Goal: Use online tool/utility: Use online tool/utility

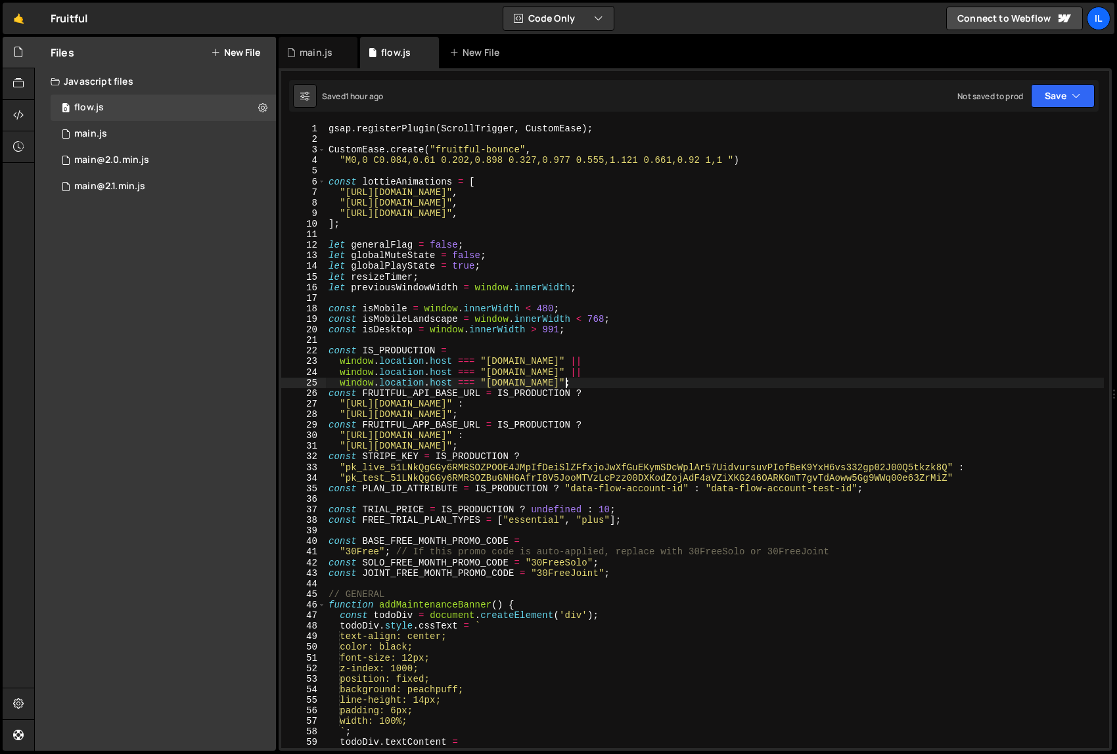
click at [742, 386] on div "gsap . registerPlugin ( ScrollTrigger , CustomEase ) ; CustomEase . create ( "f…" at bounding box center [715, 447] width 778 height 646
click at [133, 464] on div "Files New File Javascript files 0 flow.js 0 0 main.js 0 0 main@2.0.min.js 0 0" at bounding box center [155, 394] width 241 height 714
click at [819, 411] on div "gsap . registerPlugin ( ScrollTrigger , CustomEase ) ; CustomEase . create ( "f…" at bounding box center [715, 447] width 778 height 646
type textarea "}"
click at [264, 524] on div "Files New File Javascript files 0 flow.js 0 0 main.js 0 0 main@2.0.min.js 0 0" at bounding box center [155, 394] width 241 height 714
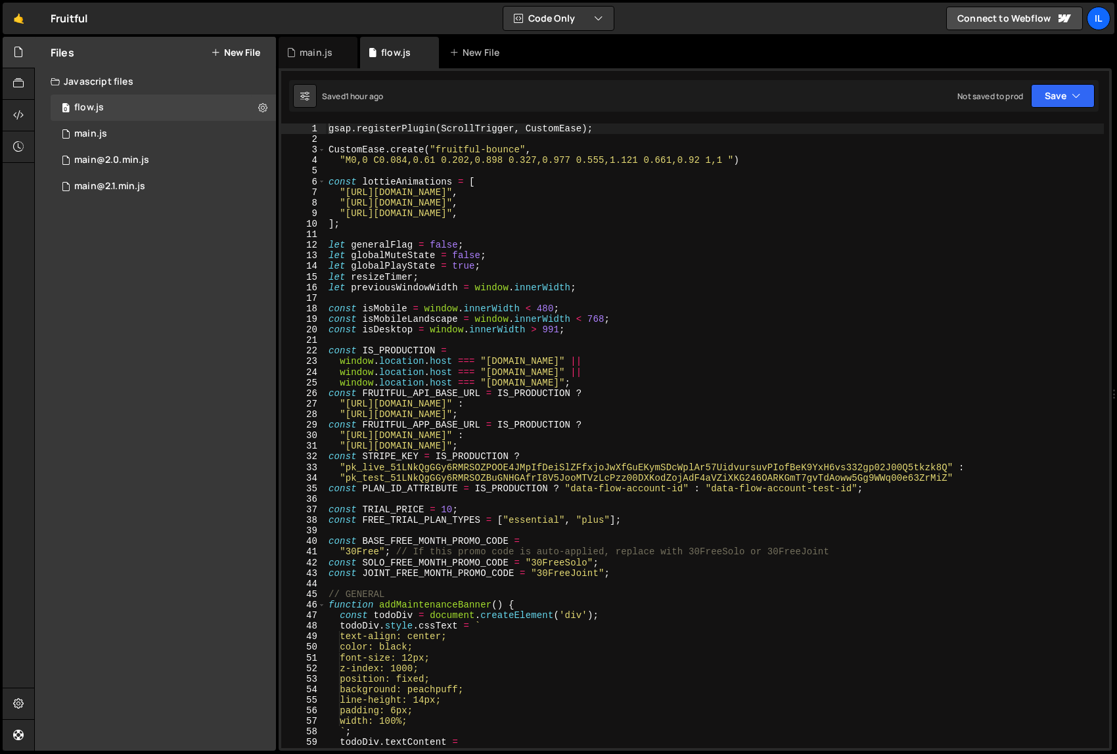
click at [490, 403] on div "gsap . registerPlugin ( ScrollTrigger , CustomEase ) ; CustomEase . create ( "f…" at bounding box center [715, 447] width 778 height 646
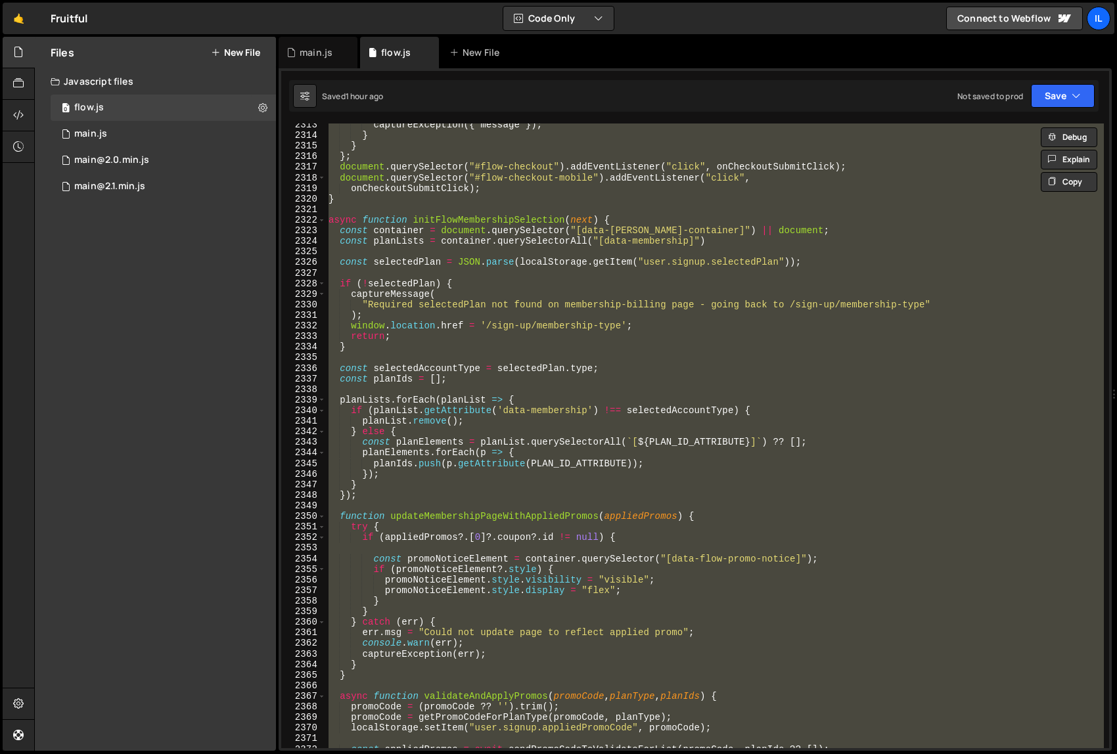
scroll to position [18625, 0]
click at [530, 492] on div "captureException ({ message }) ; } } } ; document . querySelector ( "#flow-chec…" at bounding box center [715, 436] width 778 height 625
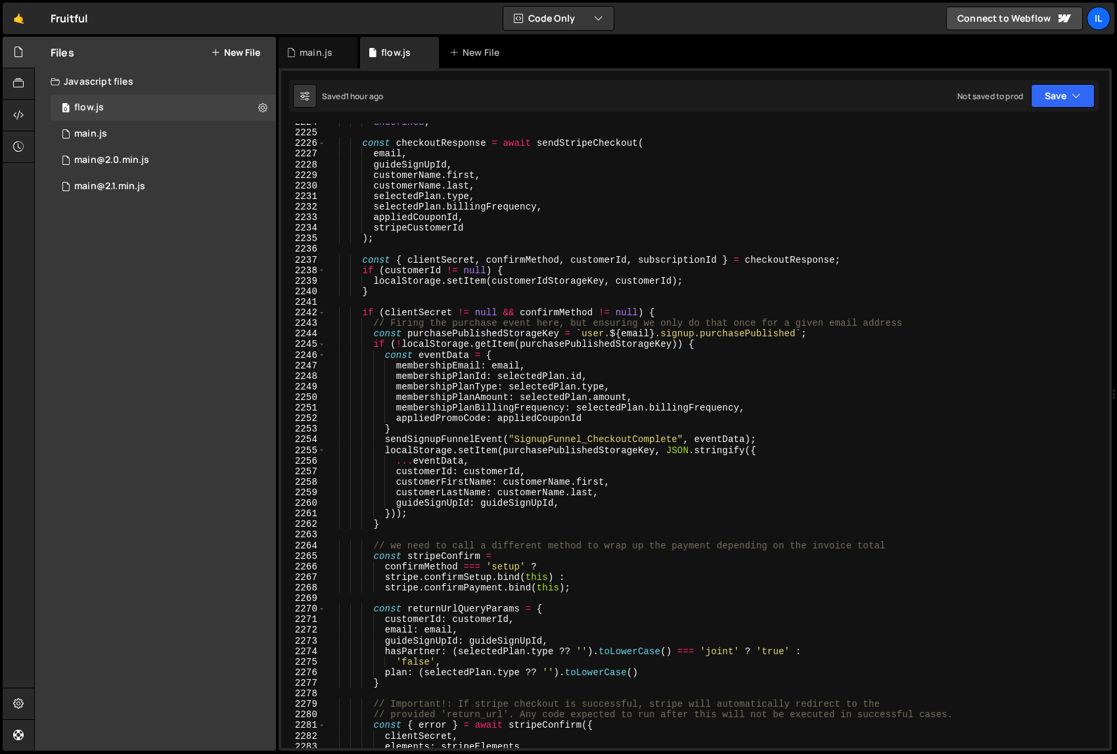
scroll to position [17913, 0]
drag, startPoint x: 751, startPoint y: 447, endPoint x: 667, endPoint y: 451, distance: 84.2
click at [667, 451] on div "undefined ; const checkoutResponse = await sendStripeCheckout ( email , guideSi…" at bounding box center [715, 439] width 778 height 646
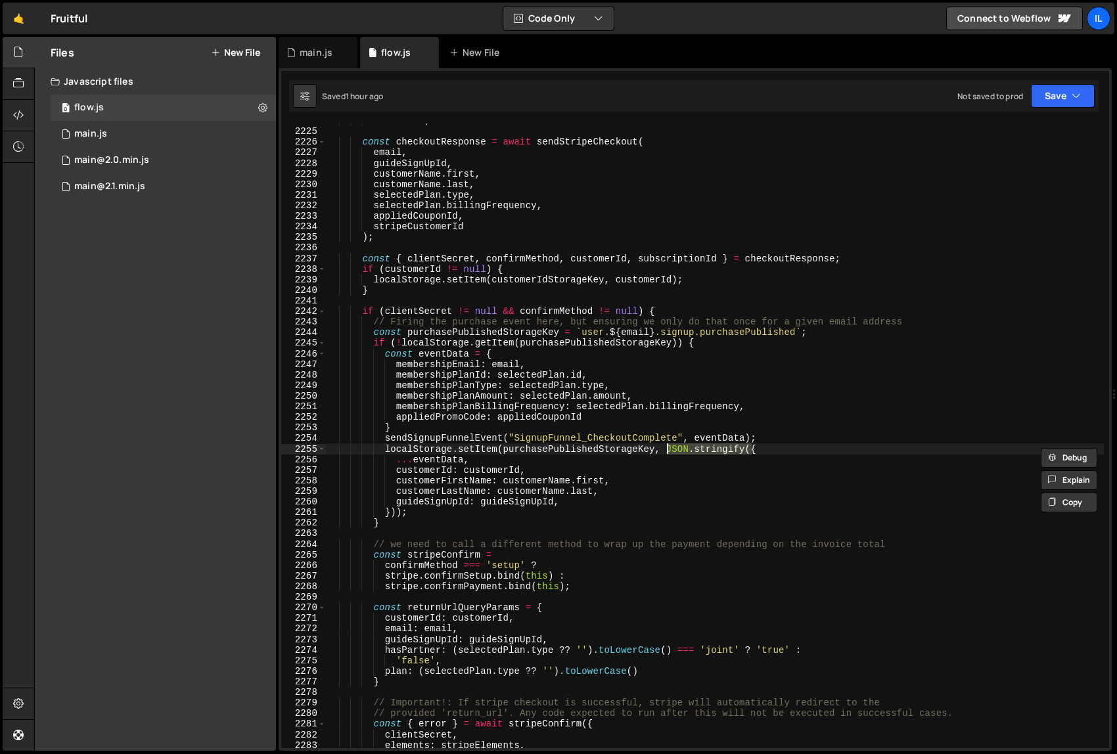
click at [776, 503] on div "undefined ; const checkoutResponse = await sendStripeCheckout ( email , guideSi…" at bounding box center [715, 439] width 778 height 646
click at [794, 446] on div "undefined ; const checkoutResponse = await sendStripeCheckout ( email , guideSi…" at bounding box center [715, 439] width 778 height 646
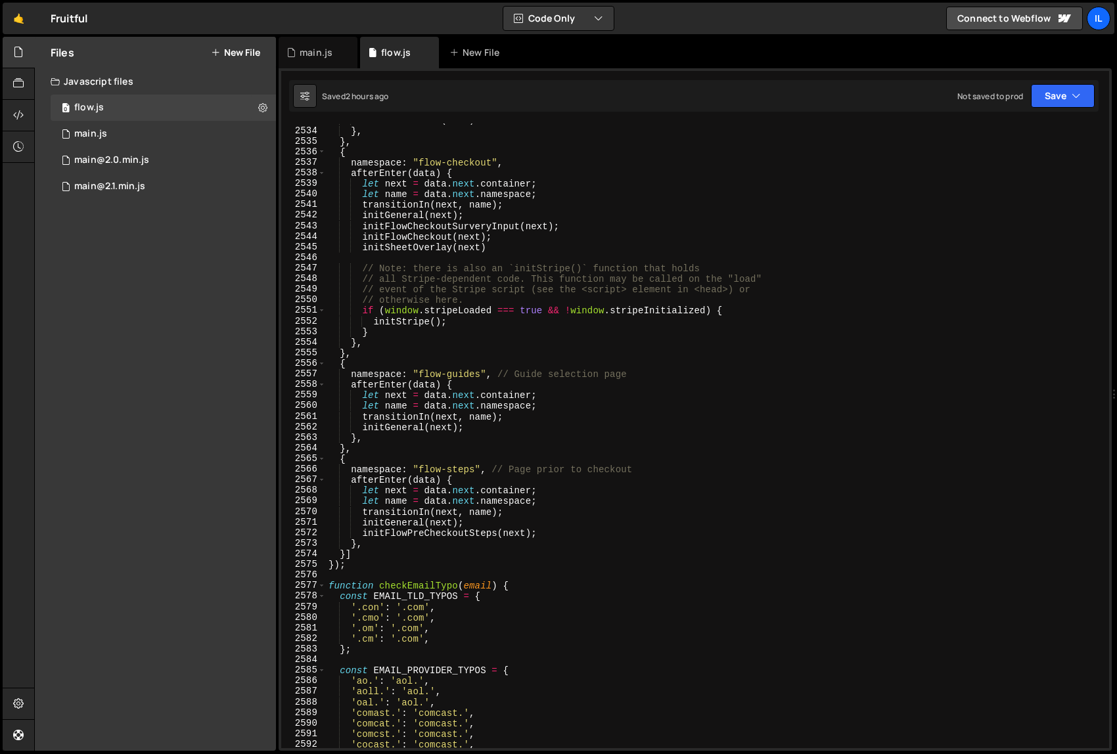
scroll to position [20906, 0]
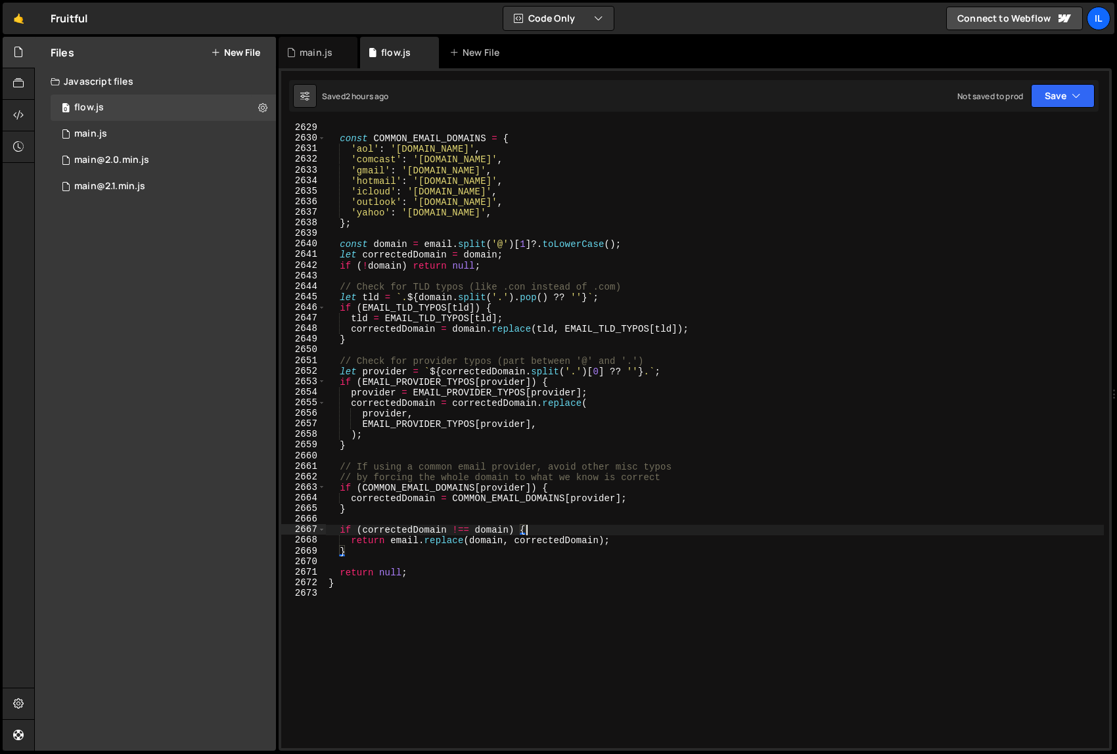
click at [552, 527] on div "const COMMON_EMAIL_DOMAINS = { 'aol' : '[DOMAIN_NAME]' , 'comcast' : '[DOMAIN_N…" at bounding box center [715, 446] width 778 height 646
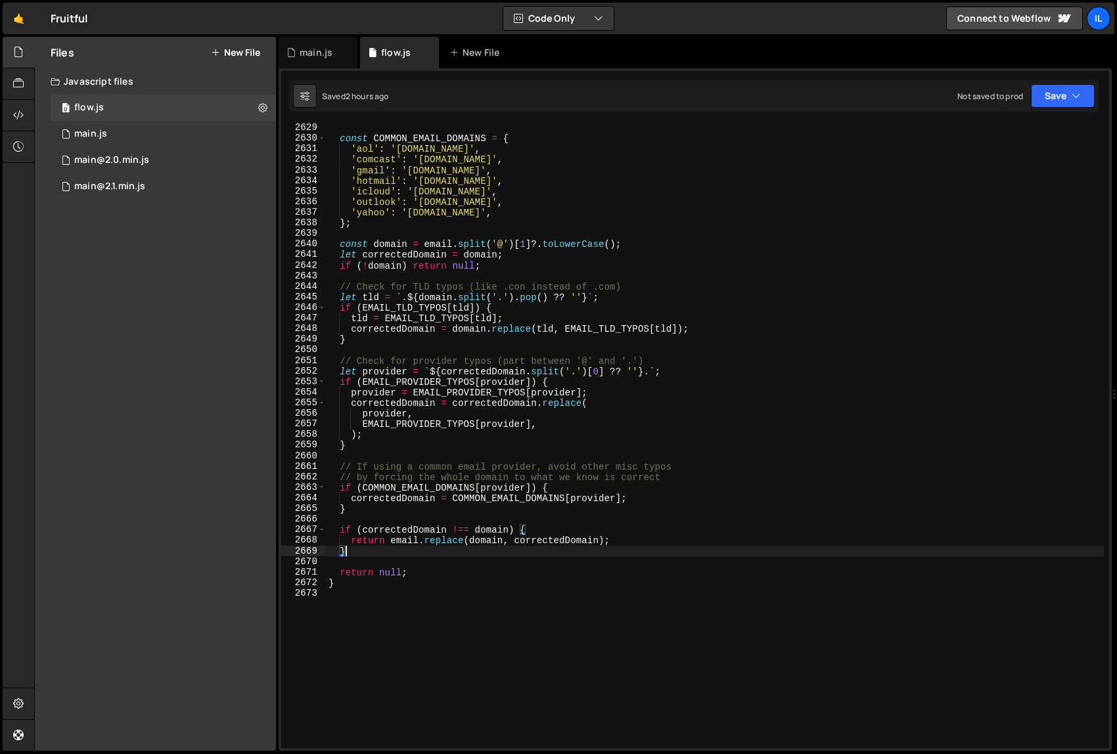
click at [377, 550] on div "const COMMON_EMAIL_DOMAINS = { 'aol' : '[DOMAIN_NAME]' , 'comcast' : '[DOMAIN_N…" at bounding box center [715, 446] width 778 height 646
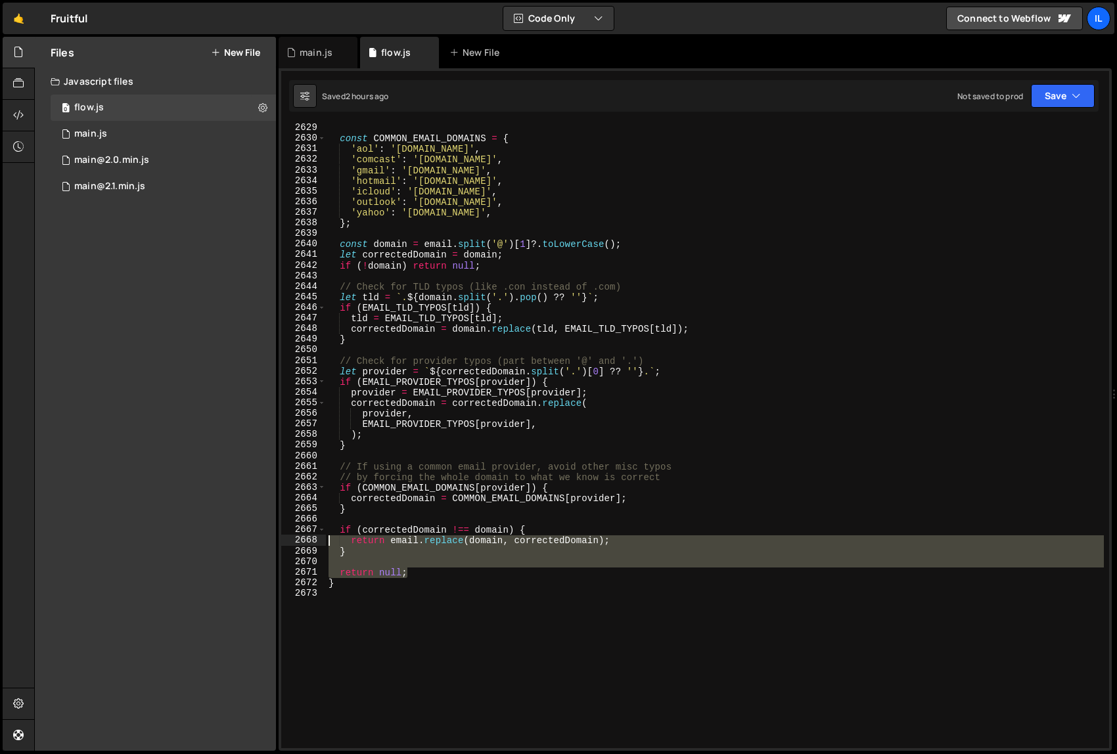
drag, startPoint x: 426, startPoint y: 574, endPoint x: 252, endPoint y: 540, distance: 178.0
click at [252, 540] on div "Files New File Javascript files 0 flow.js 0 0 main.js 0 0 main@2.0.min.js 0 0" at bounding box center [575, 394] width 1083 height 715
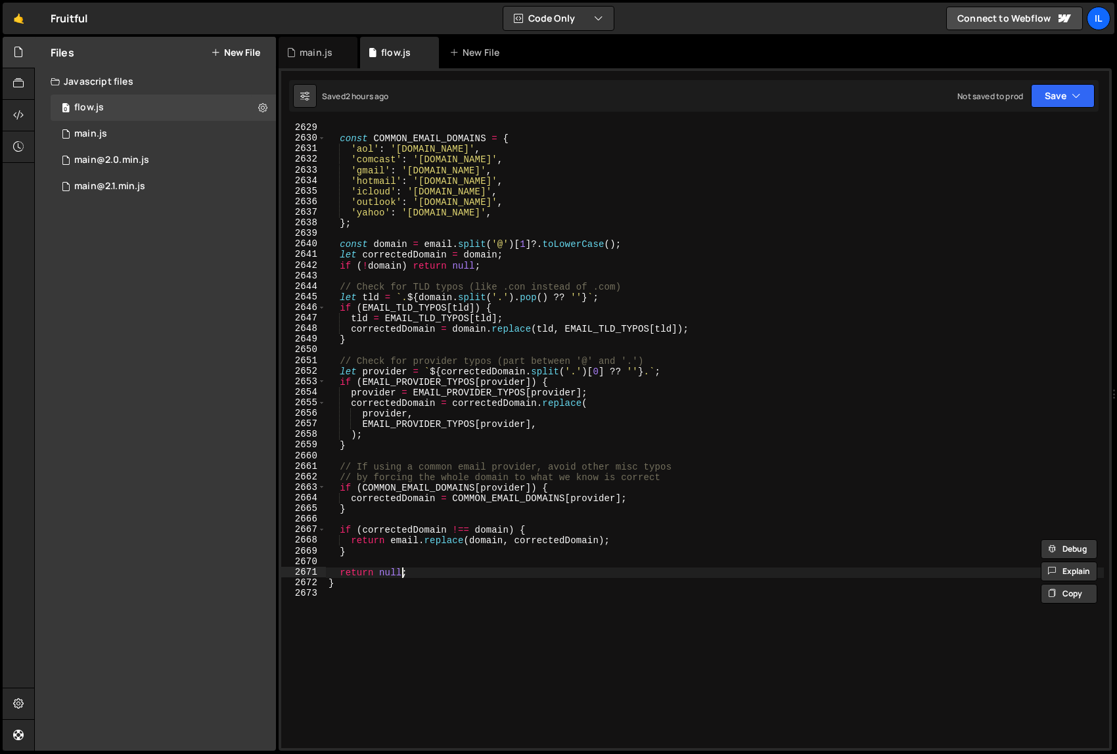
click at [432, 581] on div "const COMMON_EMAIL_DOMAINS = { 'aol' : '[DOMAIN_NAME]' , 'comcast' : '[DOMAIN_N…" at bounding box center [715, 446] width 778 height 646
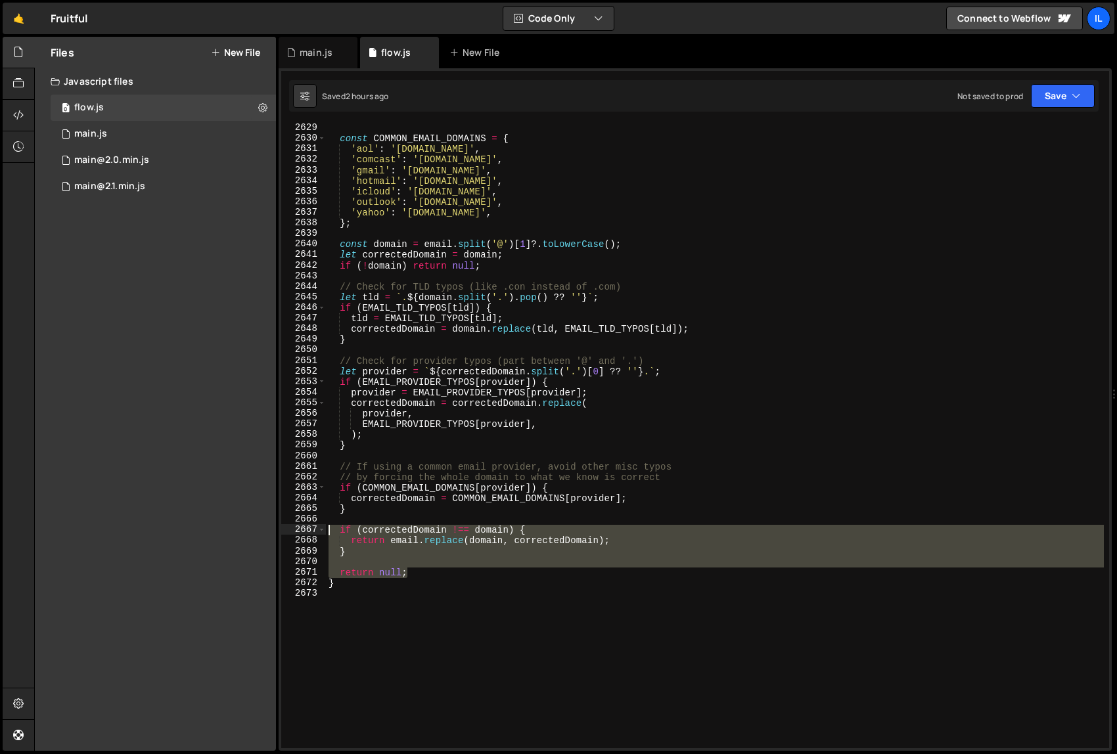
drag, startPoint x: 432, startPoint y: 574, endPoint x: 262, endPoint y: 532, distance: 174.7
click at [262, 532] on div "Files New File Javascript files 0 flow.js 0 0 main.js 0 0 main@2.0.min.js 0 0" at bounding box center [575, 394] width 1083 height 715
type textarea "if (correctedDomain !== domain) { return email.replace(domain, correctedDomain);"
click at [166, 603] on div "Files New File Javascript files 0 flow.js 0 0 main.js 0 0 main@2.0.min.js 0 0" at bounding box center [155, 394] width 241 height 714
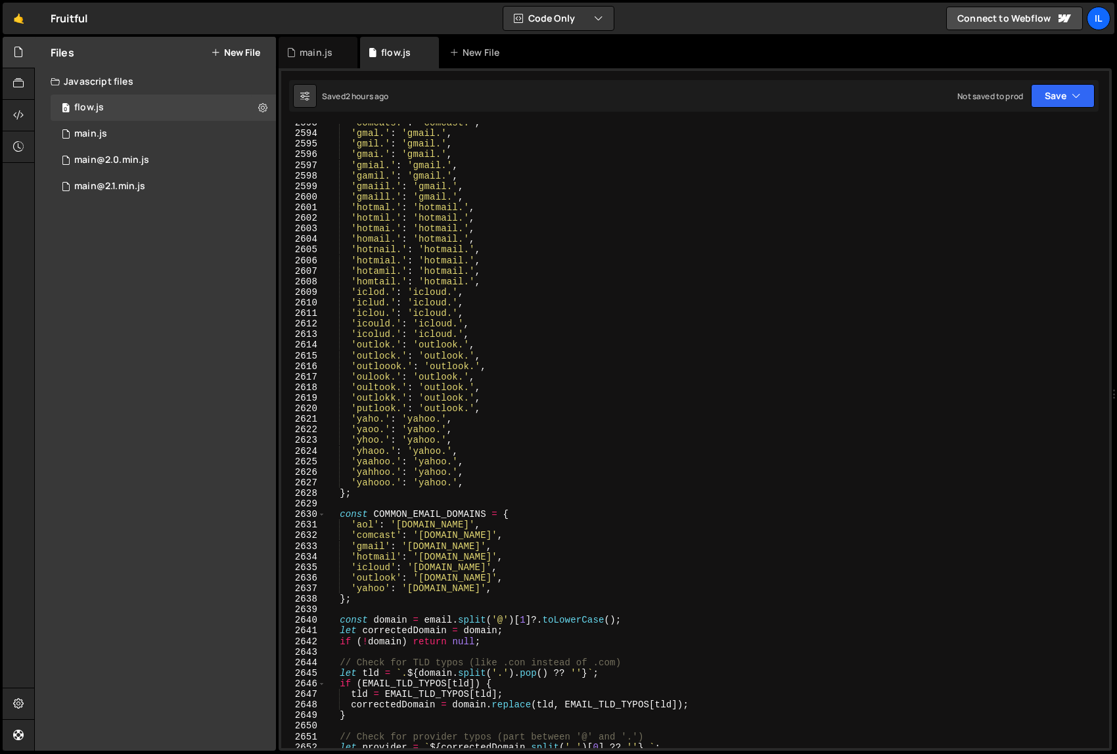
scroll to position [20906, 0]
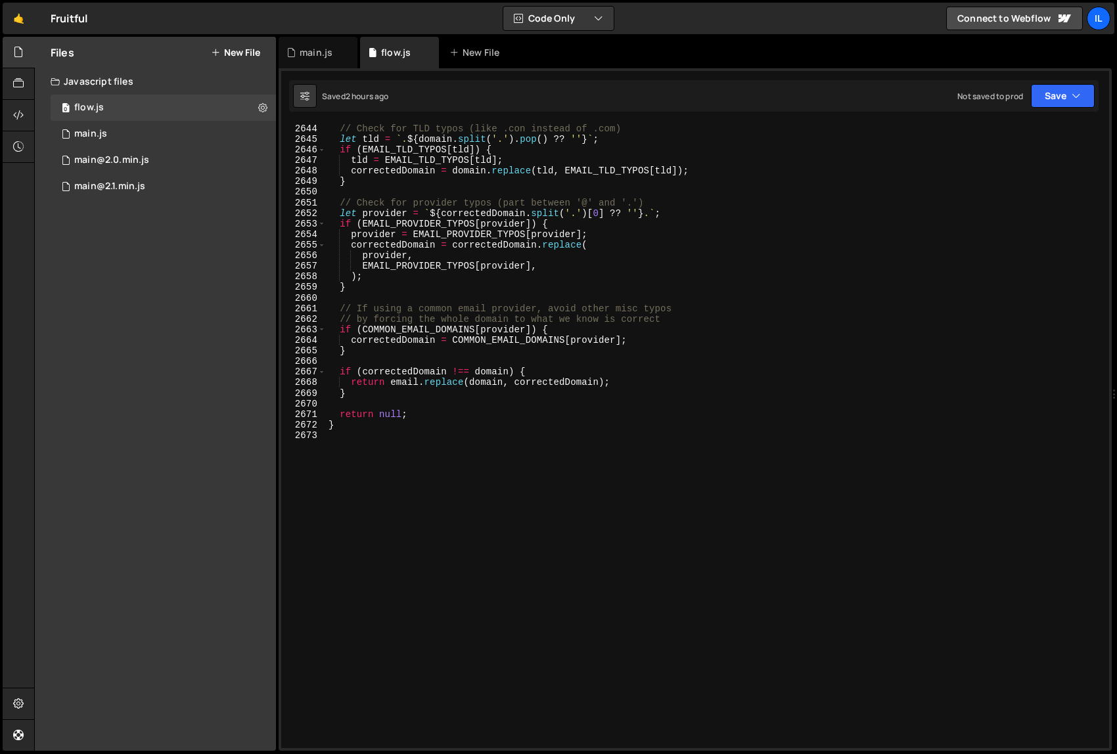
click at [436, 511] on div "// Check for TLD typos (like .con instead of .com) let tld = ` . ${ domain . sp…" at bounding box center [715, 436] width 778 height 646
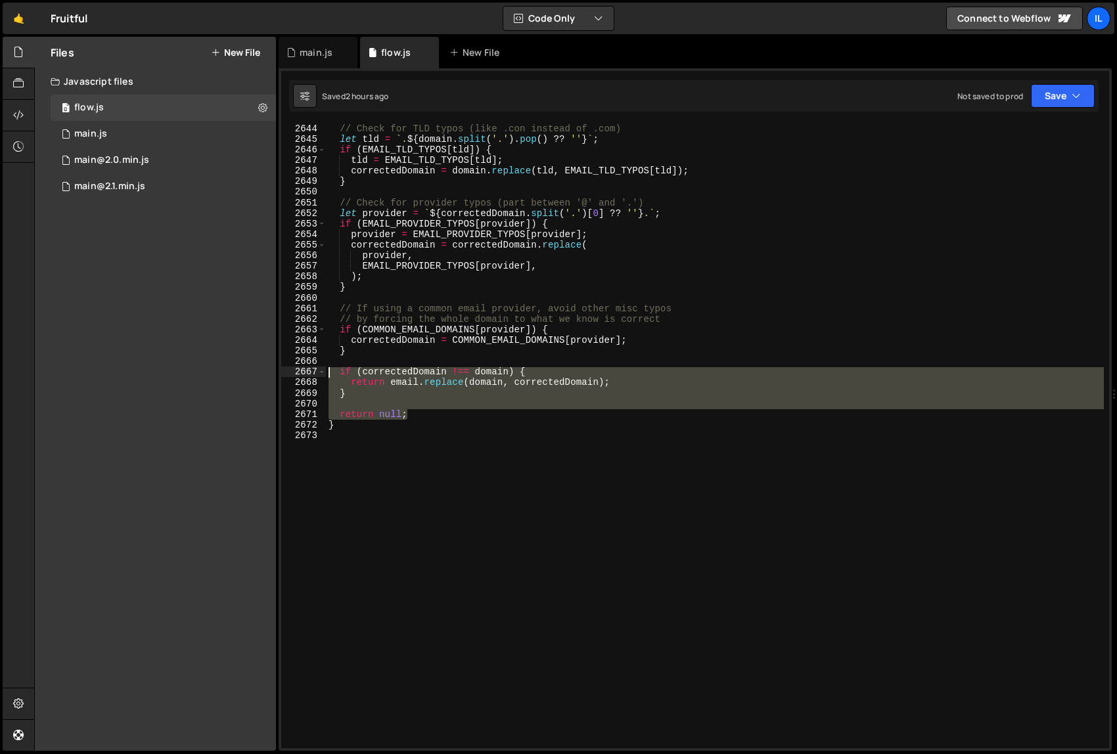
drag, startPoint x: 436, startPoint y: 413, endPoint x: 289, endPoint y: 371, distance: 152.3
click at [289, 371] on div "2643 2644 2645 2646 2647 2648 2649 2650 2651 2652 2653 2654 2655 2656 2657 2658…" at bounding box center [695, 436] width 828 height 625
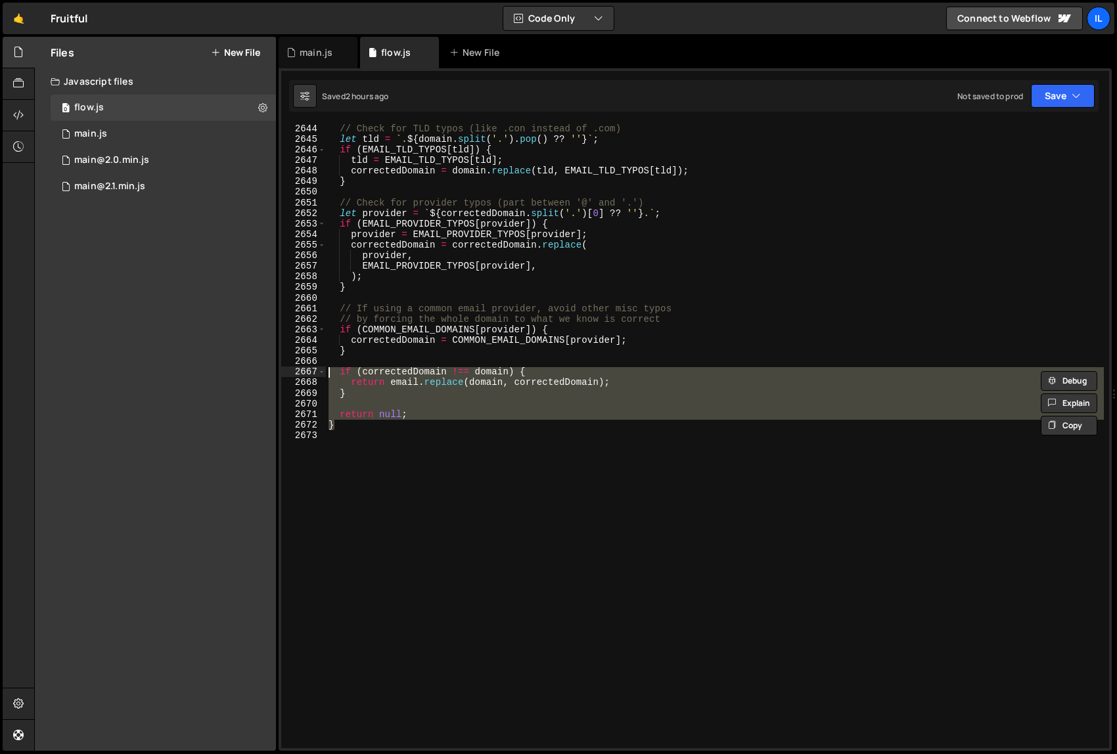
drag, startPoint x: 382, startPoint y: 422, endPoint x: 290, endPoint y: 370, distance: 105.6
click at [290, 370] on div "if (correctedDomain !== domain) { return email.replace(domain, correctedDomain)…" at bounding box center [695, 436] width 828 height 625
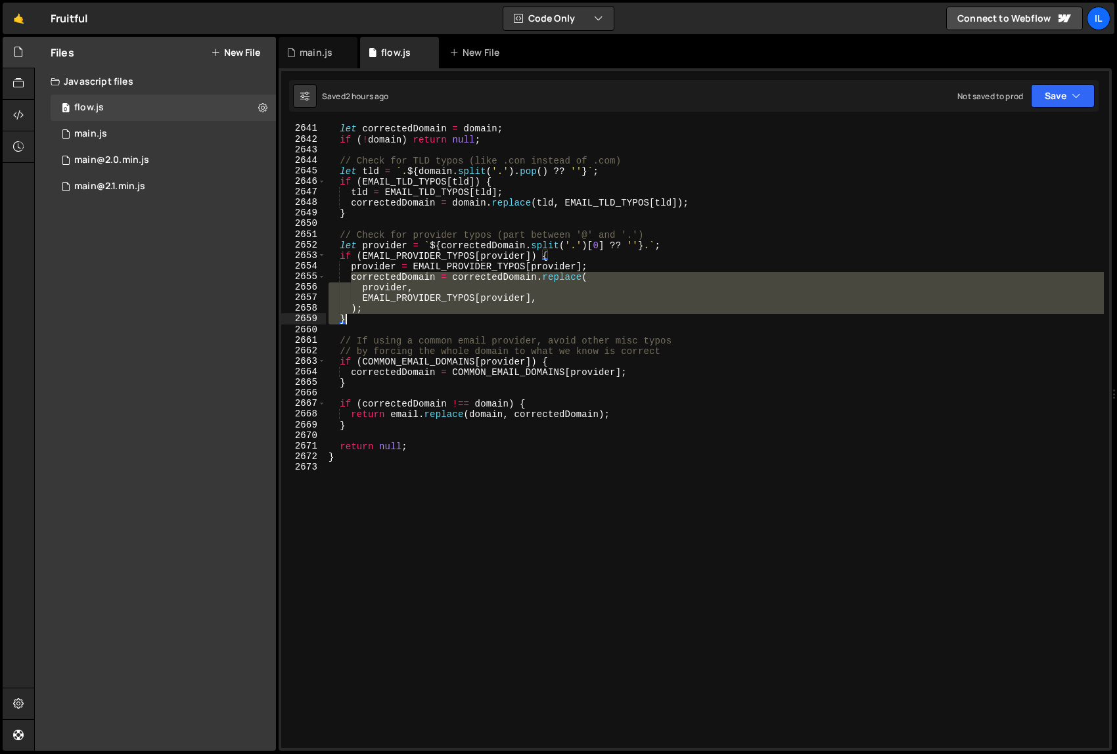
drag, startPoint x: 352, startPoint y: 278, endPoint x: 392, endPoint y: 320, distance: 58.6
click at [392, 320] on div "let correctedDomain = domain ; if ( ! domain ) return null ; // Check for TLD t…" at bounding box center [715, 447] width 778 height 646
type textarea "); }"
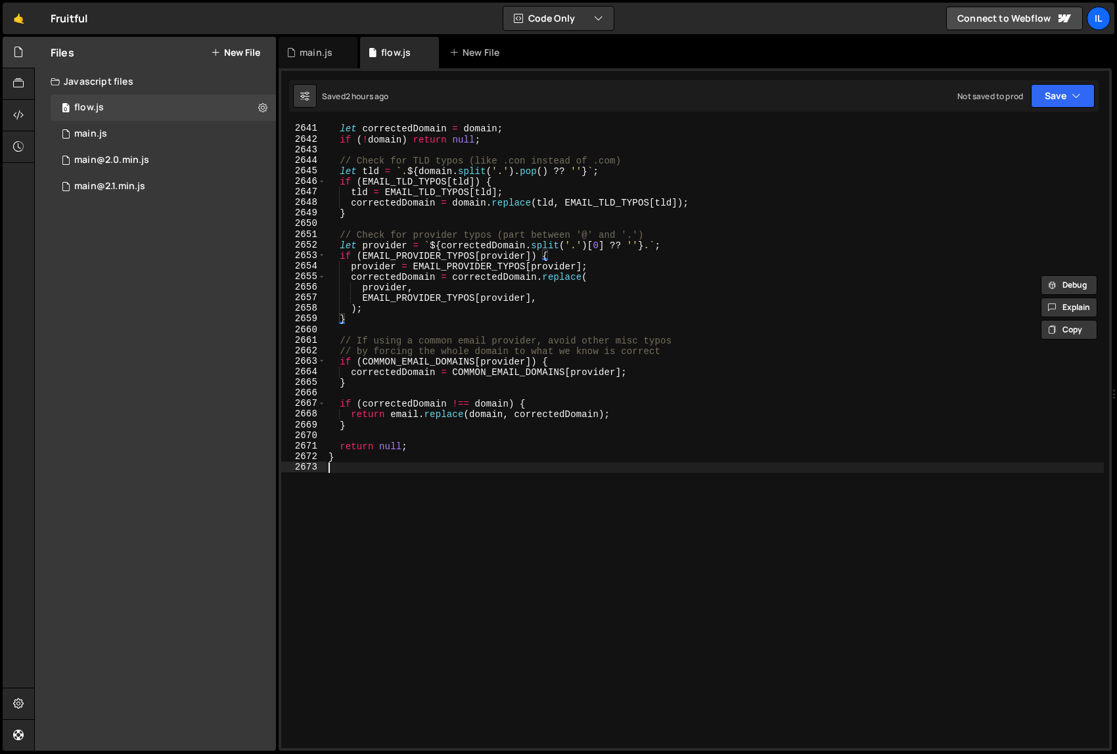
click at [686, 501] on div "let correctedDomain = domain ; if ( ! domain ) return null ; // Check for TLD t…" at bounding box center [715, 447] width 778 height 646
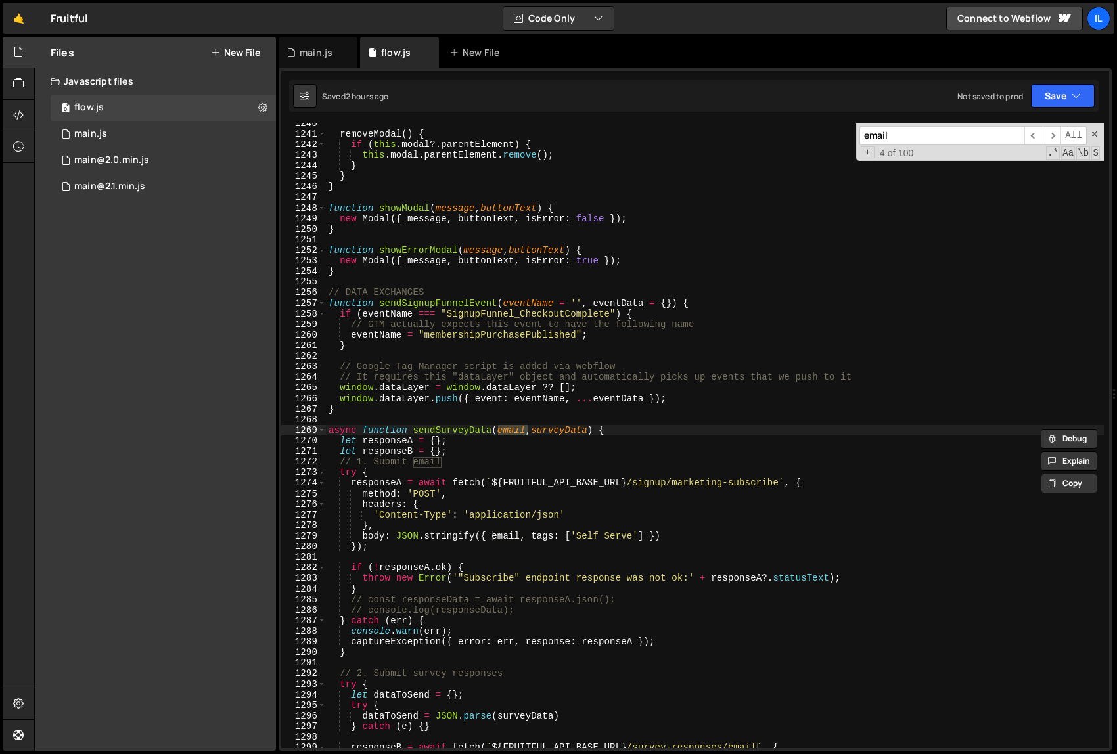
scroll to position [9980, 0]
type input "email"
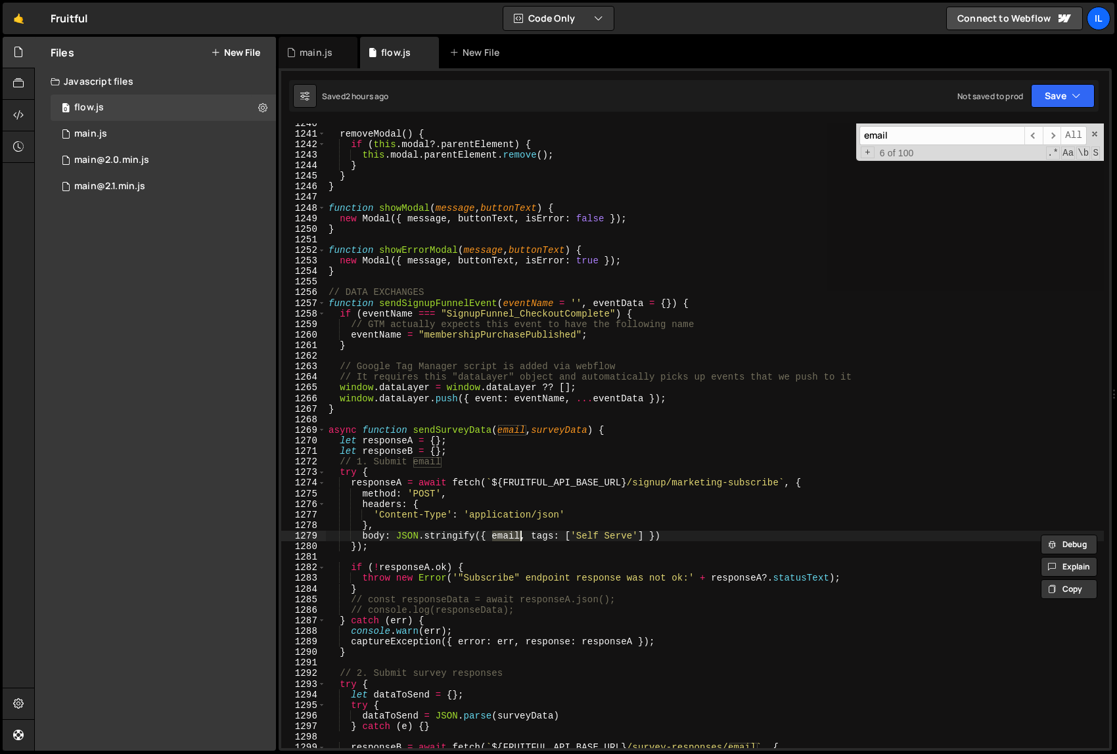
click at [518, 538] on div "removeModal ( ) { if ( this . modal ?. parentElement ) { this . modal . parentE…" at bounding box center [715, 436] width 778 height 625
click at [645, 582] on div "removeModal ( ) { if ( this . modal ?. parentElement ) { this . modal . parentE…" at bounding box center [715, 441] width 778 height 646
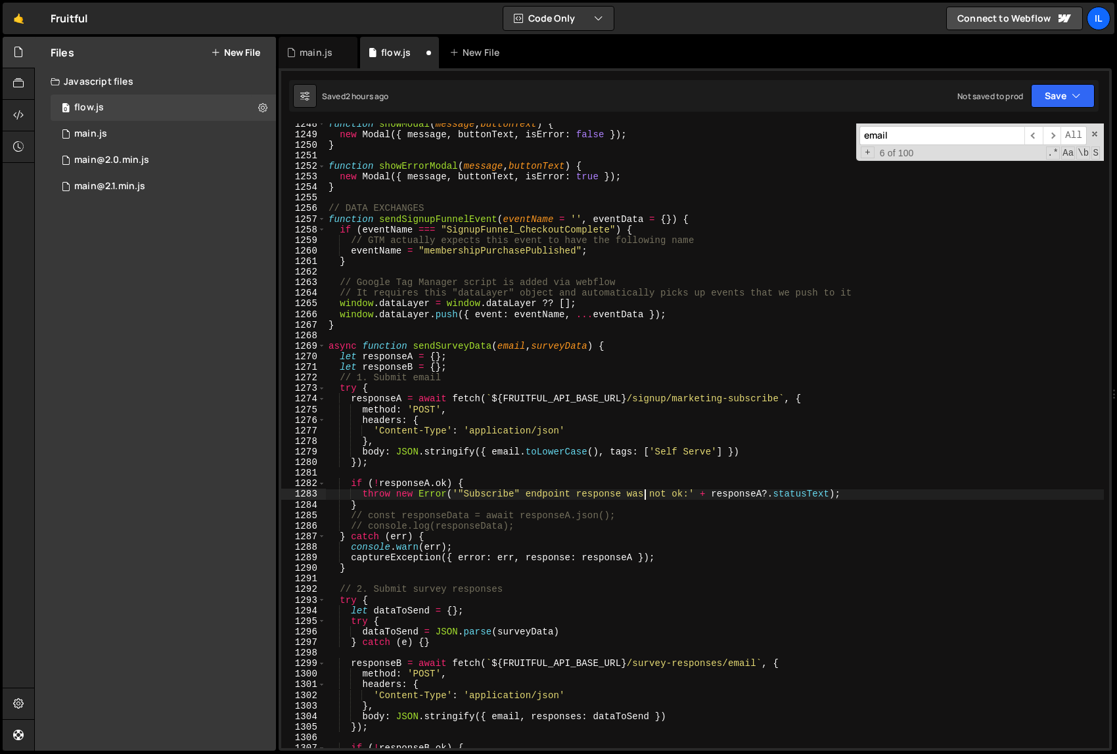
scroll to position [10048, 0]
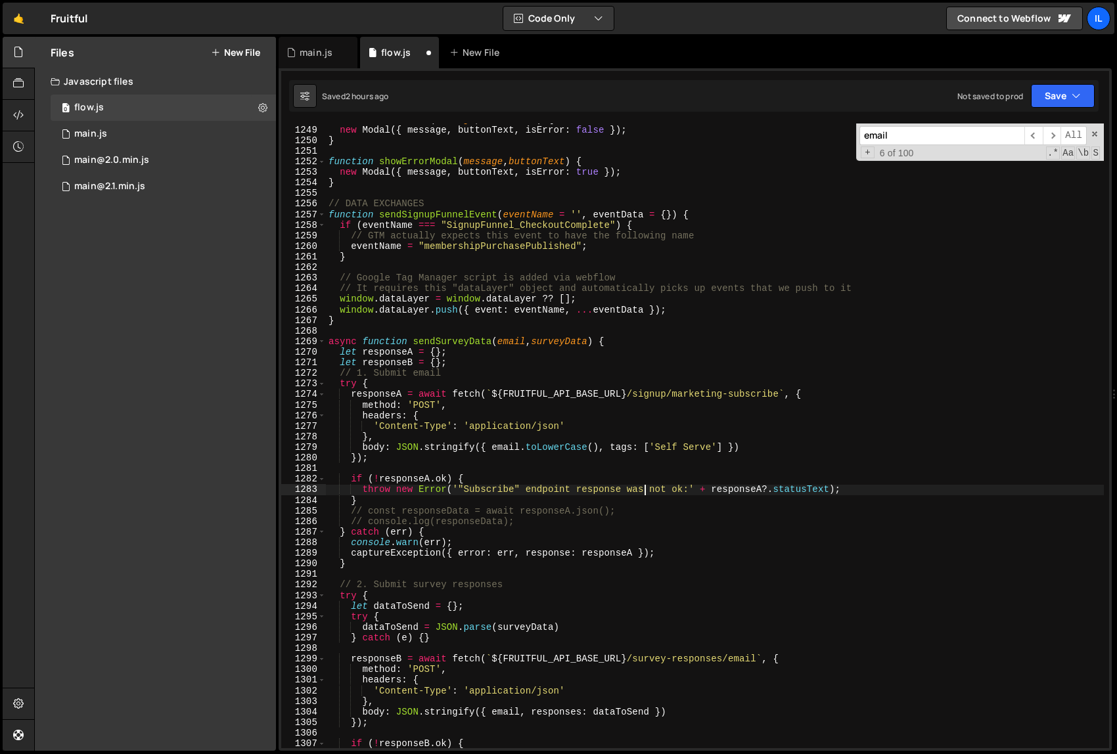
click at [494, 449] on div "function showModal ( message , buttonText ) { new Modal ({ message , buttonText…" at bounding box center [715, 437] width 778 height 646
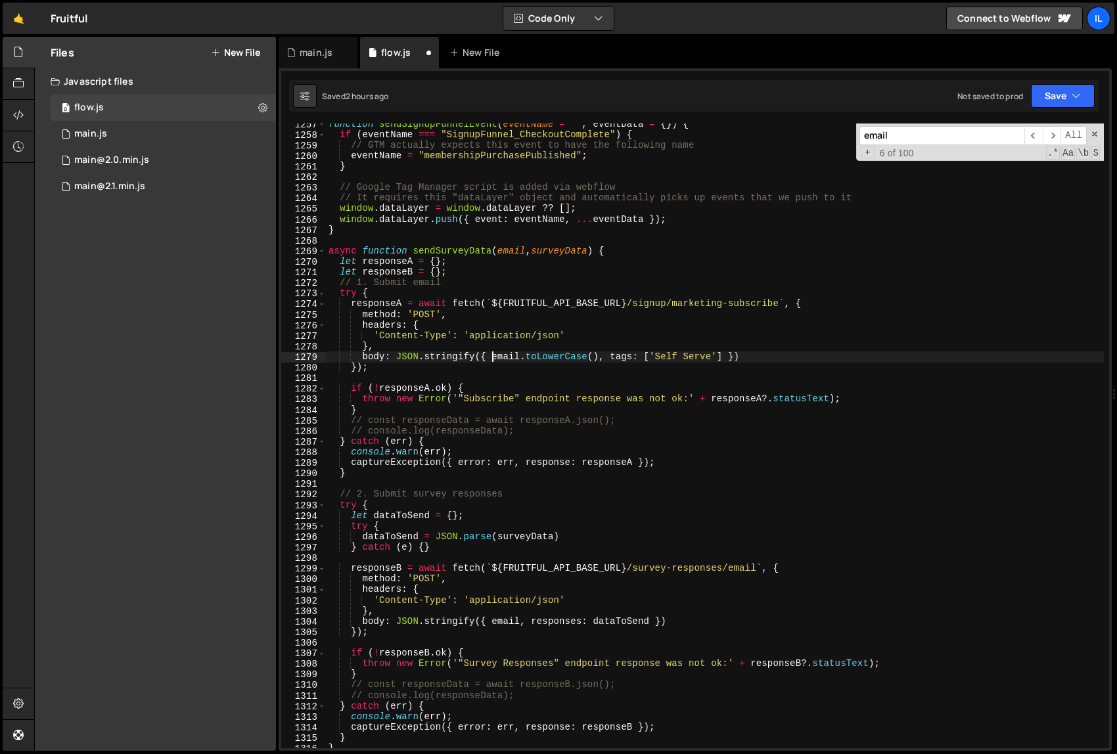
scroll to position [10124, 0]
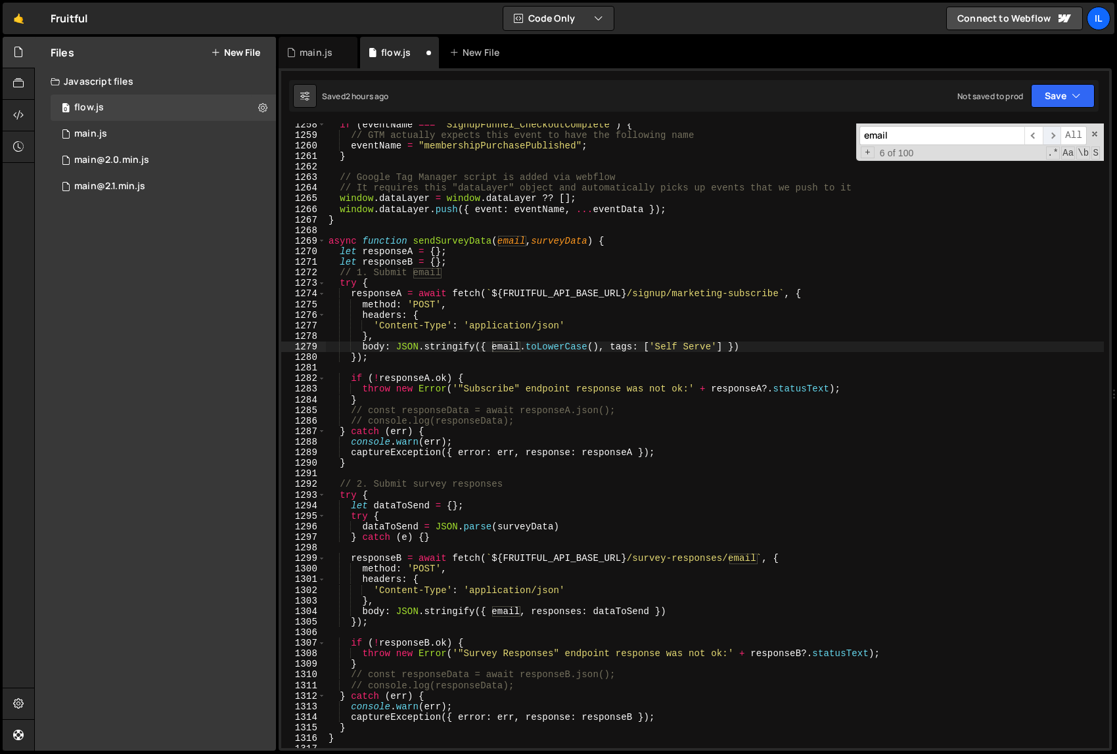
click at [1055, 131] on span "​" at bounding box center [1052, 135] width 18 height 19
click at [520, 611] on div "if ( eventName === "SignupFunnel_CheckoutComplete" ) { // GTM actually expects …" at bounding box center [715, 436] width 778 height 625
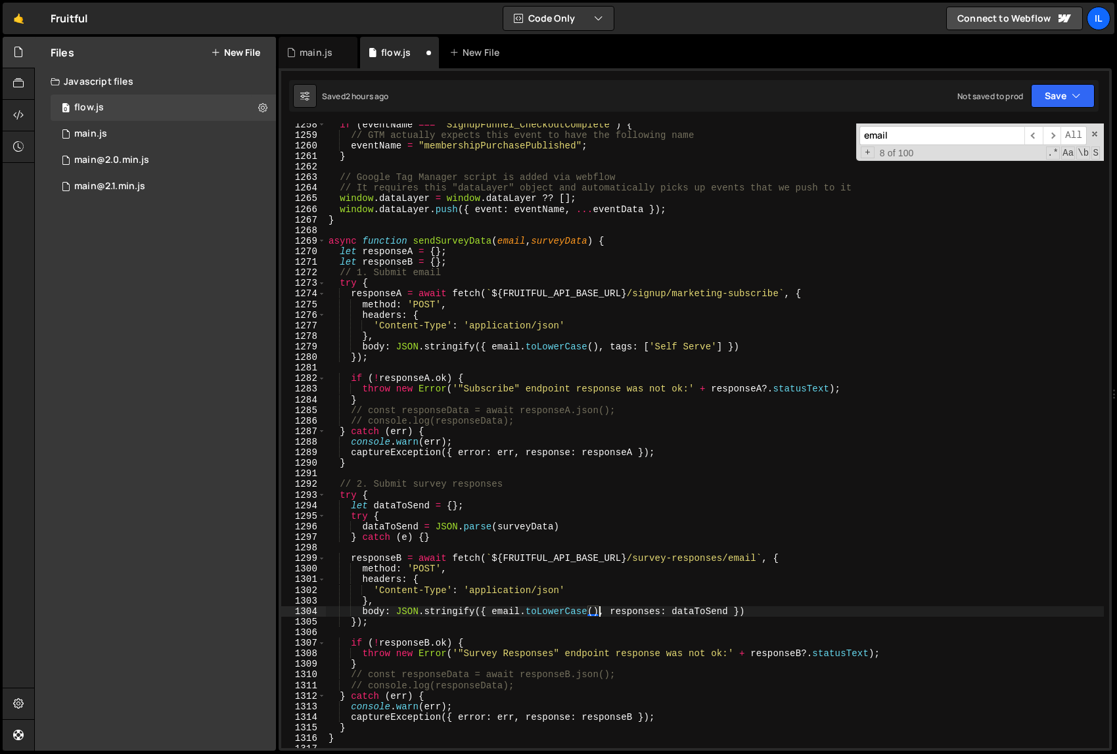
click at [550, 642] on div "if ( eventName === "SignupFunnel_CheckoutComplete" ) { // GTM actually expects …" at bounding box center [715, 443] width 778 height 646
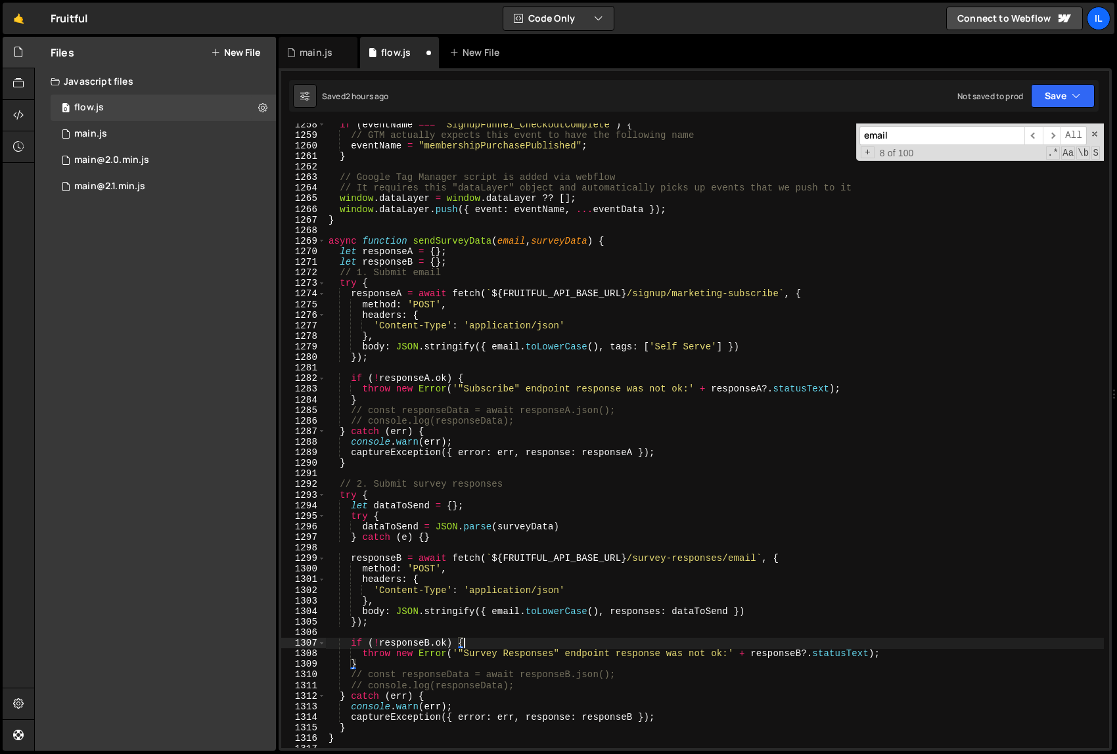
scroll to position [10139, 0]
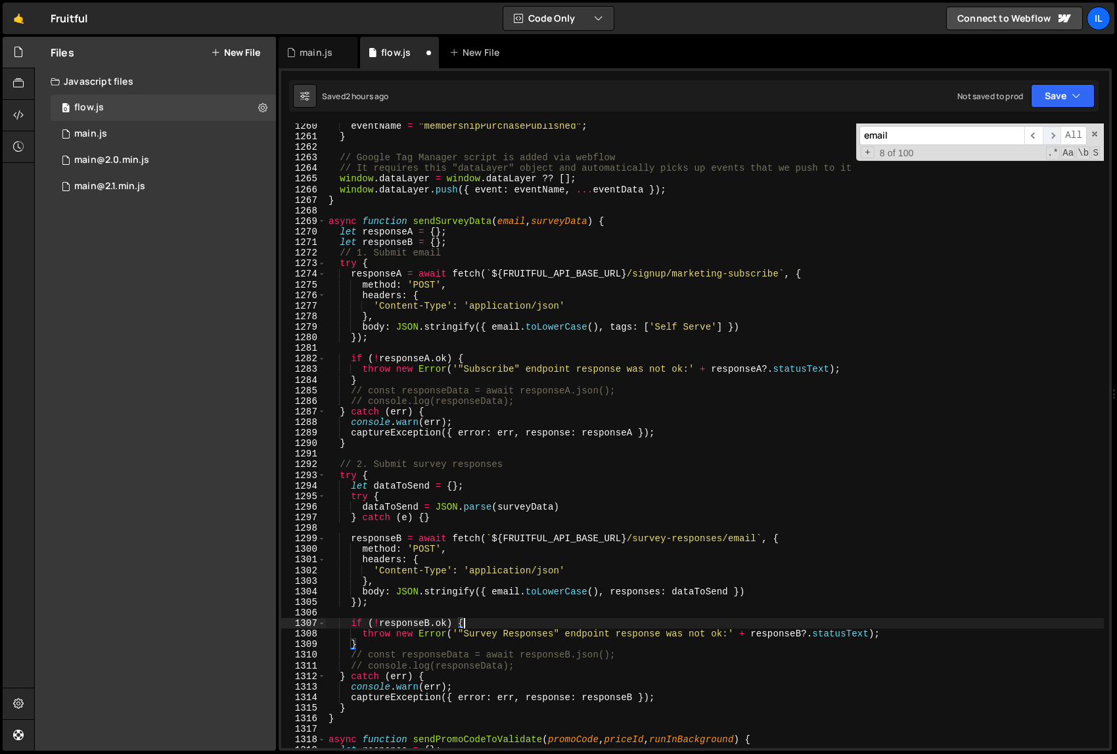
click at [1055, 133] on span "​" at bounding box center [1052, 135] width 18 height 19
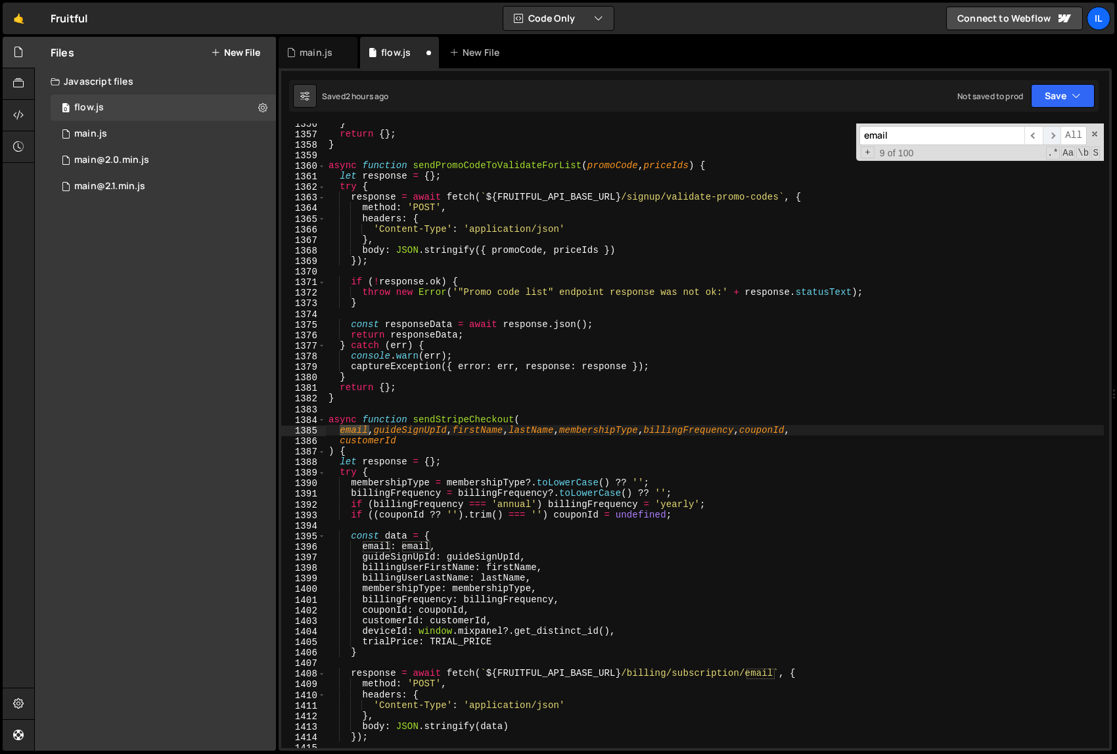
scroll to position [10914, 0]
click at [1055, 133] on span "​" at bounding box center [1052, 135] width 18 height 19
click at [432, 551] on div "} return { } ; } async function sendPromoCodeToValidateForList ( promoCode , pr…" at bounding box center [715, 441] width 778 height 646
click at [486, 571] on div "} return { } ; } async function sendPromoCodeToValidateForList ( promoCode , pr…" at bounding box center [715, 441] width 778 height 646
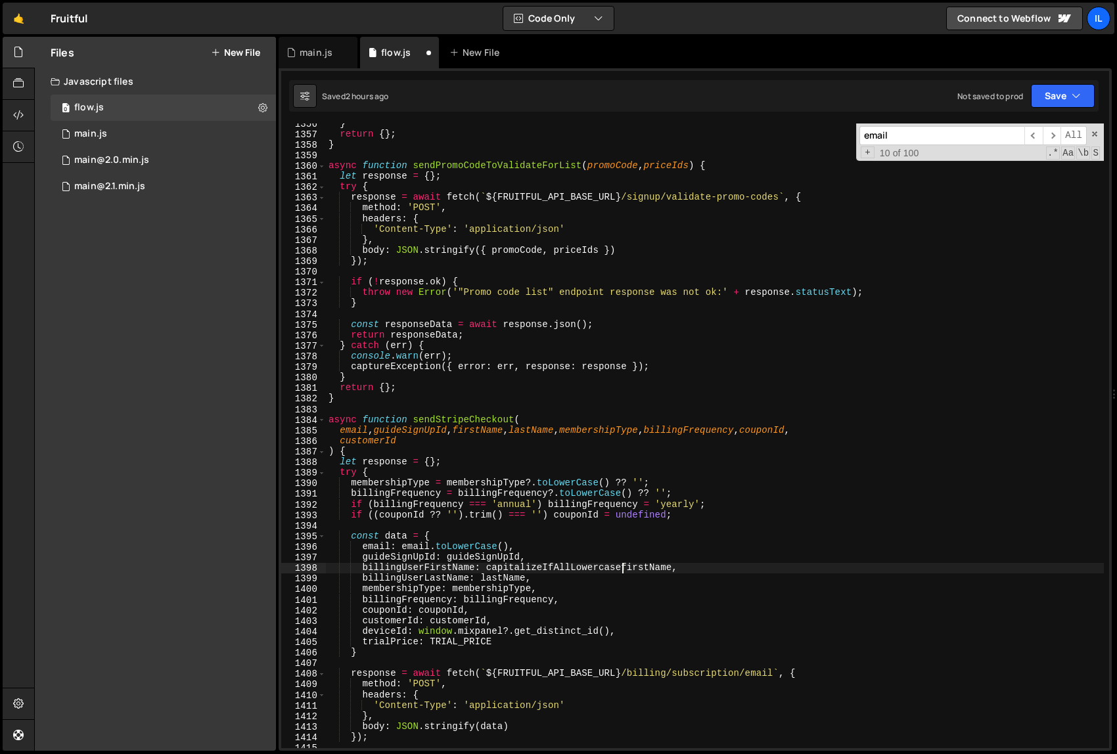
scroll to position [0, 20]
click at [680, 564] on div "} return { } ; } async function sendPromoCodeToValidateForList ( promoCode , pr…" at bounding box center [715, 441] width 778 height 646
click at [482, 580] on div "} return { } ; } async function sendPromoCodeToValidateForList ( promoCode , pr…" at bounding box center [715, 441] width 778 height 646
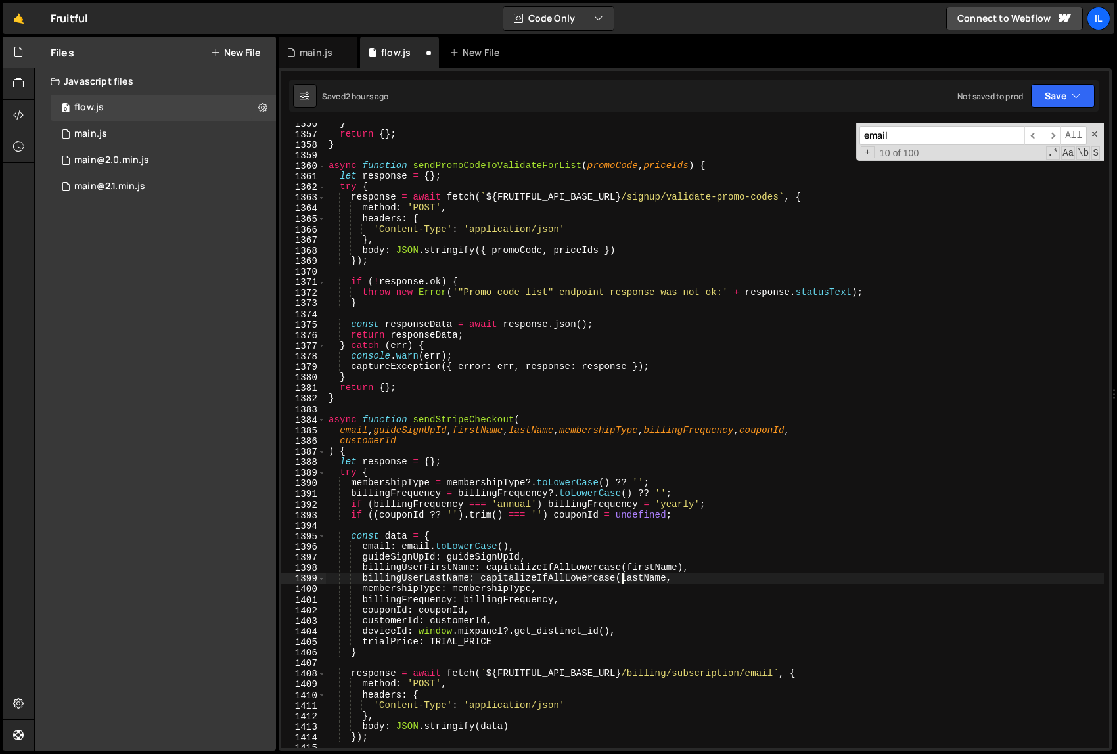
click at [667, 578] on div "} return { } ; } async function sendPromoCodeToValidateForList ( promoCode , pr…" at bounding box center [715, 441] width 778 height 646
click at [700, 601] on div "} return { } ; } async function sendPromoCodeToValidateForList ( promoCode , pr…" at bounding box center [715, 441] width 778 height 646
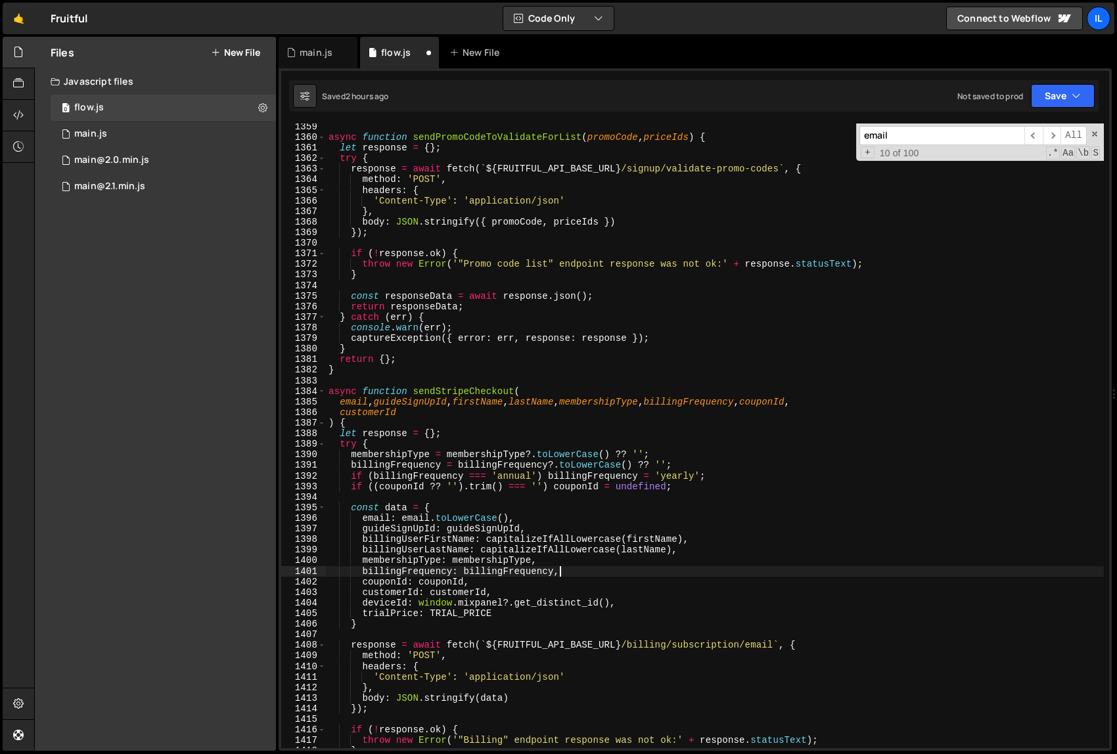
scroll to position [10948, 0]
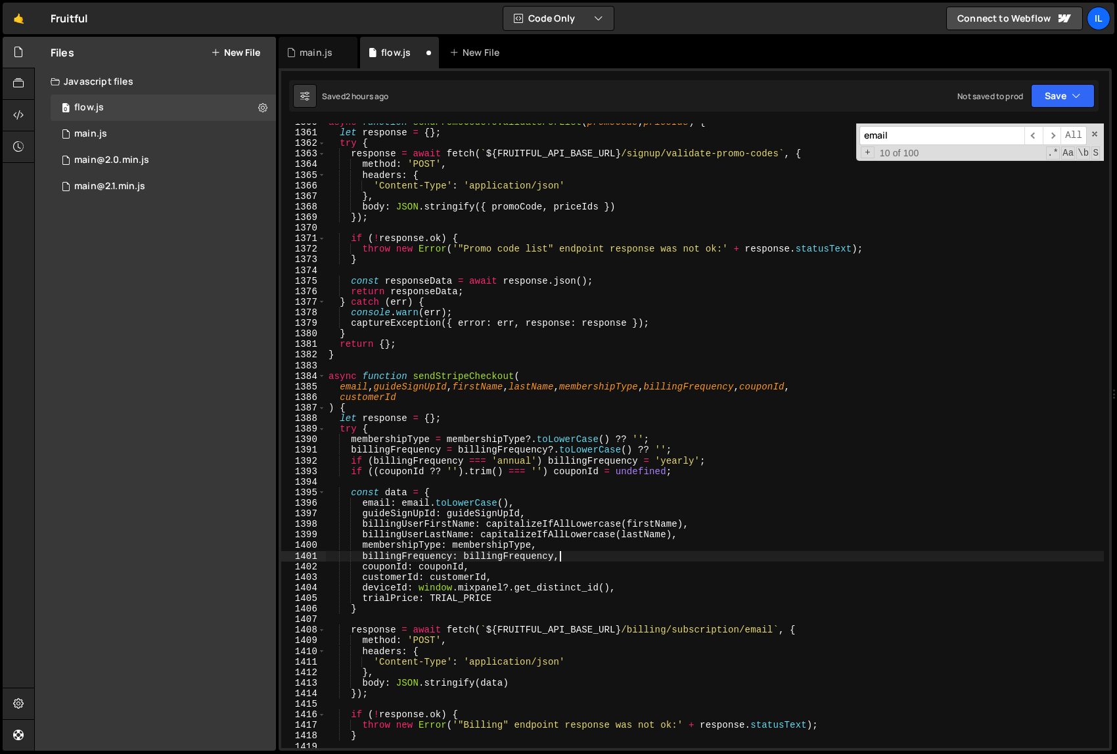
click at [692, 606] on div "async function sendPromoCodeToValidateForList ( promoCode , priceIds ) { let re…" at bounding box center [715, 440] width 778 height 646
click at [1053, 133] on span "​" at bounding box center [1052, 135] width 18 height 19
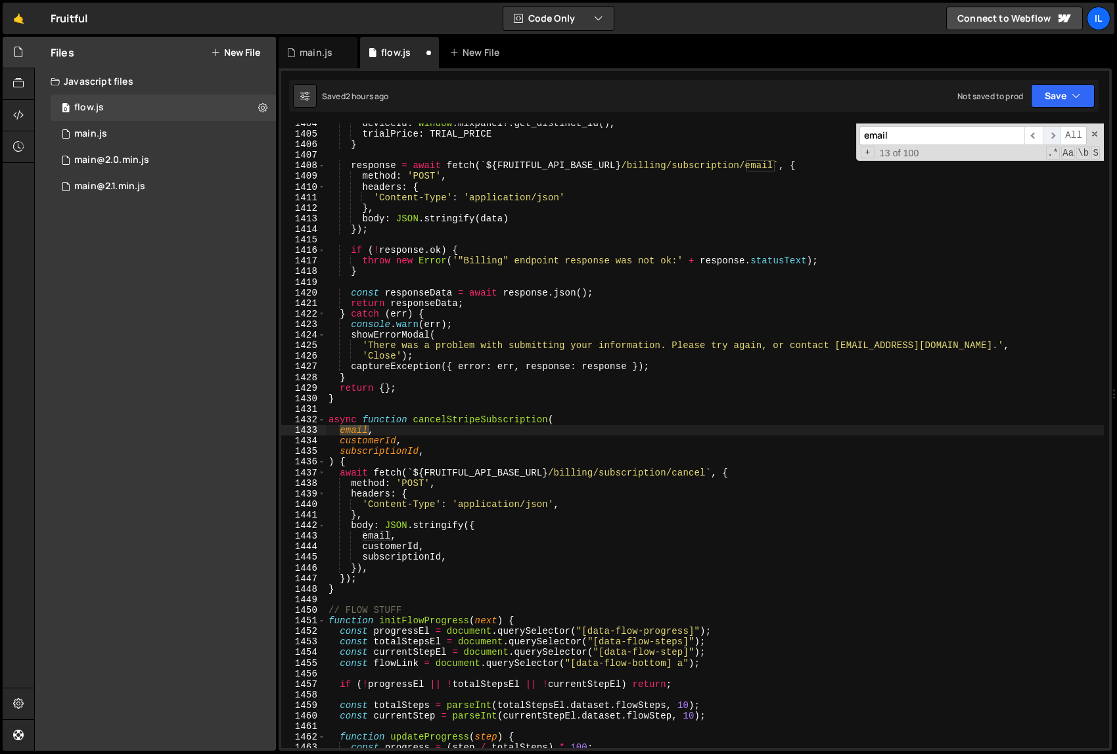
scroll to position [11300, 0]
click at [1053, 133] on span "​" at bounding box center [1052, 135] width 18 height 19
click at [392, 539] on div "deviceId : window . mixpanel ?. get_distinct_id ( ) , trialPrice : TRIAL_PRICE …" at bounding box center [715, 436] width 778 height 625
click at [489, 618] on div "deviceId : window . mixpanel ?. get_distinct_id ( ) , trialPrice : TRIAL_PRICE …" at bounding box center [715, 441] width 778 height 646
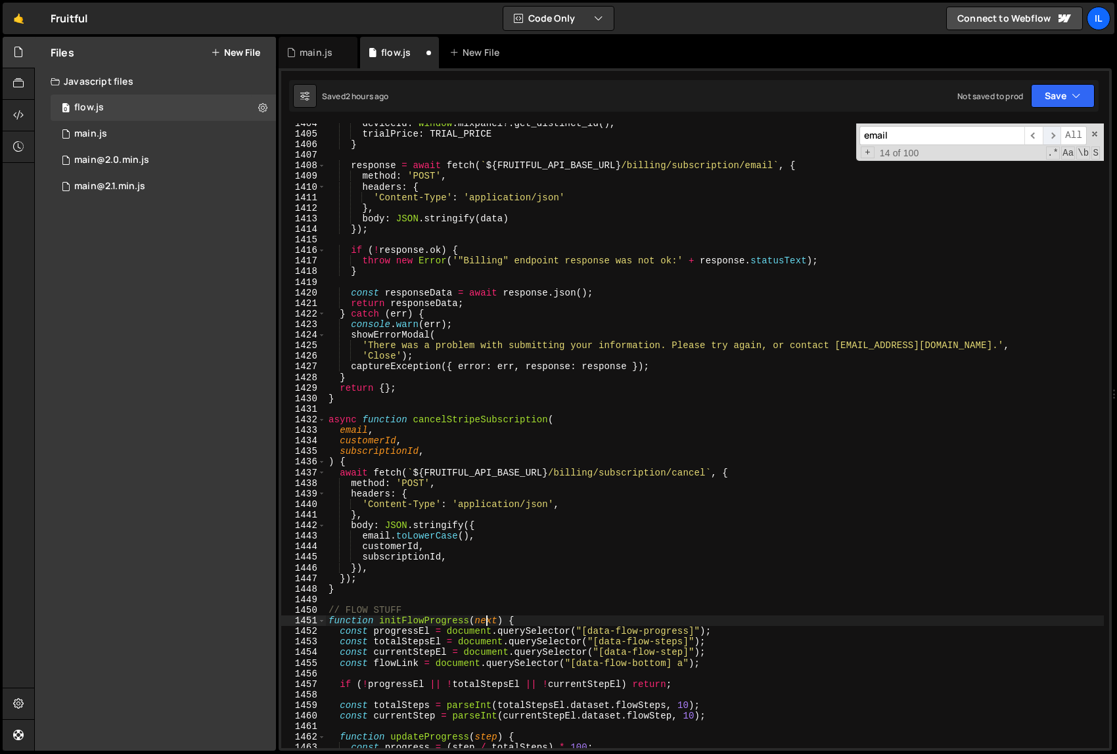
click at [1055, 137] on span "​" at bounding box center [1052, 135] width 18 height 19
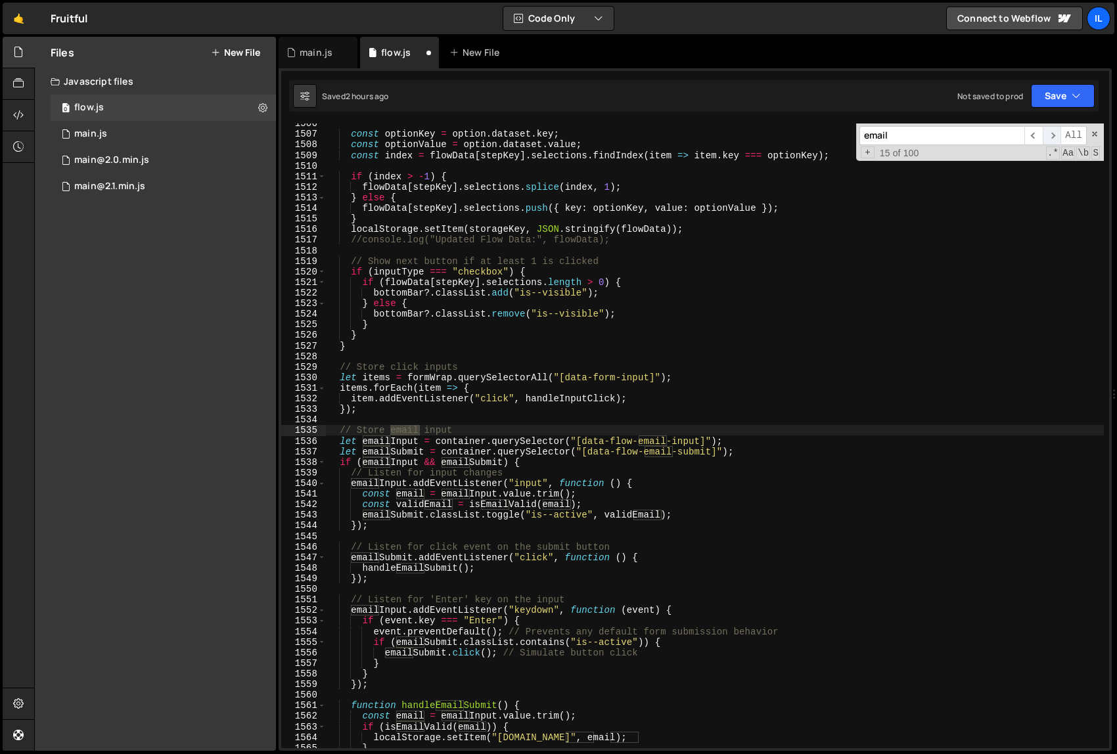
scroll to position [12122, 0]
click at [1055, 137] on span "​" at bounding box center [1052, 135] width 18 height 19
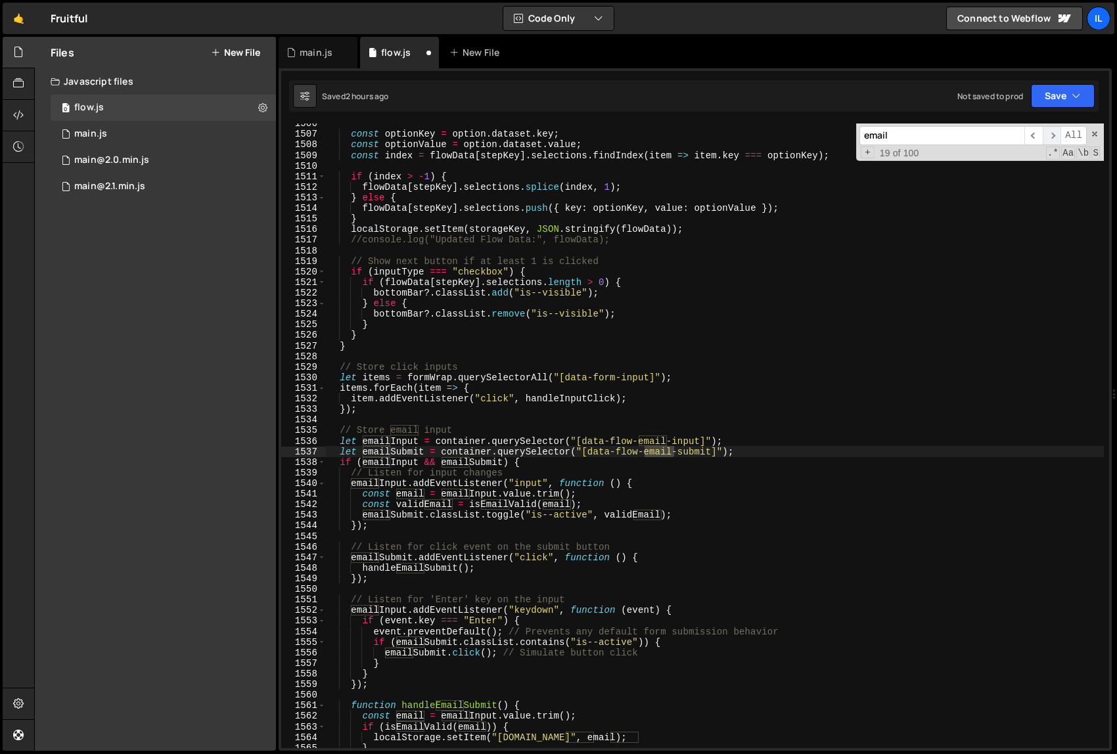
click at [1055, 137] on span "​" at bounding box center [1052, 135] width 18 height 19
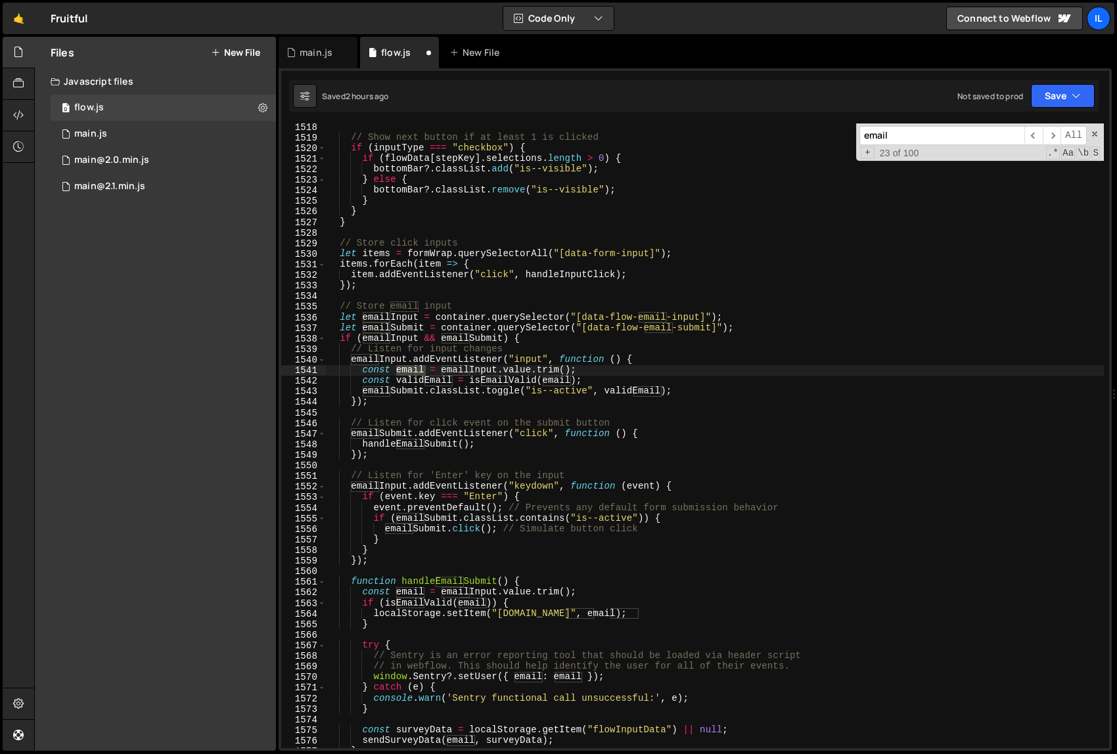
scroll to position [12217, 0]
click at [572, 588] on div "// Show next button if at least 1 is clicked if ( inputType === "checkbox" ) { …" at bounding box center [715, 443] width 778 height 646
click at [679, 597] on div "// Show next button if at least 1 is clicked if ( inputType === "checkbox" ) { …" at bounding box center [715, 443] width 778 height 646
click at [689, 593] on div "// Show next button if at least 1 is clicked if ( inputType === "checkbox" ) { …" at bounding box center [715, 443] width 778 height 646
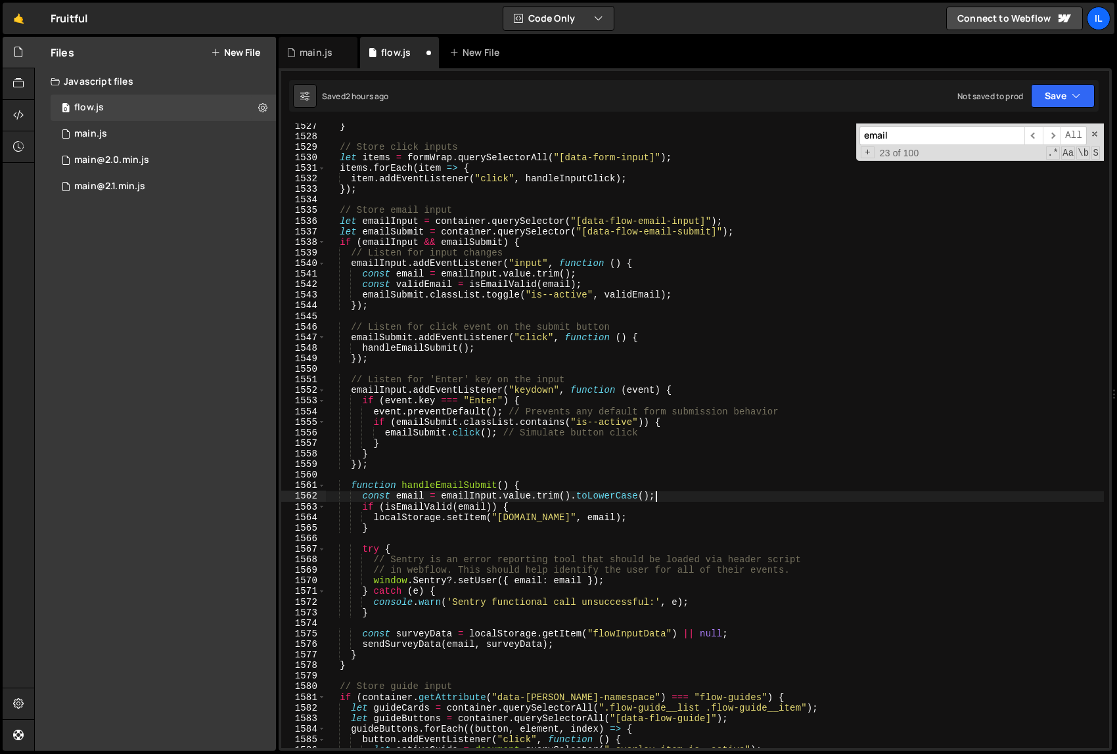
scroll to position [12289, 0]
click at [699, 519] on div "} // Store click inputs let items = formWrap . querySelectorAll ( "[data-form-i…" at bounding box center [715, 444] width 778 height 646
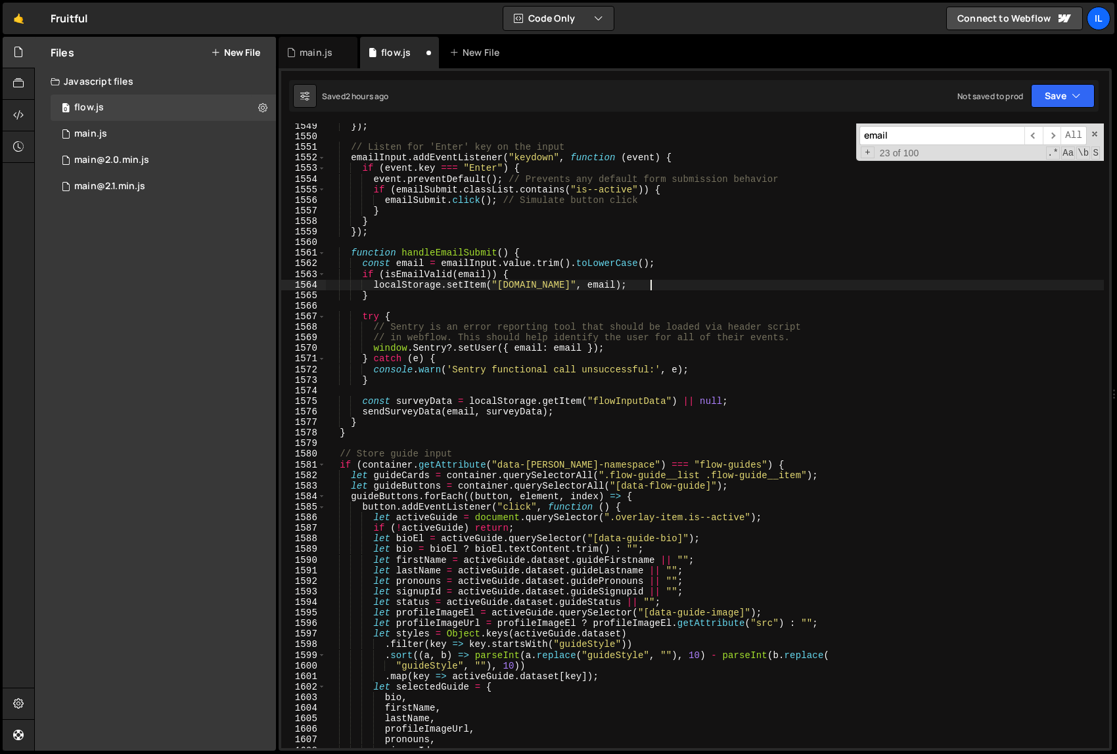
scroll to position [12469, 0]
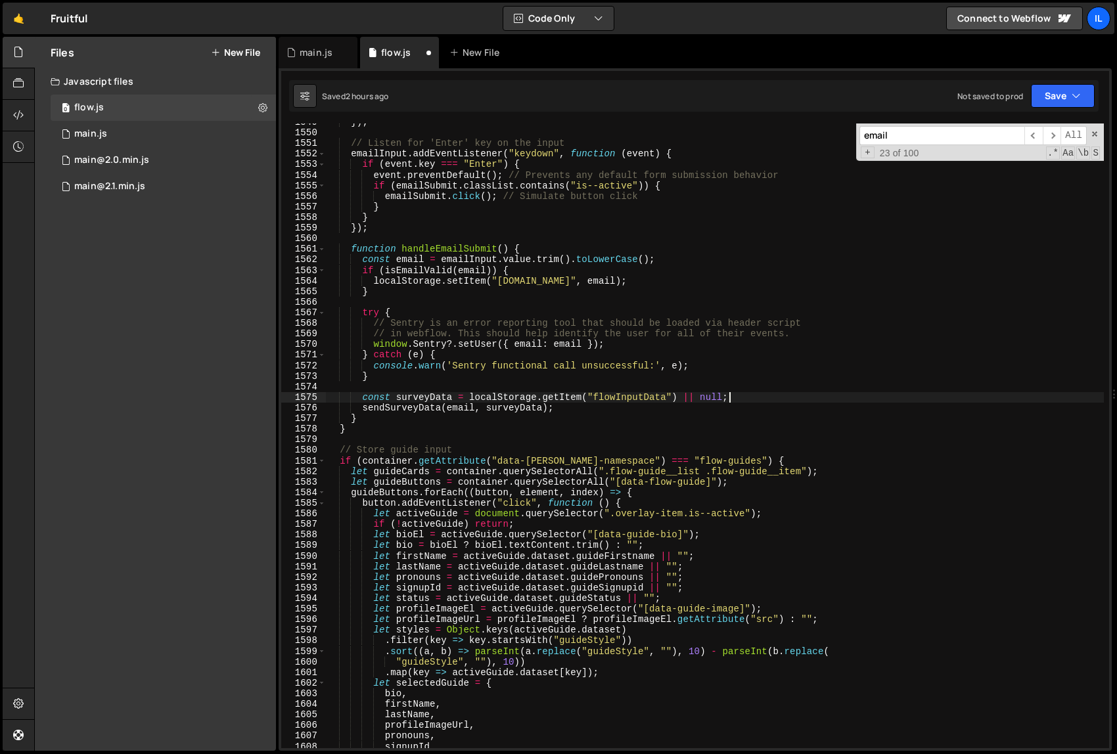
click at [786, 400] on div "}) ; // Listen for 'Enter' key on the input emailInput . addEventListener ( "ke…" at bounding box center [715, 440] width 778 height 646
click at [1055, 133] on span "​" at bounding box center [1052, 135] width 18 height 19
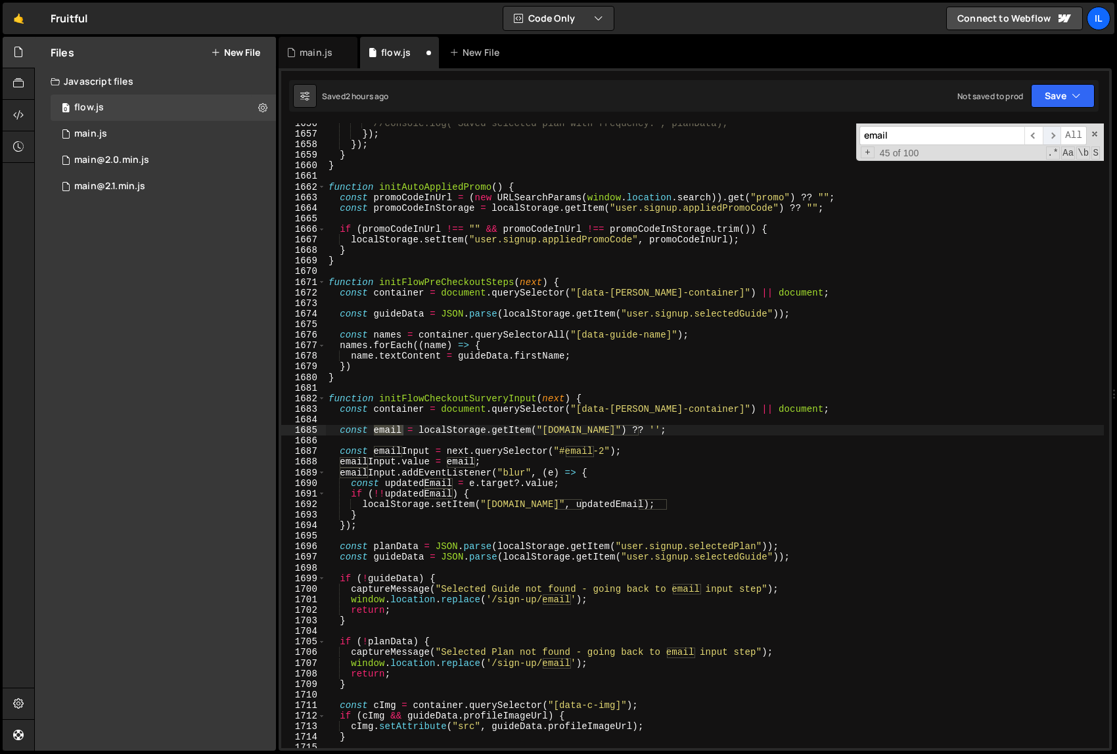
scroll to position [13330, 0]
click at [1055, 133] on span "​" at bounding box center [1052, 135] width 18 height 19
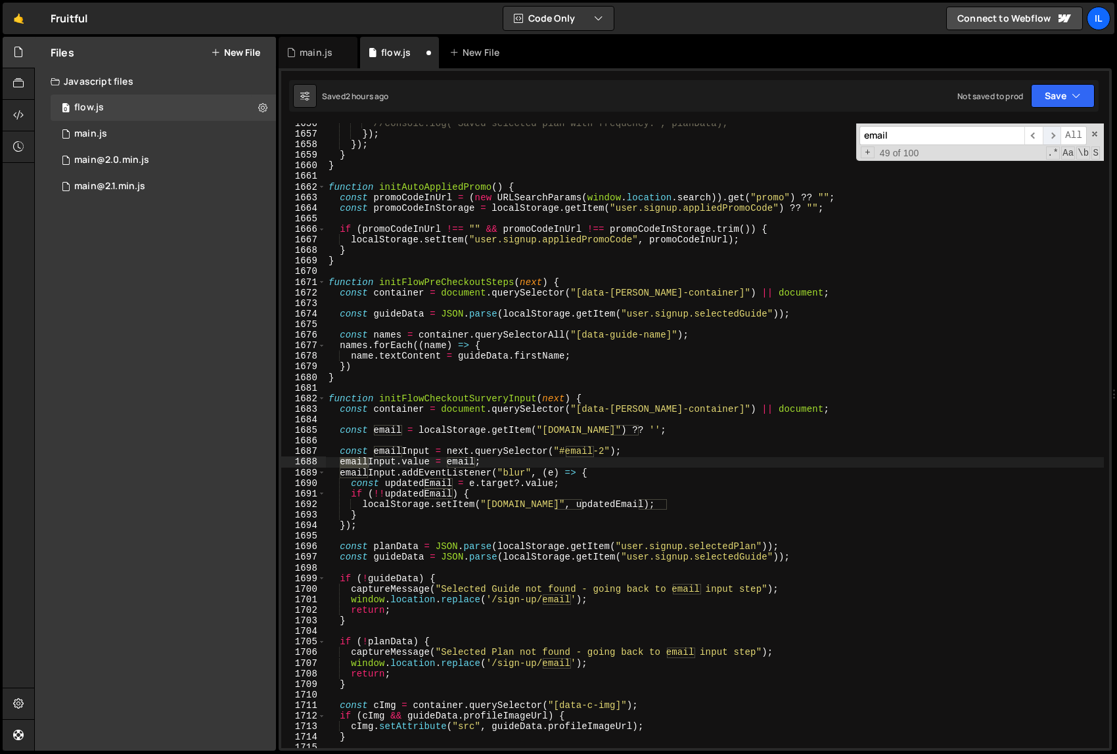
click at [1055, 133] on span "​" at bounding box center [1052, 135] width 18 height 19
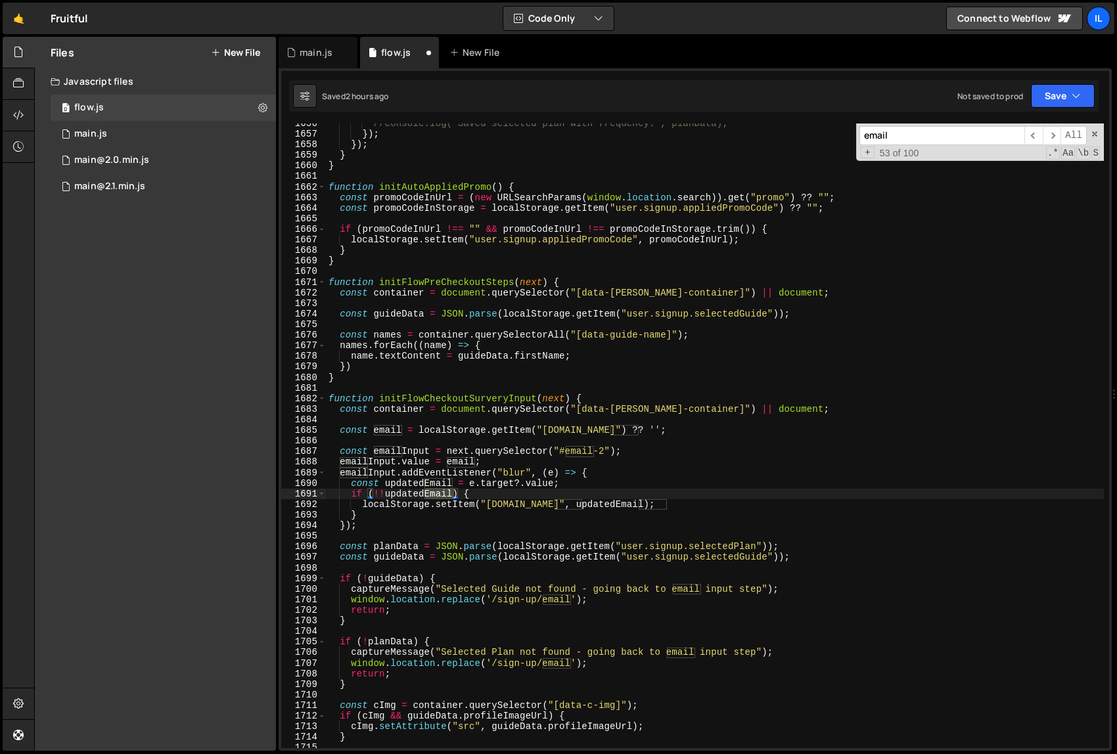
click at [466, 485] on div "//console.log("Saved selected plan with frequency:", planData); }) ; }) ; } } f…" at bounding box center [715, 441] width 778 height 646
click at [560, 484] on div "//console.log("Saved selected plan with frequency:", planData); }) ; }) ; } } f…" at bounding box center [715, 441] width 778 height 646
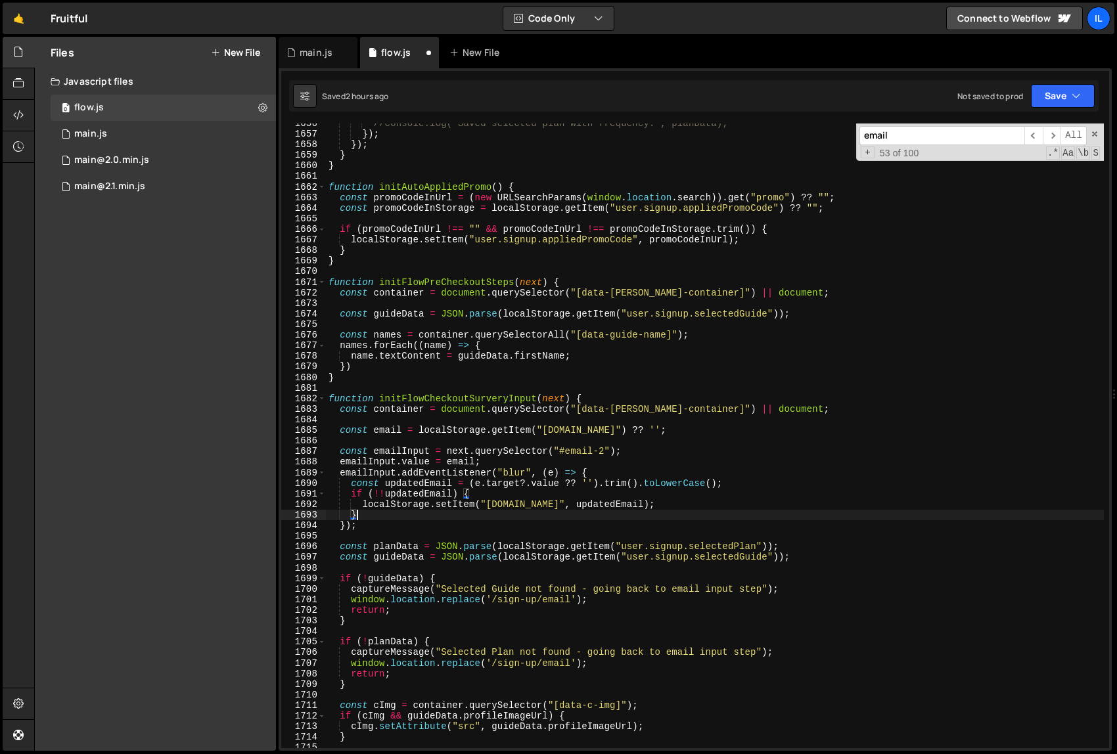
click at [607, 515] on div "//console.log("Saved selected plan with frequency:", planData); }) ; }) ; } } f…" at bounding box center [715, 441] width 778 height 646
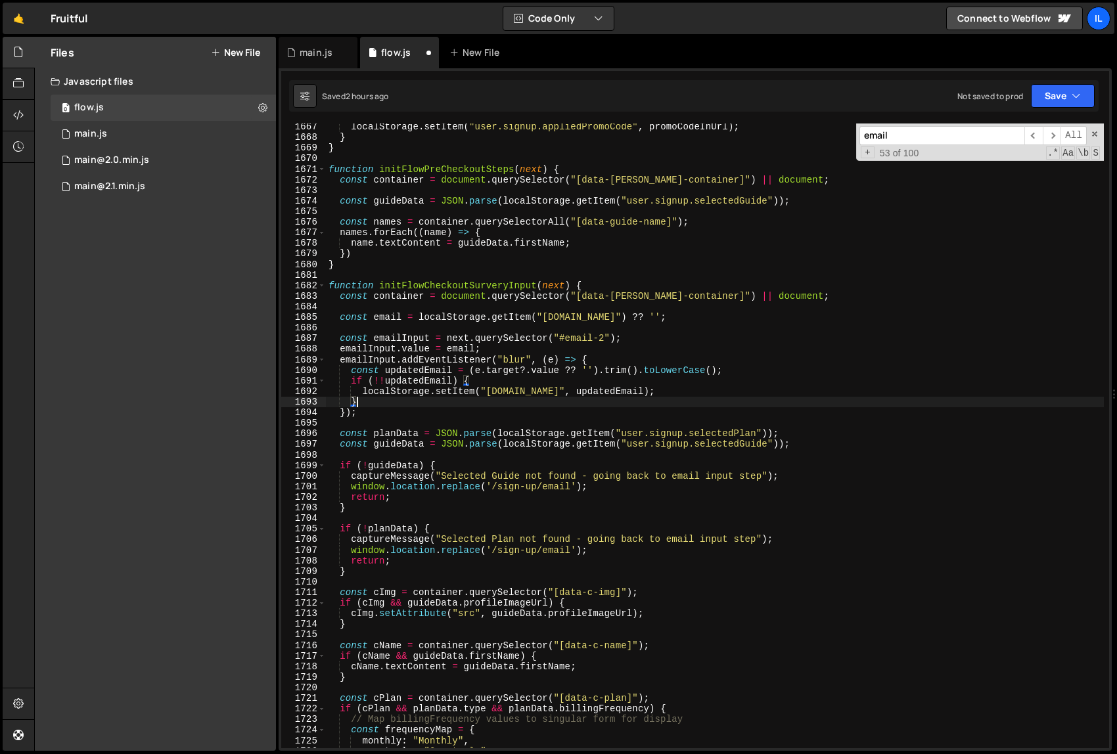
scroll to position [13416, 0]
click at [411, 348] on div "localStorage . setItem ( "user.signup.appliedPromoCode" , promoCodeInUrl ) ; } …" at bounding box center [715, 444] width 778 height 646
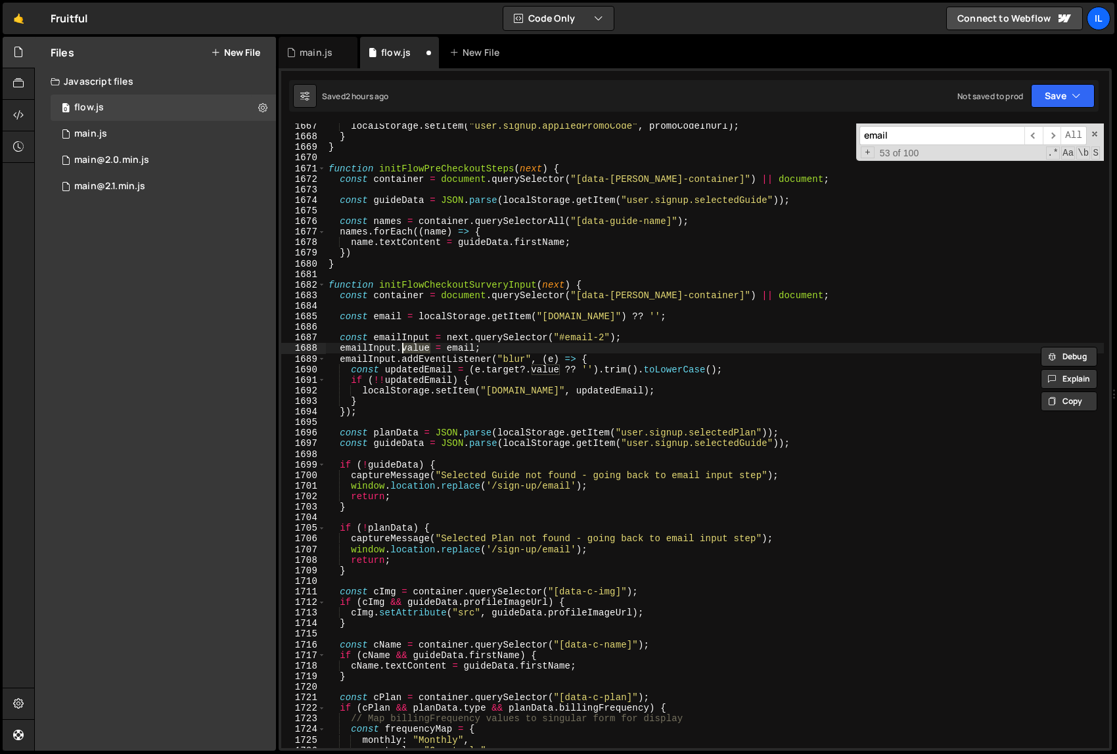
click at [462, 344] on div "localStorage . setItem ( "user.signup.appliedPromoCode" , promoCodeInUrl ) ; } …" at bounding box center [715, 444] width 778 height 646
click at [422, 315] on div "localStorage . setItem ( "user.signup.appliedPromoCode" , promoCodeInUrl ) ; } …" at bounding box center [715, 444] width 778 height 646
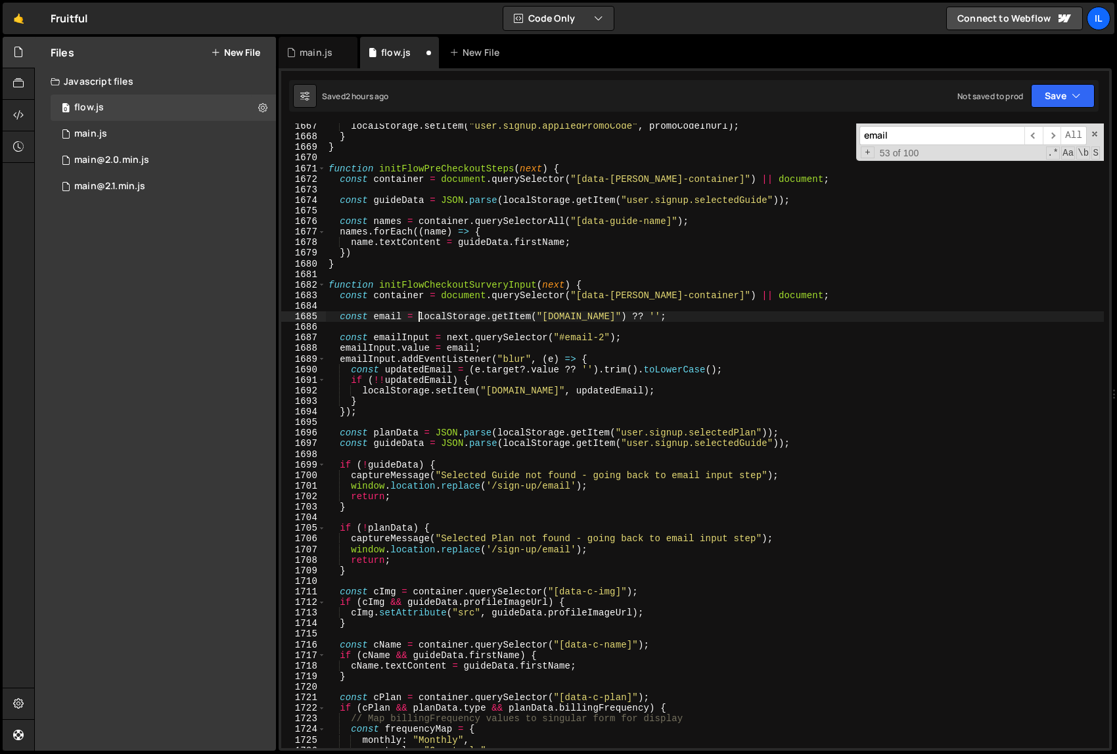
scroll to position [0, 7]
click at [691, 316] on div "localStorage . setItem ( "user.signup.appliedPromoCode" , promoCodeInUrl ) ; } …" at bounding box center [715, 444] width 778 height 646
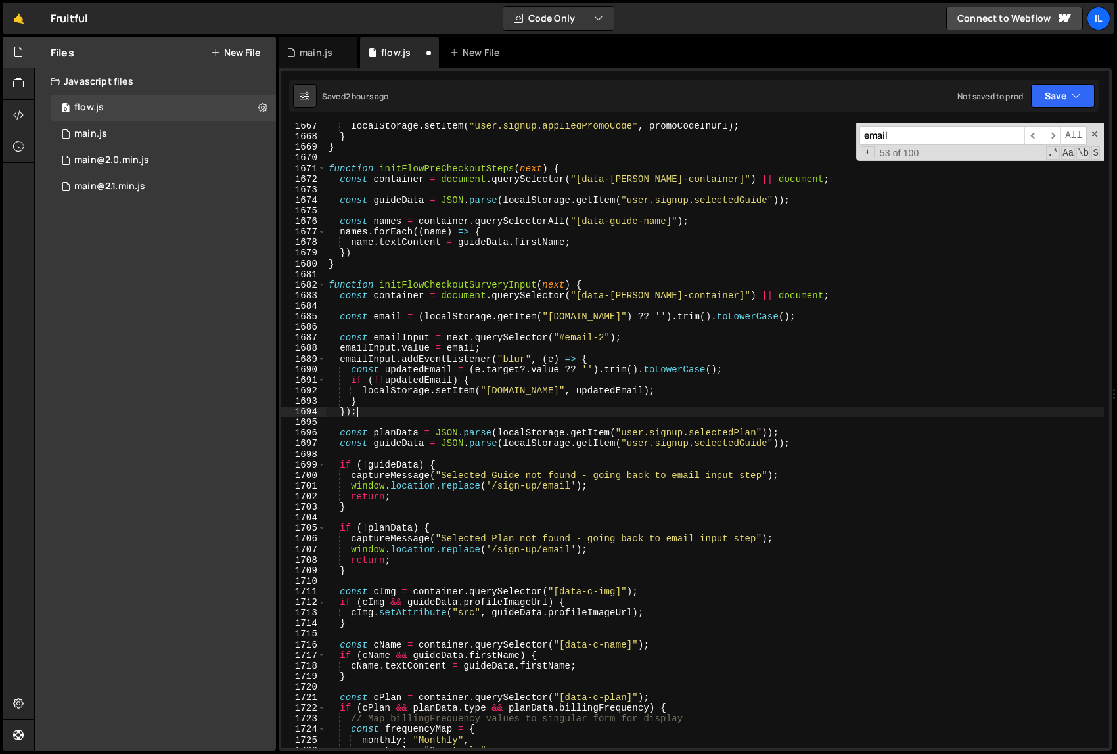
click at [726, 409] on div "localStorage . setItem ( "user.signup.appliedPromoCode" , promoCodeInUrl ) ; } …" at bounding box center [715, 444] width 778 height 646
type textarea "});"
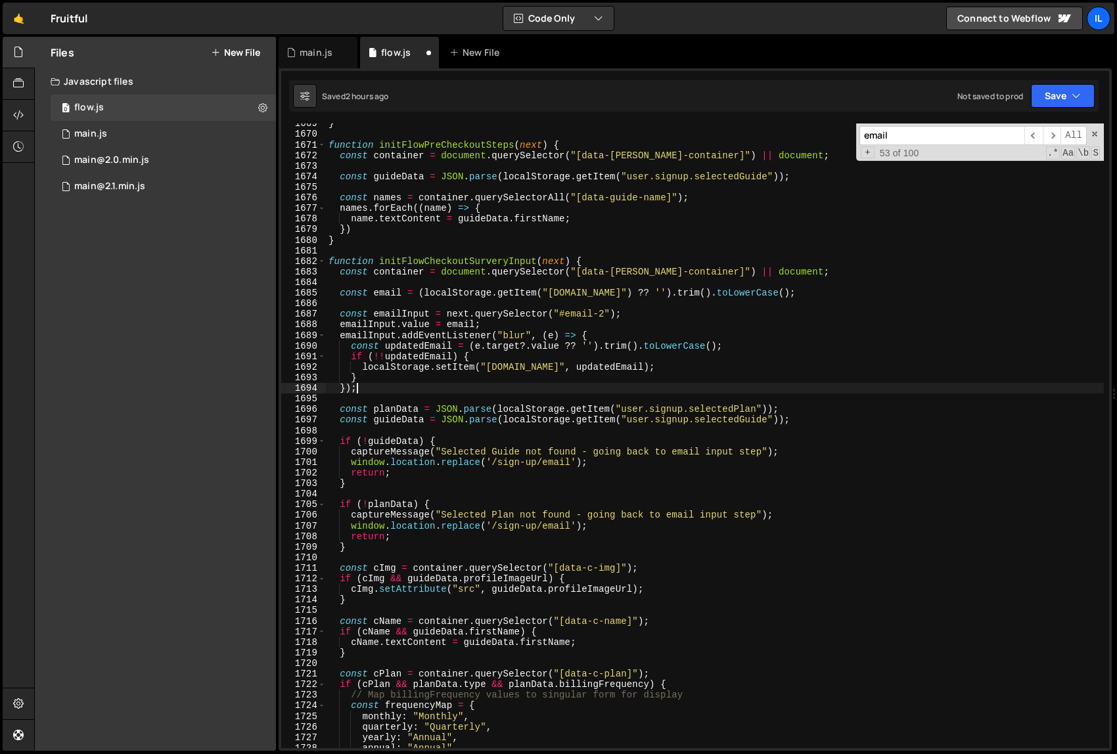
scroll to position [13435, 0]
click at [721, 426] on div "} function initFlowPreCheckoutSteps ( next ) { const container = document . que…" at bounding box center [715, 441] width 778 height 646
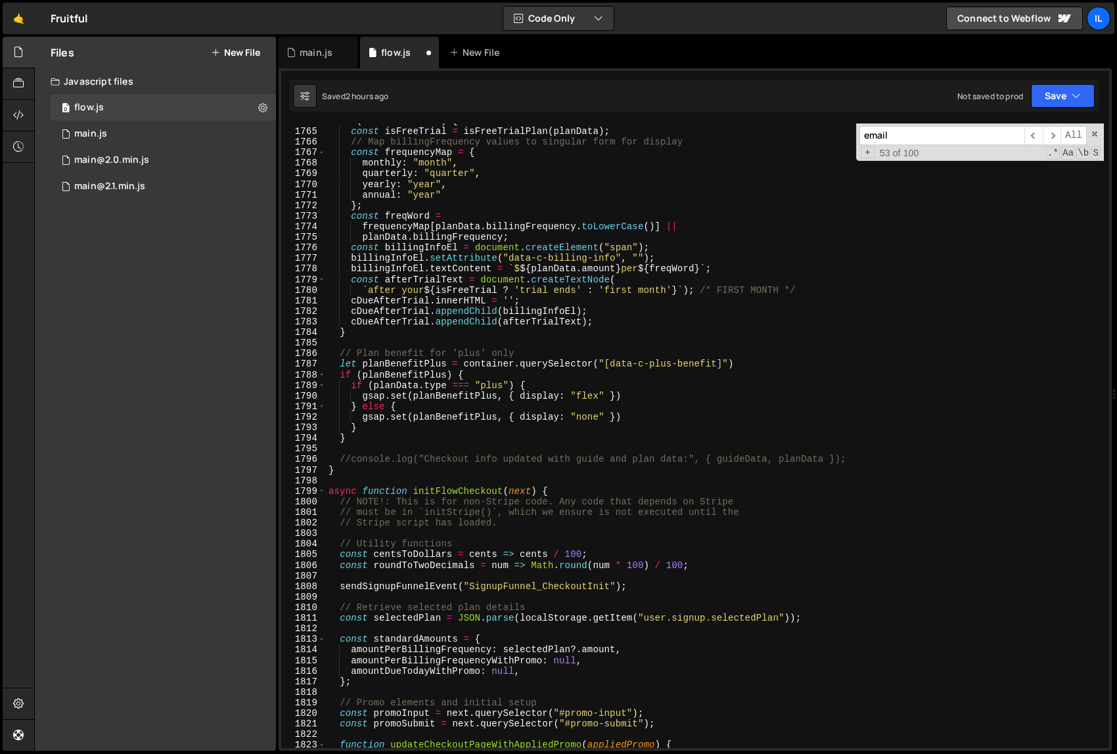
scroll to position [14201, 0]
click at [721, 426] on div "if ( cDueAfterTrial ) { const isFreeTrial = isFreeTrialPlan ( planData ) ; // M…" at bounding box center [715, 439] width 778 height 646
click at [1054, 133] on span "​" at bounding box center [1052, 135] width 18 height 19
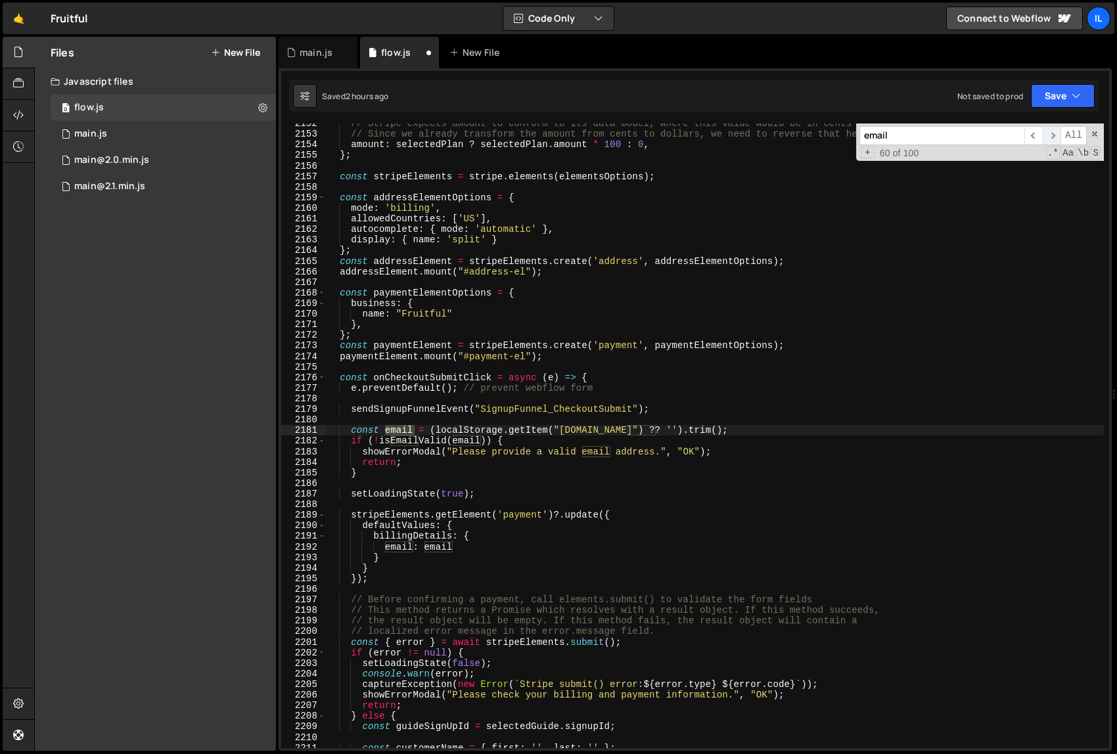
scroll to position [17332, 0]
click at [746, 430] on div "// Stripe expects amount to conform to its data model, where this value would b…" at bounding box center [715, 441] width 778 height 646
click at [738, 465] on div "// Stripe expects amount to conform to its data model, where this value would b…" at bounding box center [715, 441] width 778 height 646
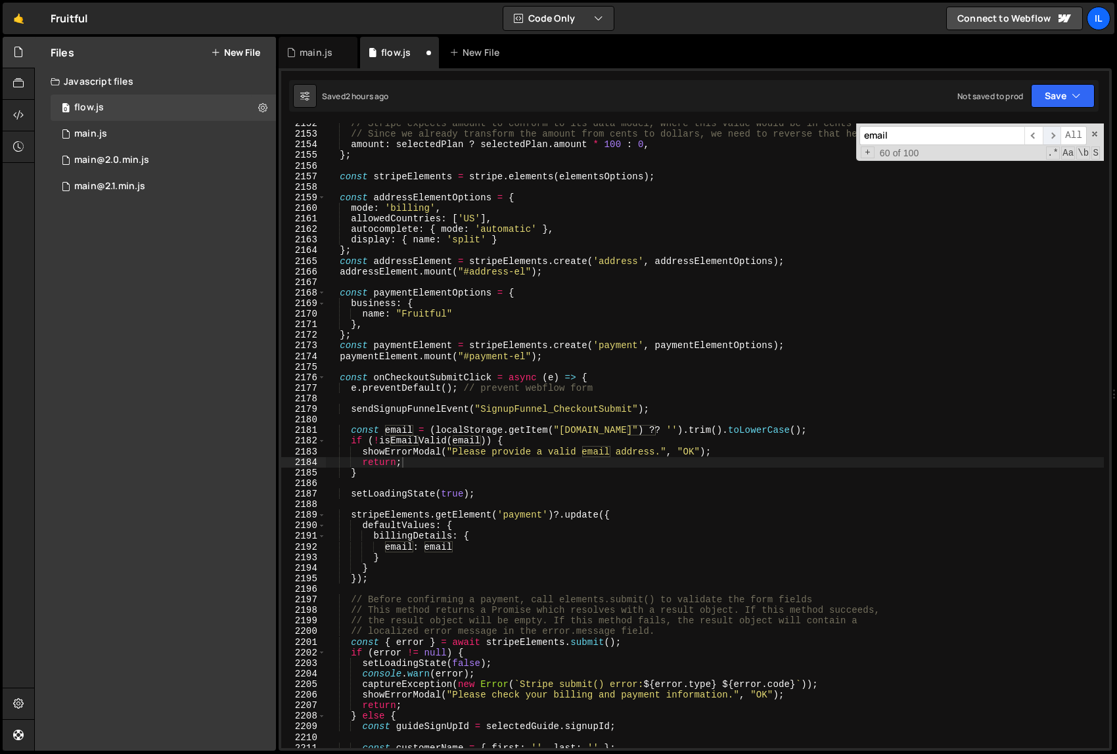
click at [1054, 133] on span "​" at bounding box center [1052, 135] width 18 height 19
click at [1055, 135] on span "​" at bounding box center [1052, 135] width 18 height 19
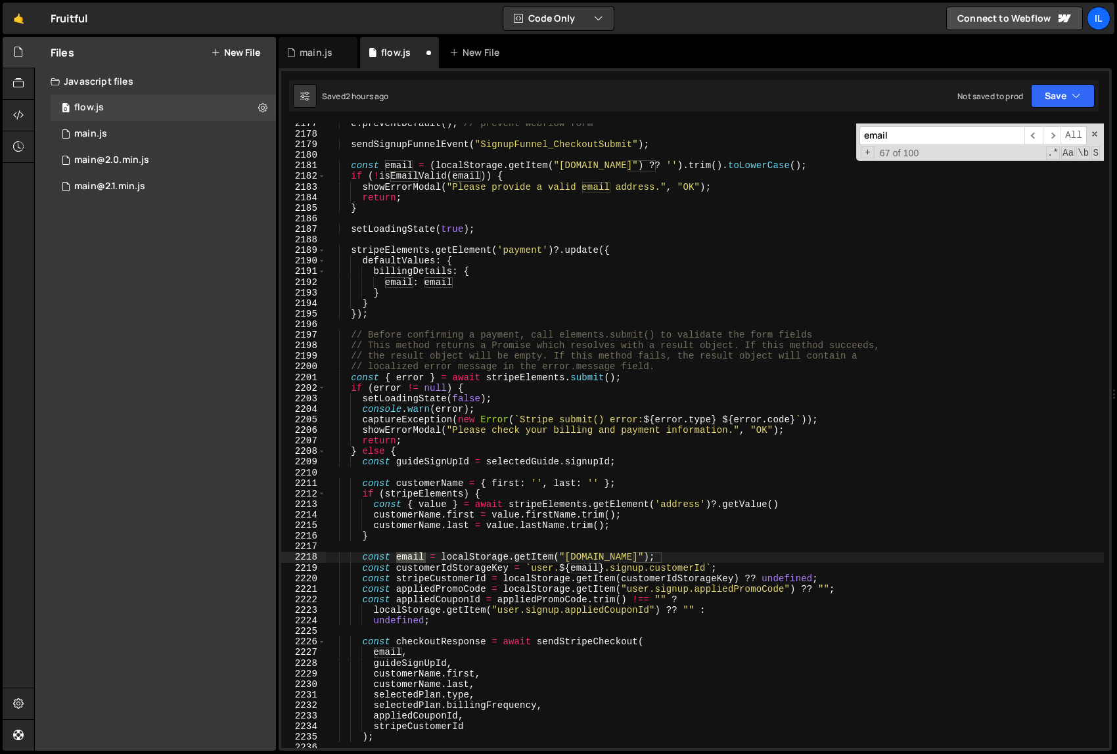
scroll to position [17534, 0]
type textarea "const email = localStorage.getItem("user.signup.email");"
click at [413, 557] on div "e . preventDefault ( ) ; // prevent webflow form sendSignupFunnelEvent ( "Signu…" at bounding box center [715, 436] width 778 height 625
click at [413, 557] on div "e . preventDefault ( ) ; // prevent webflow form sendSignupFunnelEvent ( "Signu…" at bounding box center [715, 441] width 778 height 646
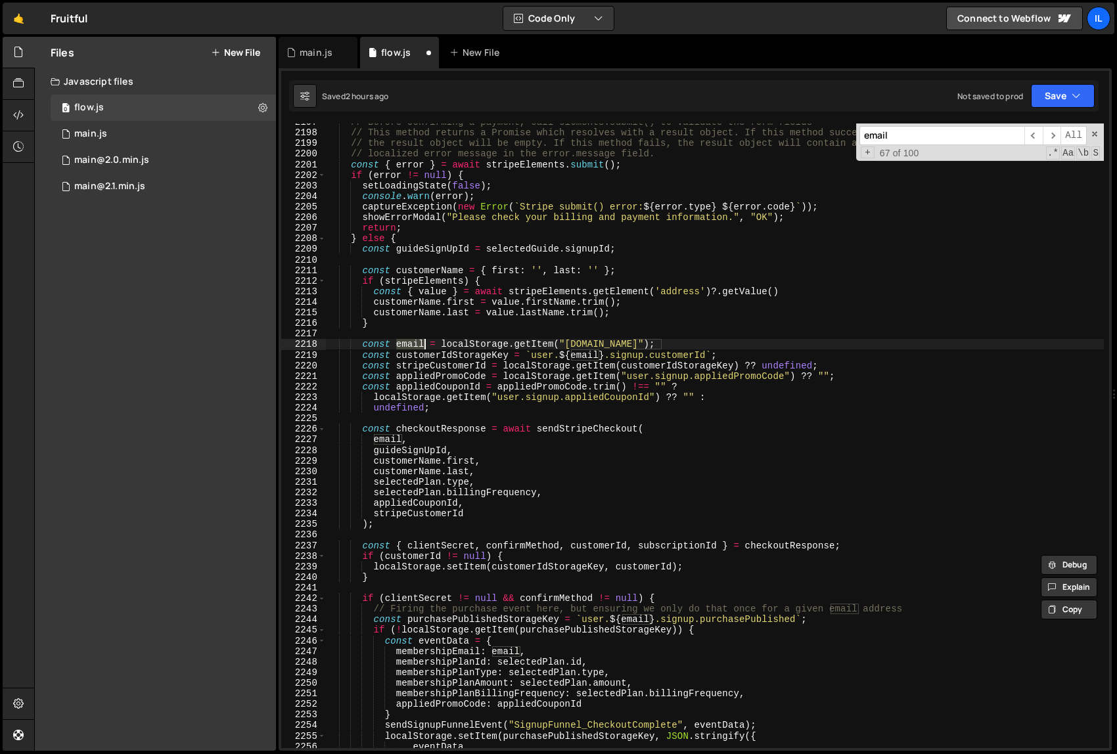
scroll to position [17696, 0]
click at [673, 336] on div "// Before confirming a payment, call elements.submit() to validate the form fie…" at bounding box center [715, 439] width 778 height 646
click at [674, 342] on div "// Before confirming a payment, call elements.submit() to validate the form fie…" at bounding box center [715, 439] width 778 height 646
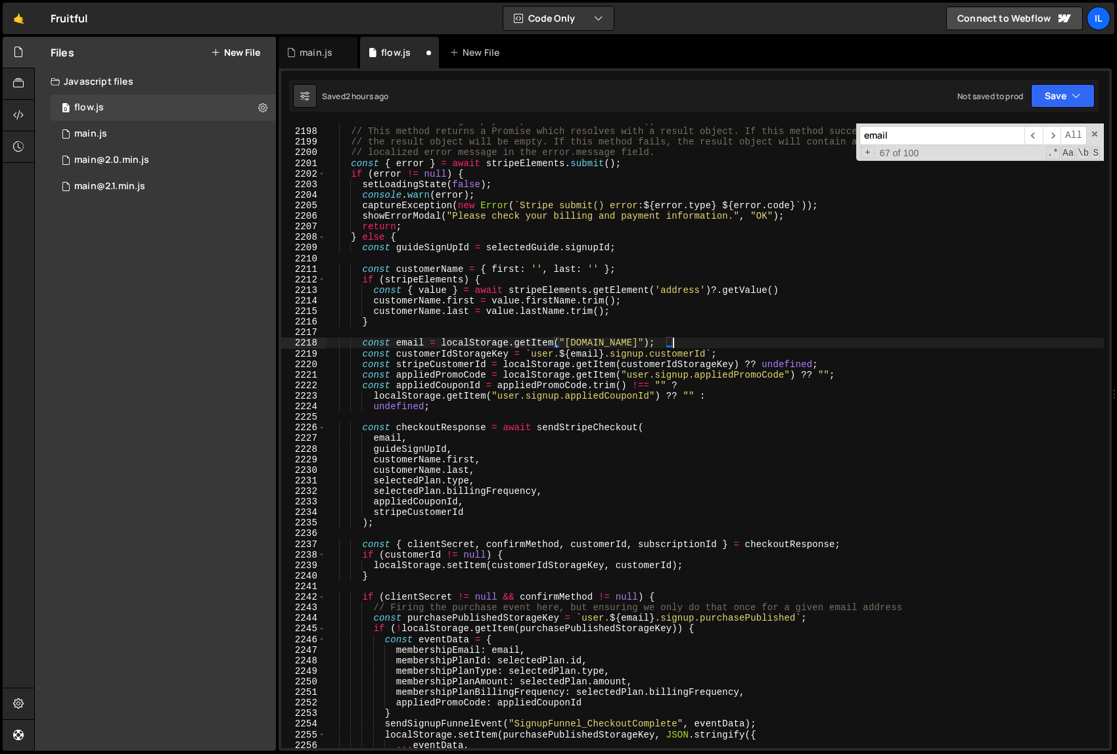
click at [443, 344] on div "// Before confirming a payment, call elements.submit() to validate the form fie…" at bounding box center [715, 439] width 778 height 646
click at [677, 344] on div "// Before confirming a payment, call elements.submit() to validate the form fie…" at bounding box center [715, 439] width 778 height 646
type textarea "const email = (localStorage.getItem("user.signup.email") ?? '').trim().toLowerC…"
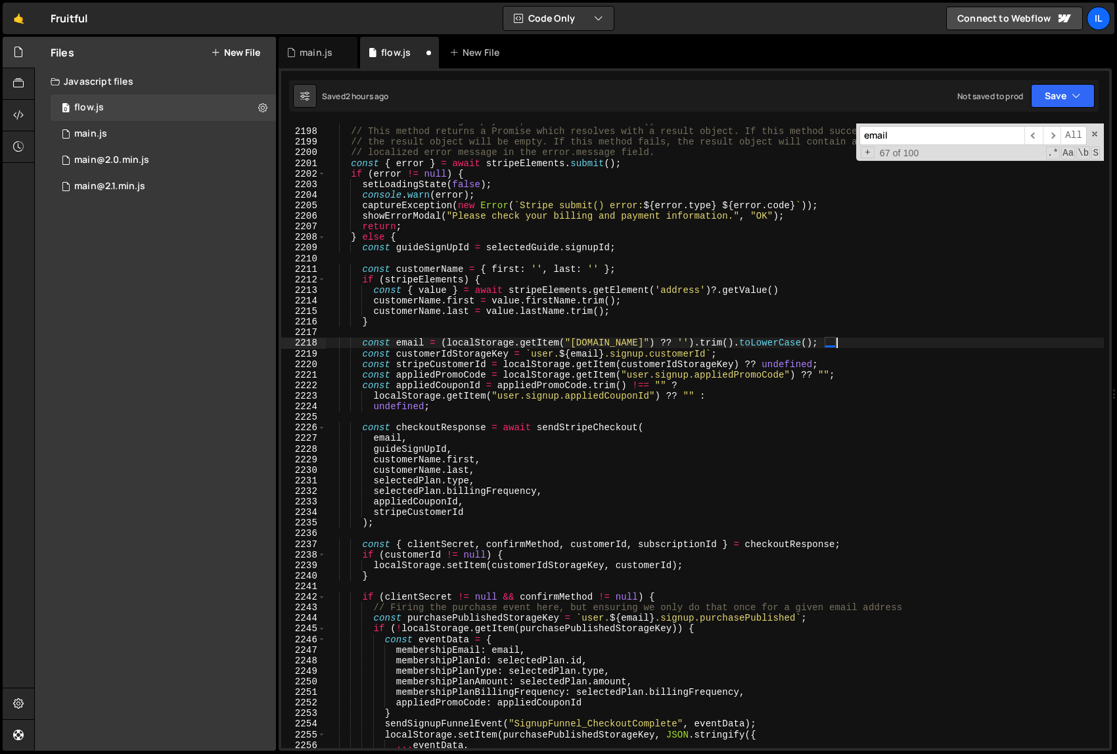
click at [737, 421] on div "// Before confirming a payment, call elements.submit() to validate the form fie…" at bounding box center [715, 439] width 778 height 646
click at [903, 355] on div "// Before confirming a payment, call elements.submit() to validate the form fie…" at bounding box center [715, 439] width 778 height 646
click at [1056, 133] on span "​" at bounding box center [1052, 135] width 18 height 19
click at [492, 300] on div "// Before confirming a payment, call elements.submit() to validate the form fie…" at bounding box center [715, 439] width 778 height 646
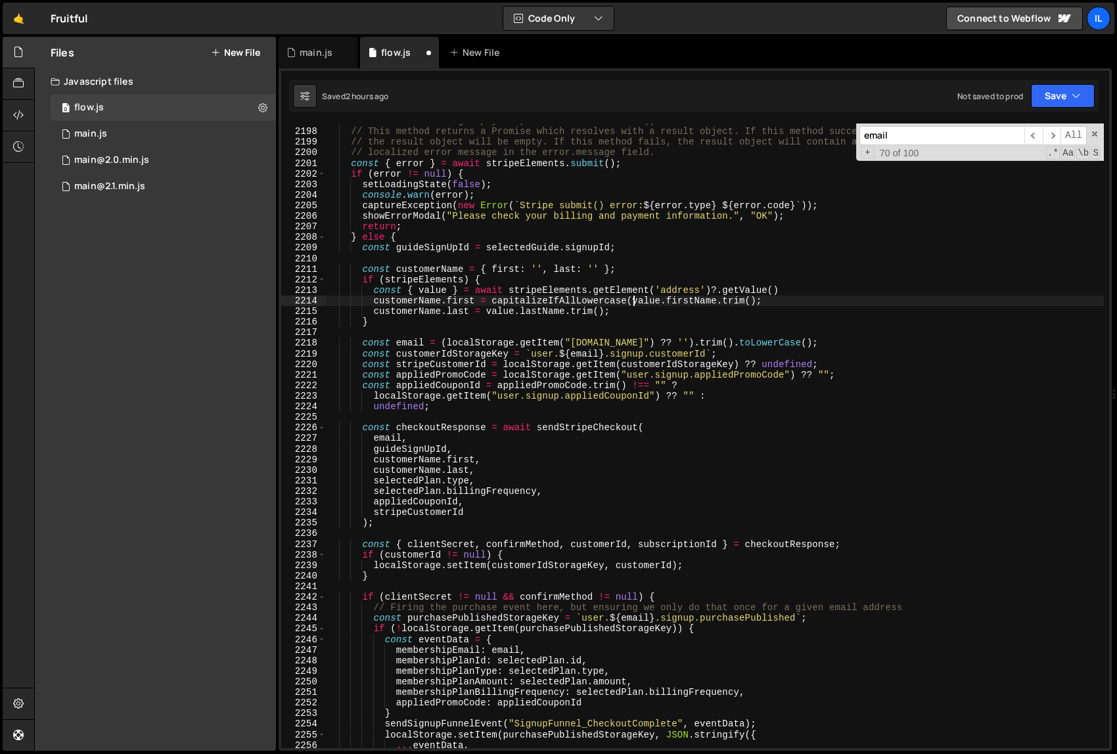
scroll to position [0, 21]
click at [758, 304] on div "// Before confirming a payment, call elements.submit() to validate the form fie…" at bounding box center [715, 439] width 778 height 646
click at [487, 313] on div "// Before confirming a payment, call elements.submit() to validate the form fie…" at bounding box center [715, 439] width 778 height 646
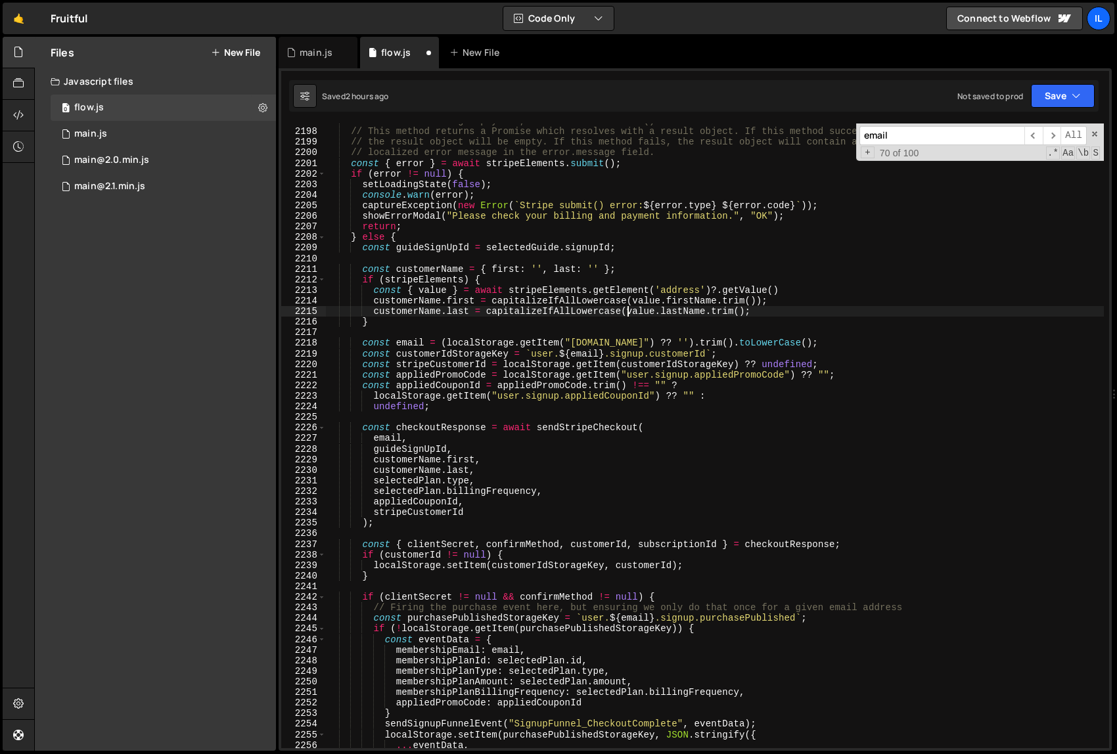
click at [747, 313] on div "// Before confirming a payment, call elements.submit() to validate the form fie…" at bounding box center [715, 439] width 778 height 646
click at [746, 388] on div "// Before confirming a payment, call elements.submit() to validate the form fie…" at bounding box center [715, 439] width 778 height 646
click at [739, 425] on div "// Before confirming a payment, call elements.submit() to validate the form fie…" at bounding box center [715, 439] width 778 height 646
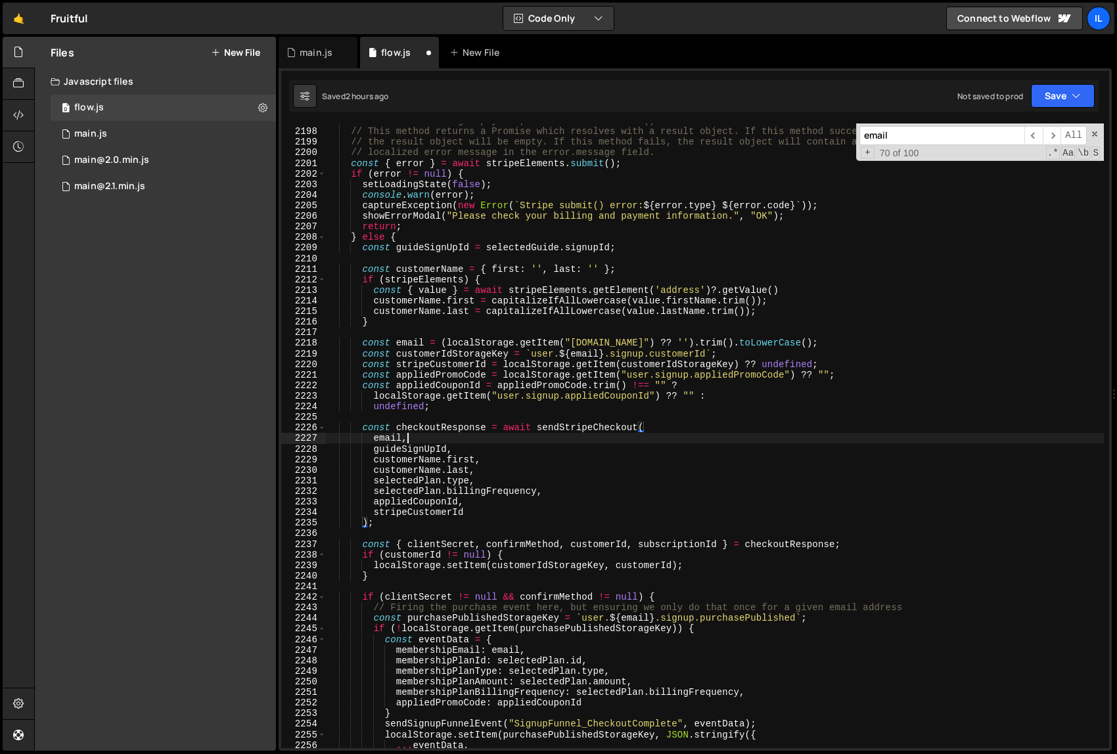
click at [731, 436] on div "// Before confirming a payment, call elements.submit() to validate the form fie…" at bounding box center [715, 439] width 778 height 646
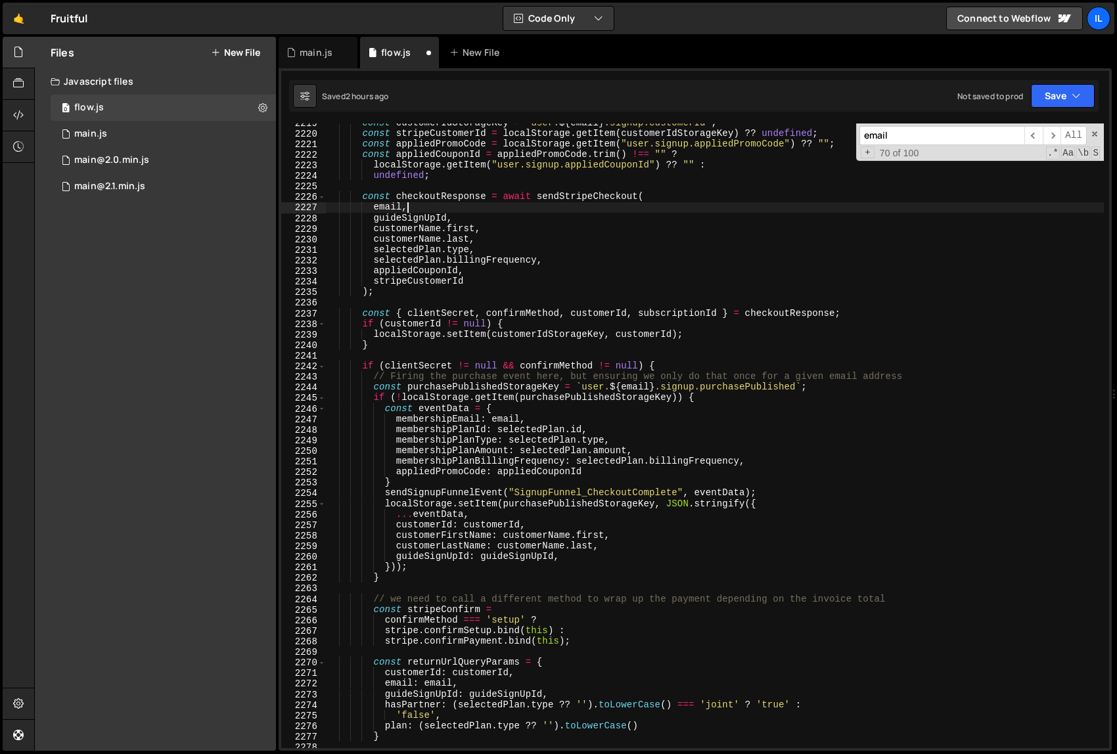
scroll to position [17871, 0]
click at [726, 252] on div "const customerIdStorageKey = ` user. ${ email } .signup.customerId ` ; const st…" at bounding box center [715, 441] width 778 height 646
click at [1051, 133] on span "​" at bounding box center [1052, 135] width 18 height 19
click at [1052, 133] on span "​" at bounding box center [1052, 135] width 18 height 19
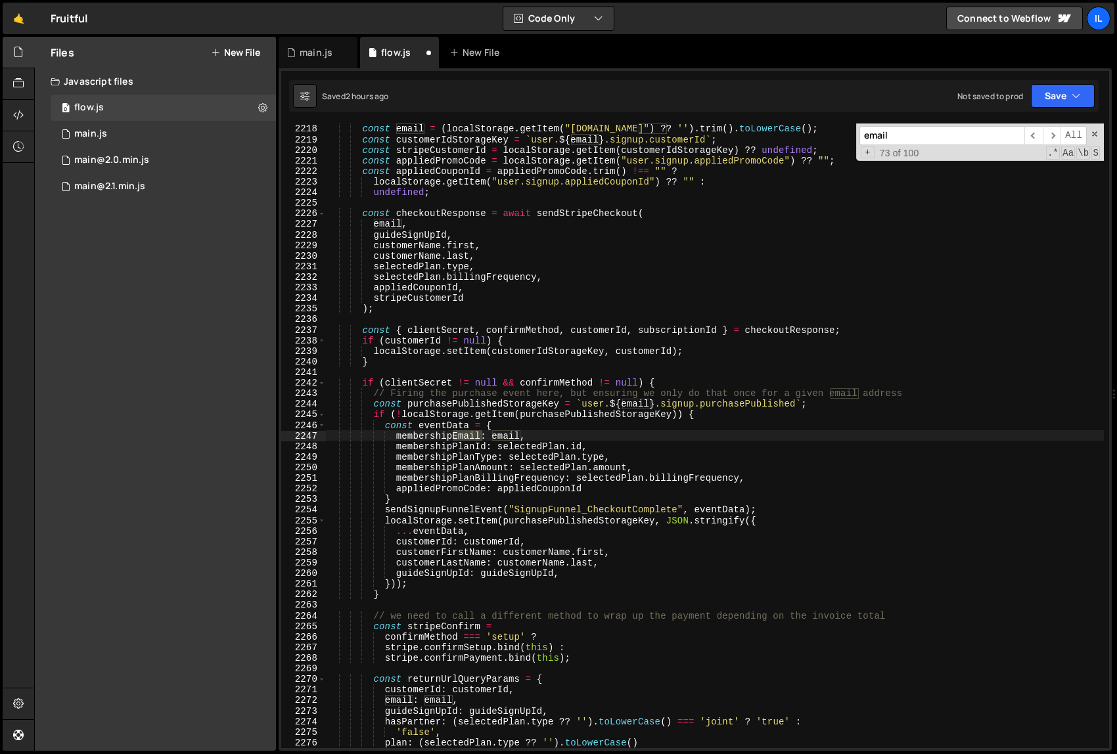
scroll to position [17844, 0]
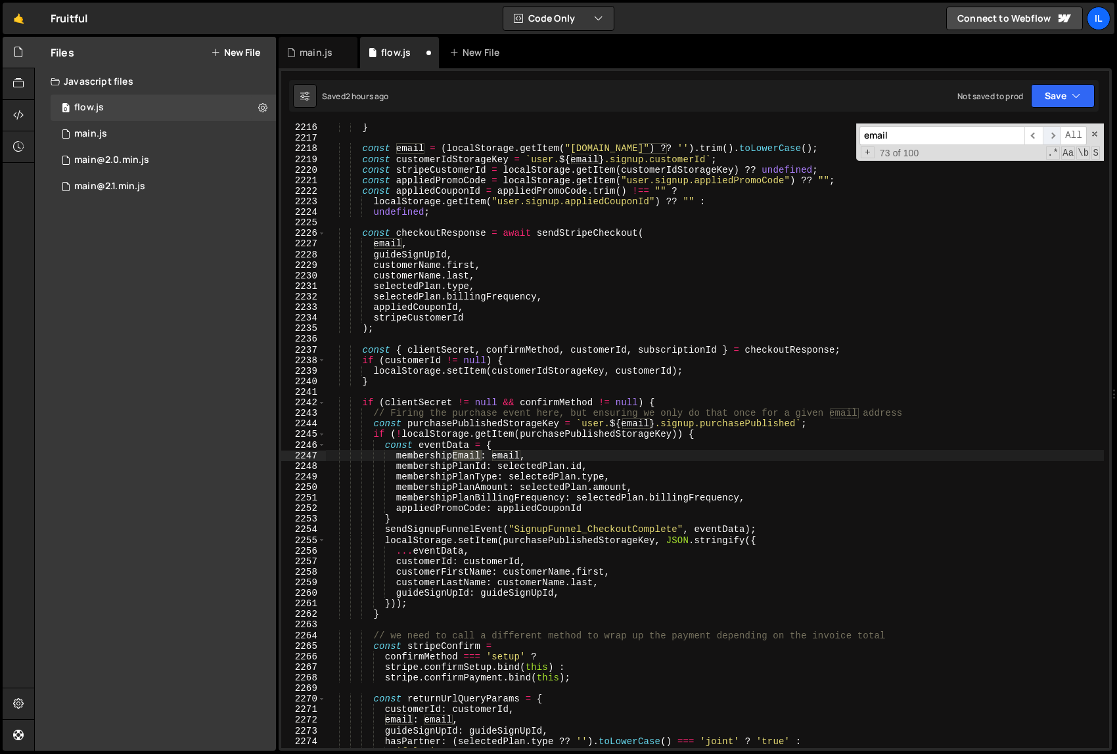
click at [1055, 136] on span "​" at bounding box center [1052, 135] width 18 height 19
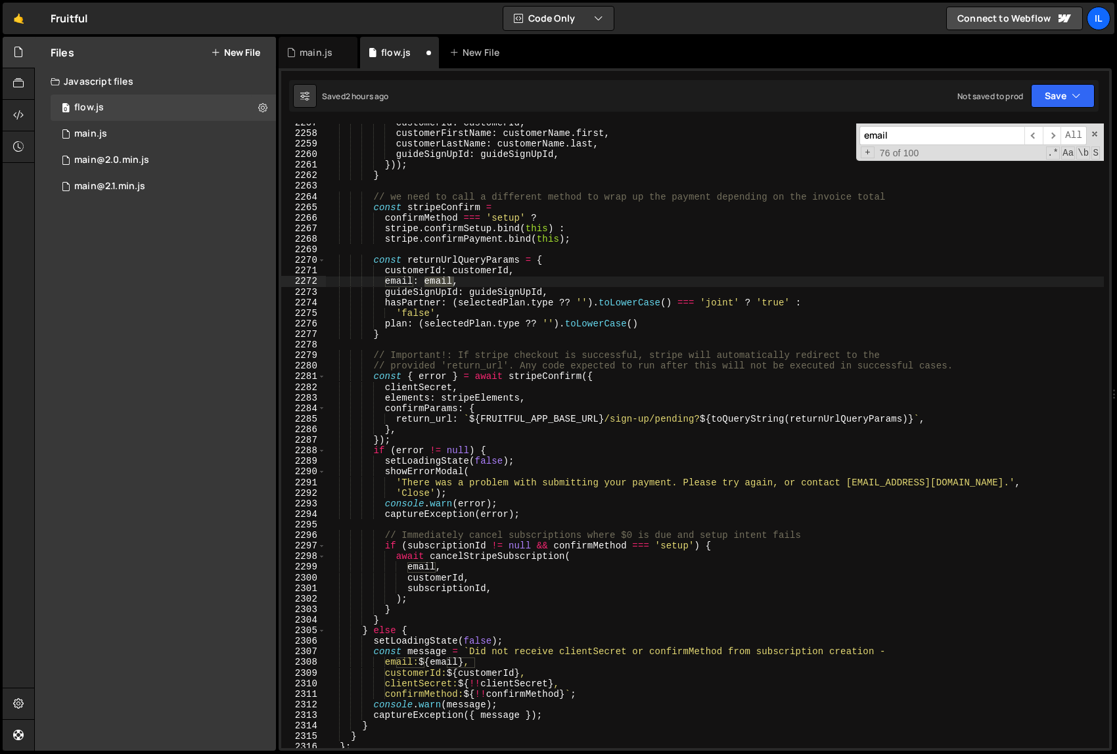
scroll to position [18180, 0]
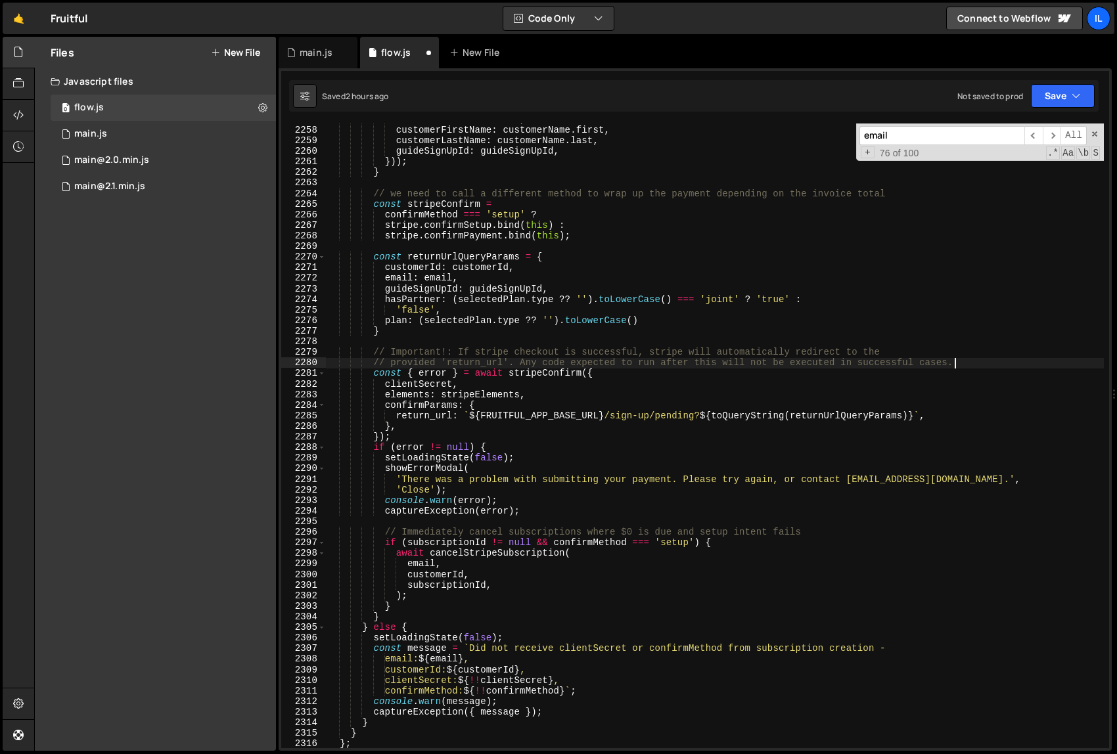
click at [996, 358] on div "customerId : customerId , customerFirstName : customerName . first , customerLa…" at bounding box center [715, 437] width 778 height 646
click at [1053, 135] on span "​" at bounding box center [1052, 135] width 18 height 19
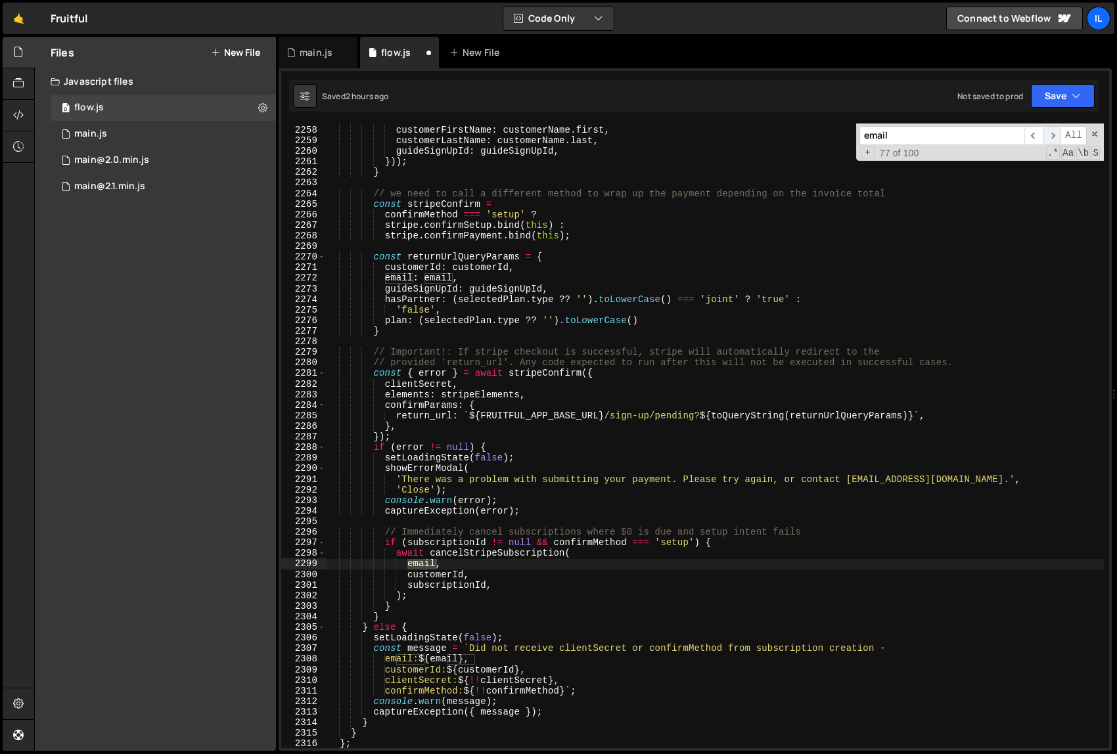
click at [1053, 135] on span "​" at bounding box center [1052, 135] width 18 height 19
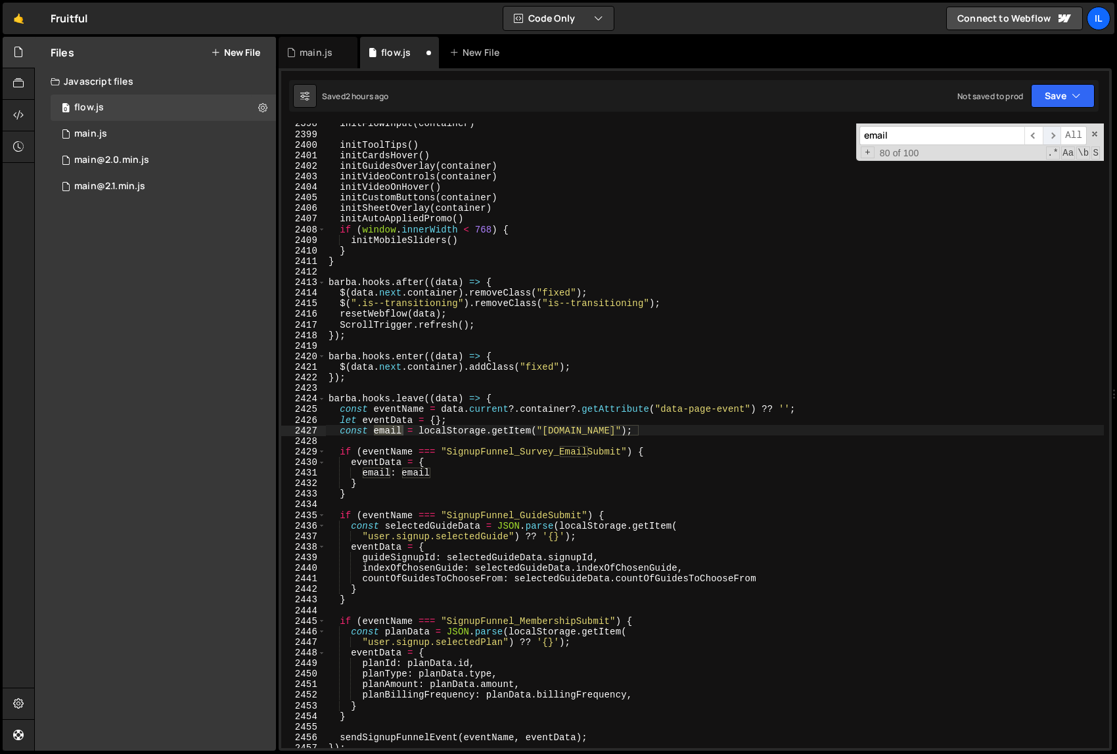
click at [1054, 133] on span "​" at bounding box center [1052, 135] width 18 height 19
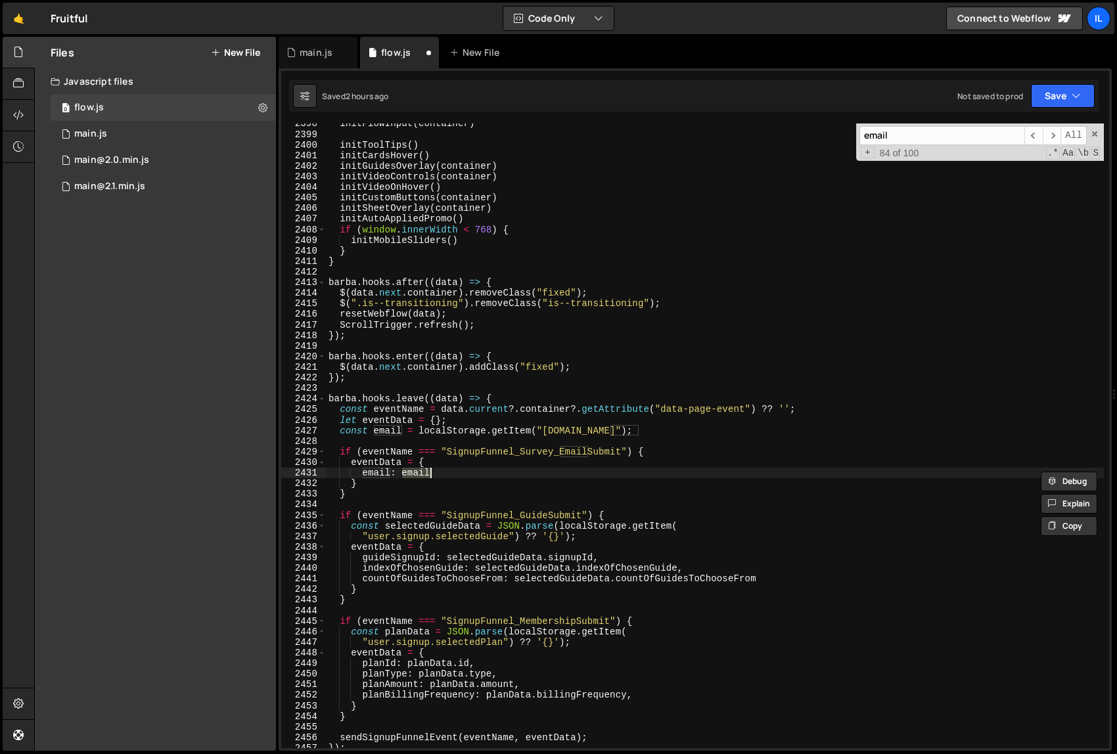
click at [475, 475] on div "initFlowInput ( container ) initToolTips ( ) initCardsHover ( ) initGuidesOverl…" at bounding box center [715, 436] width 778 height 625
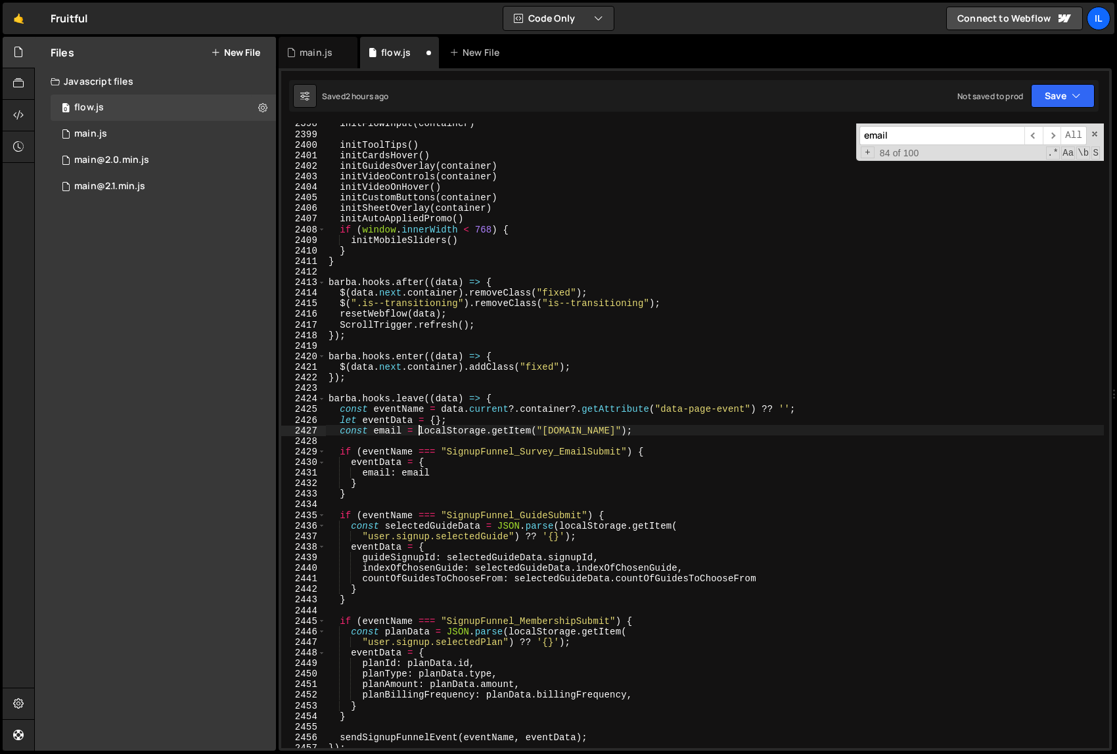
click at [421, 433] on div "initFlowInput ( container ) initToolTips ( ) initCardsHover ( ) initGuidesOverl…" at bounding box center [715, 441] width 778 height 646
click at [656, 429] on div "initFlowInput ( container ) initToolTips ( ) initCardsHover ( ) initGuidesOverl…" at bounding box center [715, 441] width 778 height 646
click at [691, 470] on div "initFlowInput ( container ) initToolTips ( ) initCardsHover ( ) initGuidesOverl…" at bounding box center [715, 441] width 778 height 646
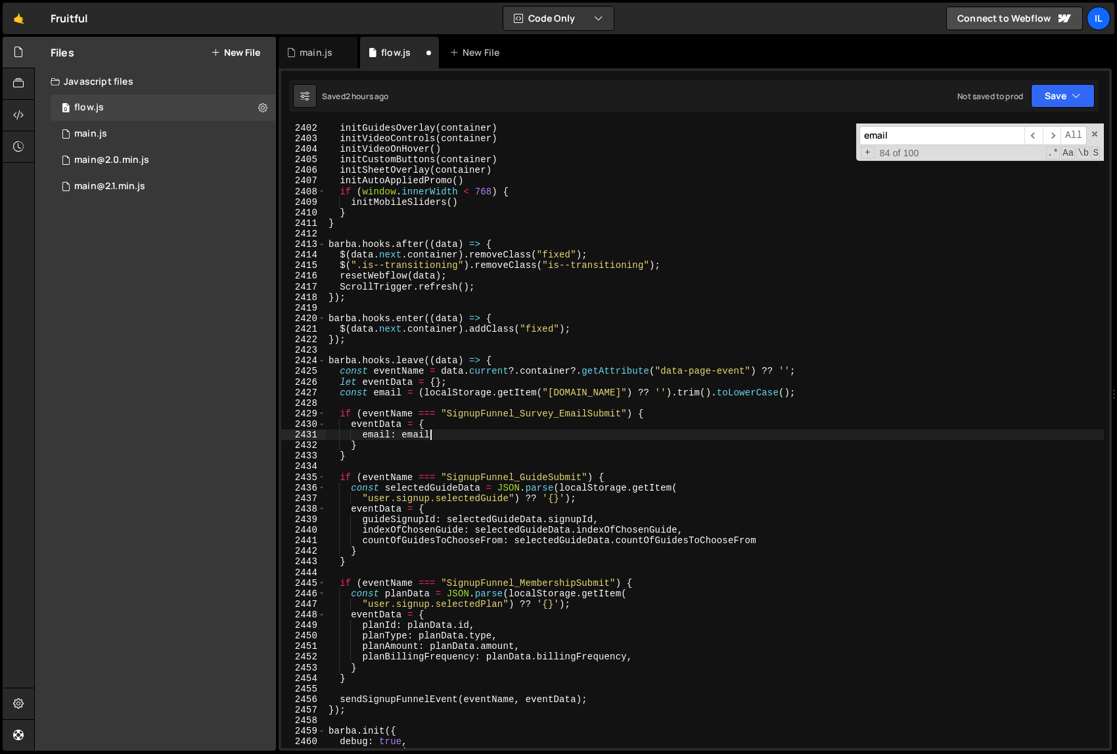
scroll to position [19342, 0]
click at [1055, 135] on span "​" at bounding box center [1052, 135] width 18 height 19
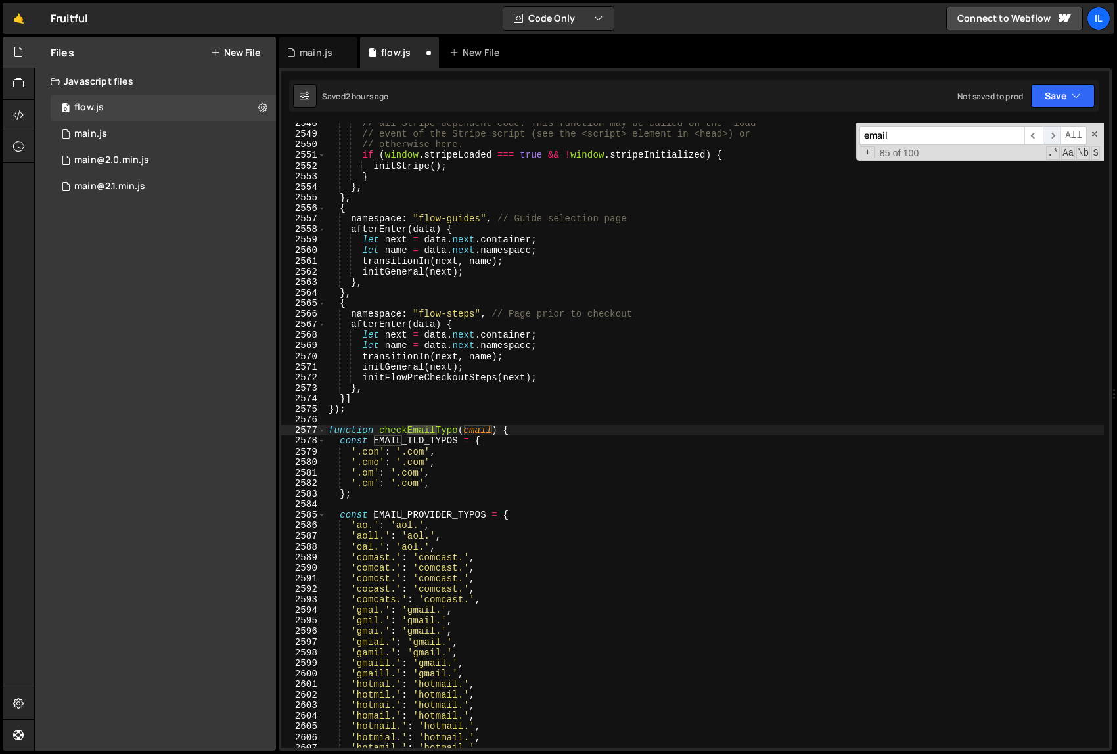
click at [1055, 135] on span "​" at bounding box center [1052, 135] width 18 height 19
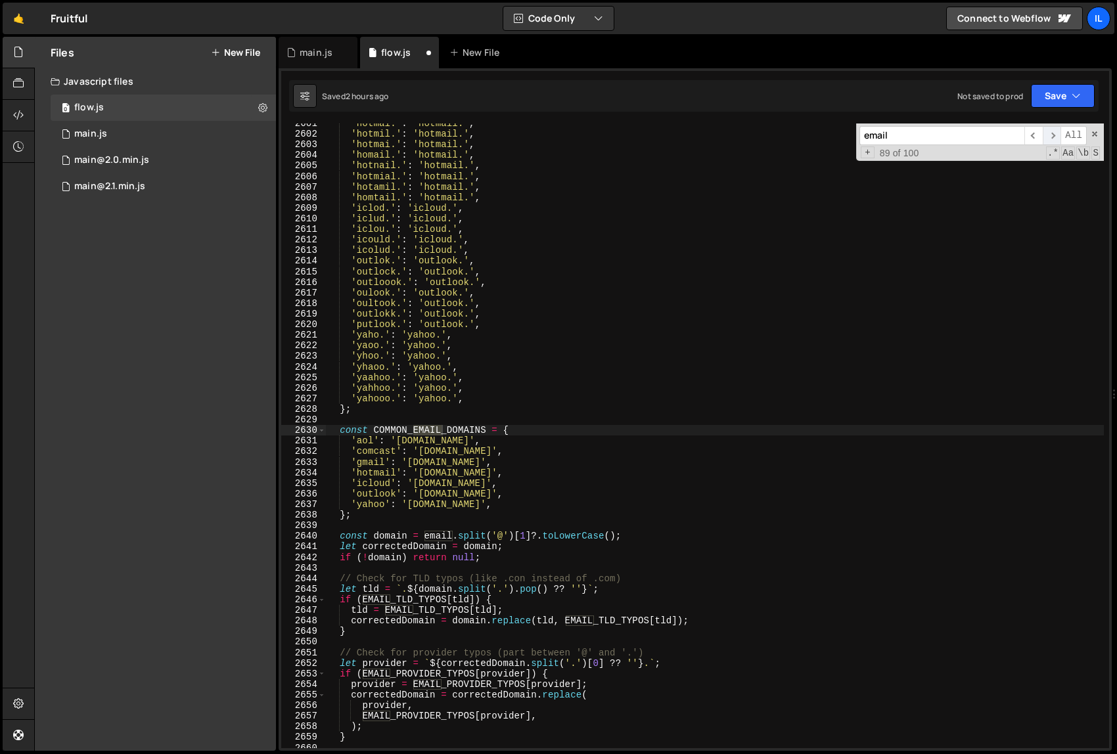
click at [1055, 135] on span "​" at bounding box center [1052, 135] width 18 height 19
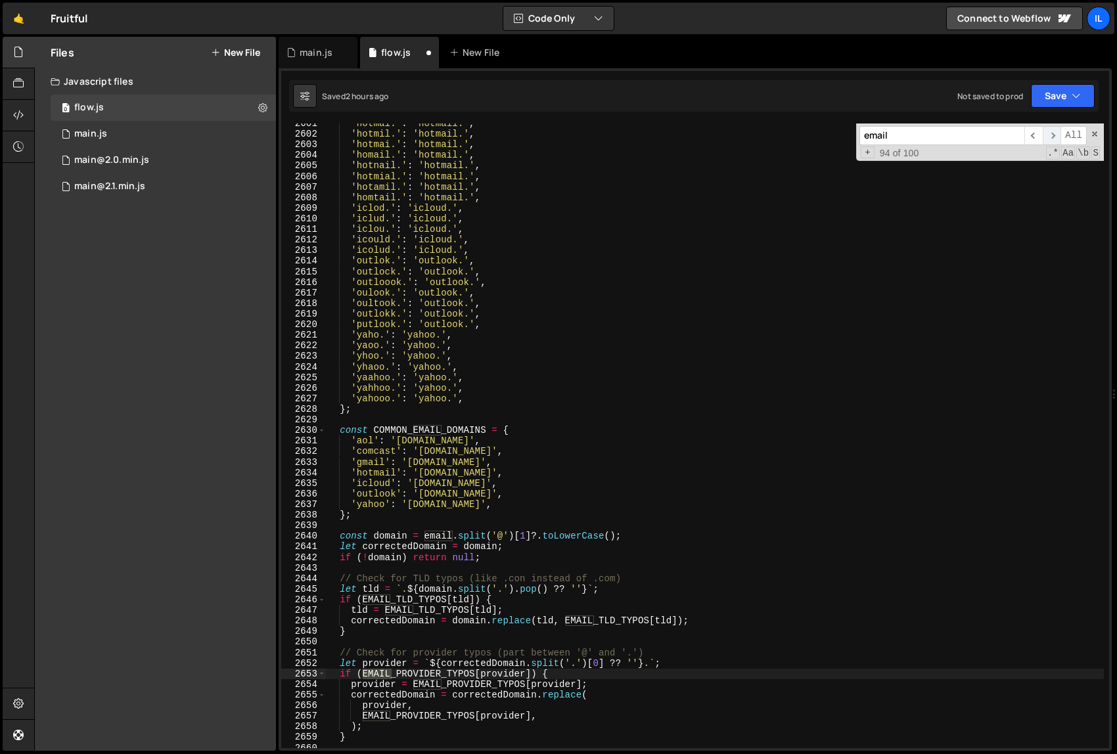
click at [1055, 135] on span "​" at bounding box center [1052, 135] width 18 height 19
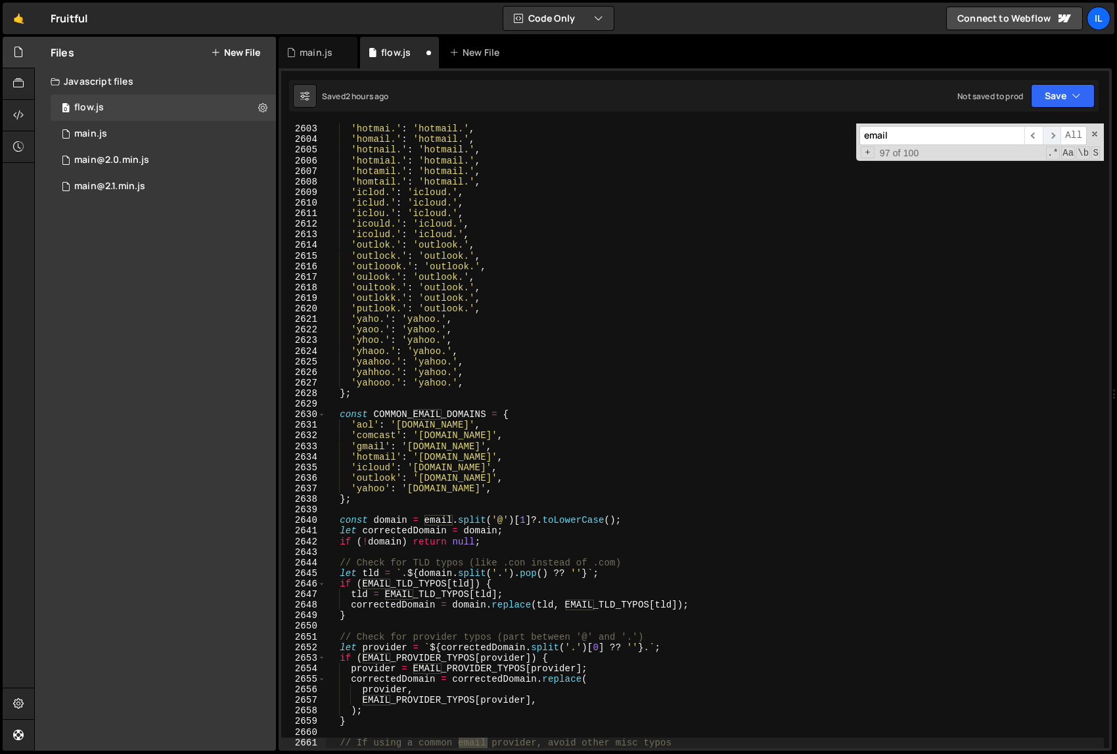
click at [1055, 135] on span "​" at bounding box center [1052, 135] width 18 height 19
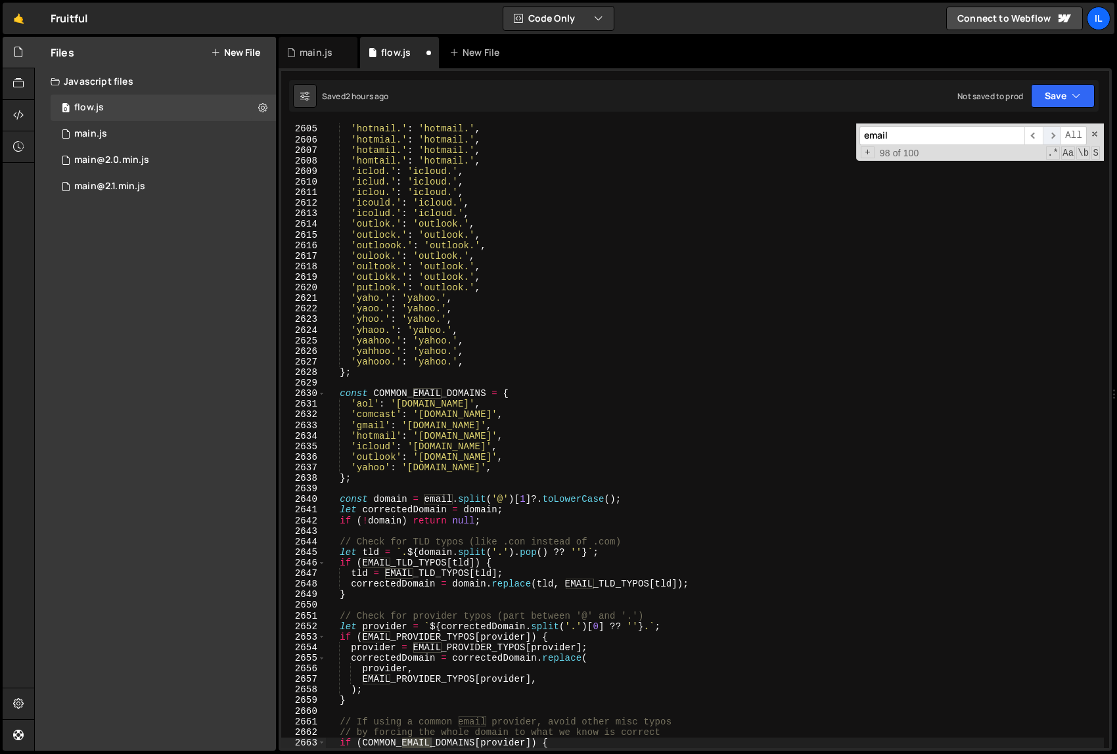
click at [1055, 135] on span "​" at bounding box center [1052, 135] width 18 height 19
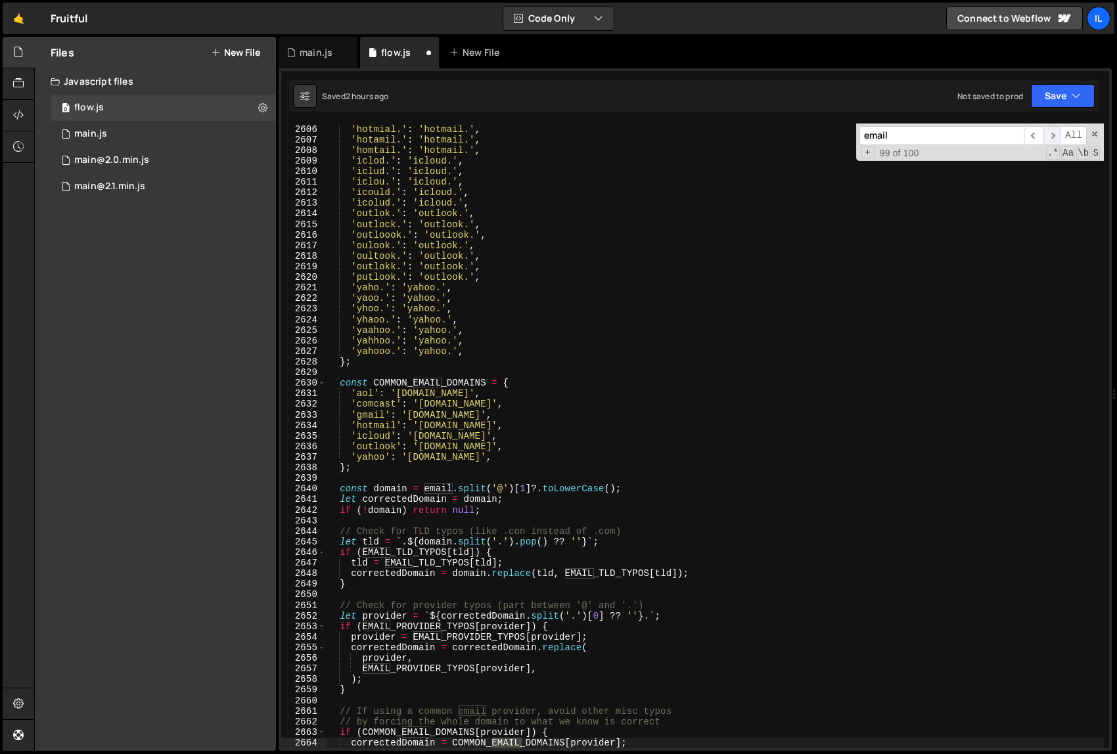
click at [1055, 135] on span "​" at bounding box center [1052, 135] width 18 height 19
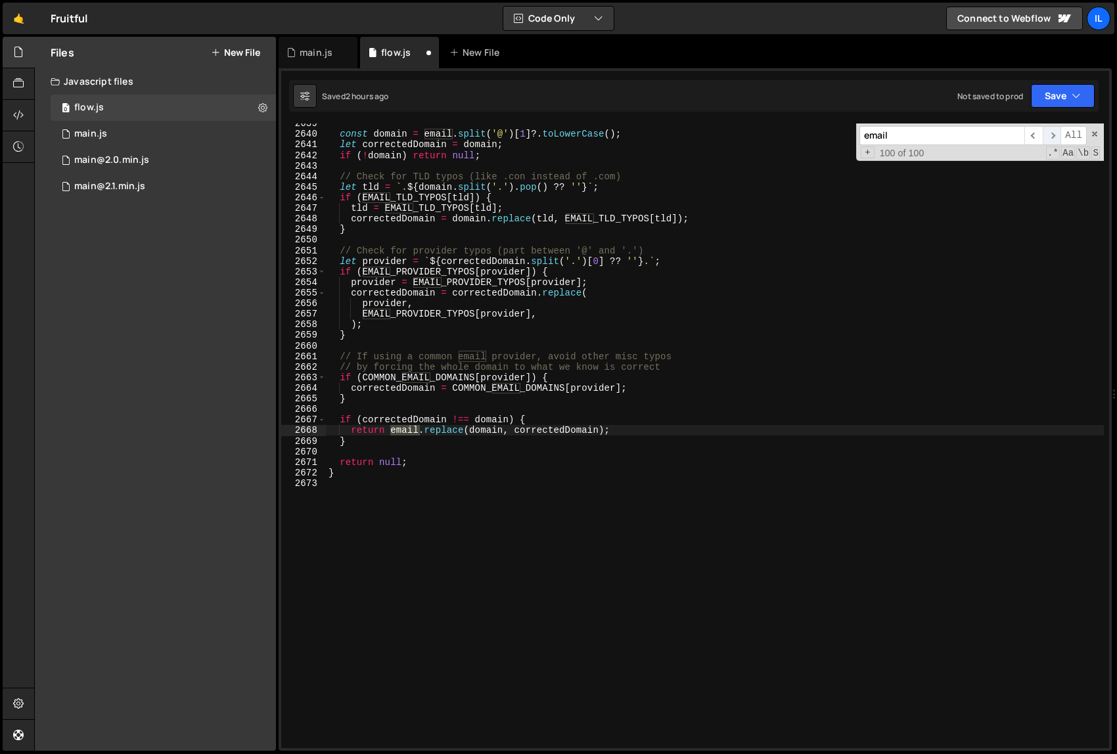
click at [1055, 135] on span "​" at bounding box center [1052, 135] width 18 height 19
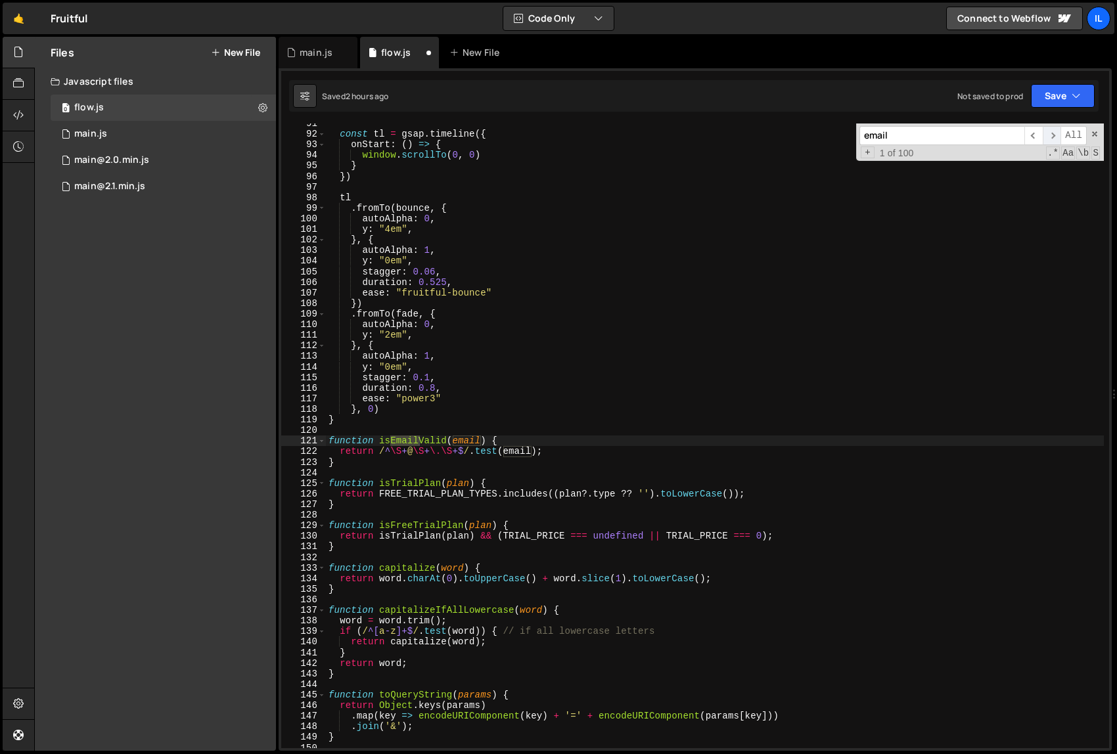
scroll to position [728, 0]
click at [1055, 135] on span "​" at bounding box center [1052, 135] width 18 height 19
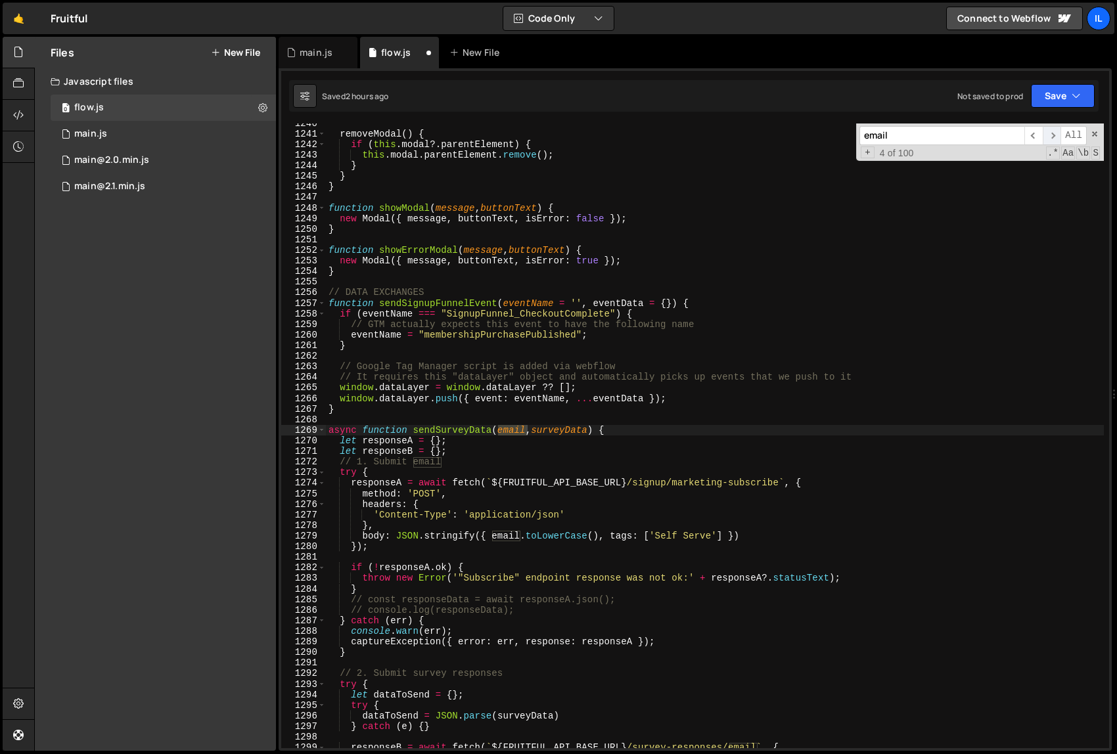
click at [1055, 135] on span "​" at bounding box center [1052, 135] width 18 height 19
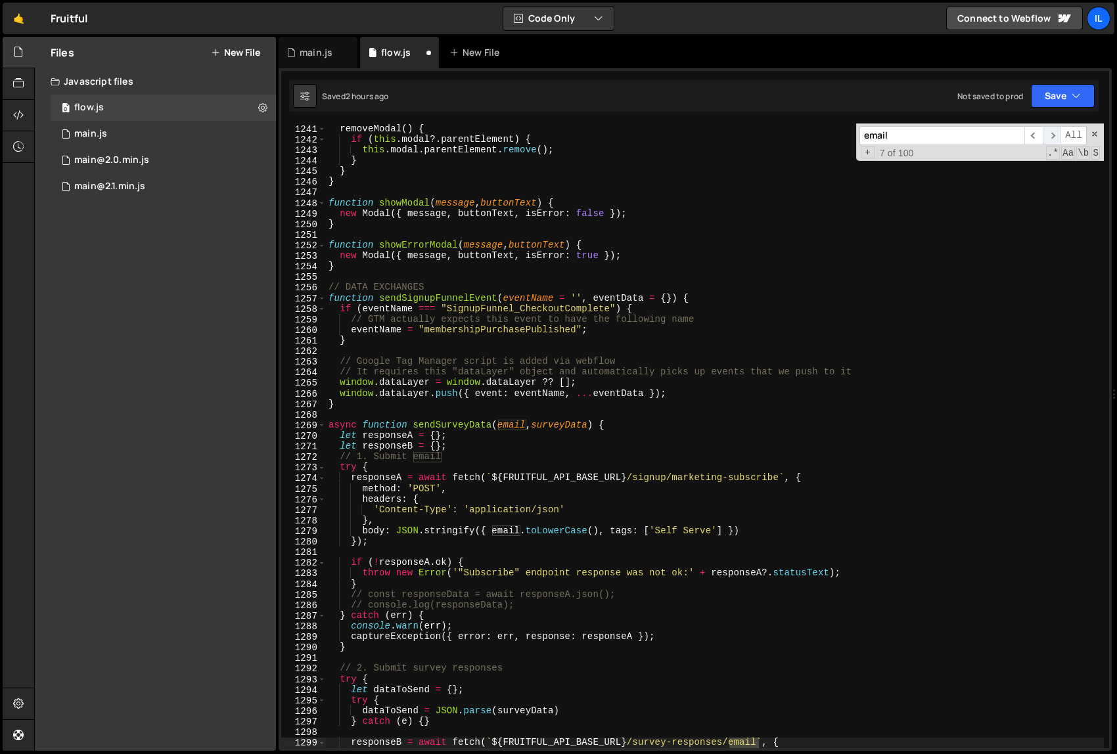
click at [1055, 135] on span "​" at bounding box center [1052, 135] width 18 height 19
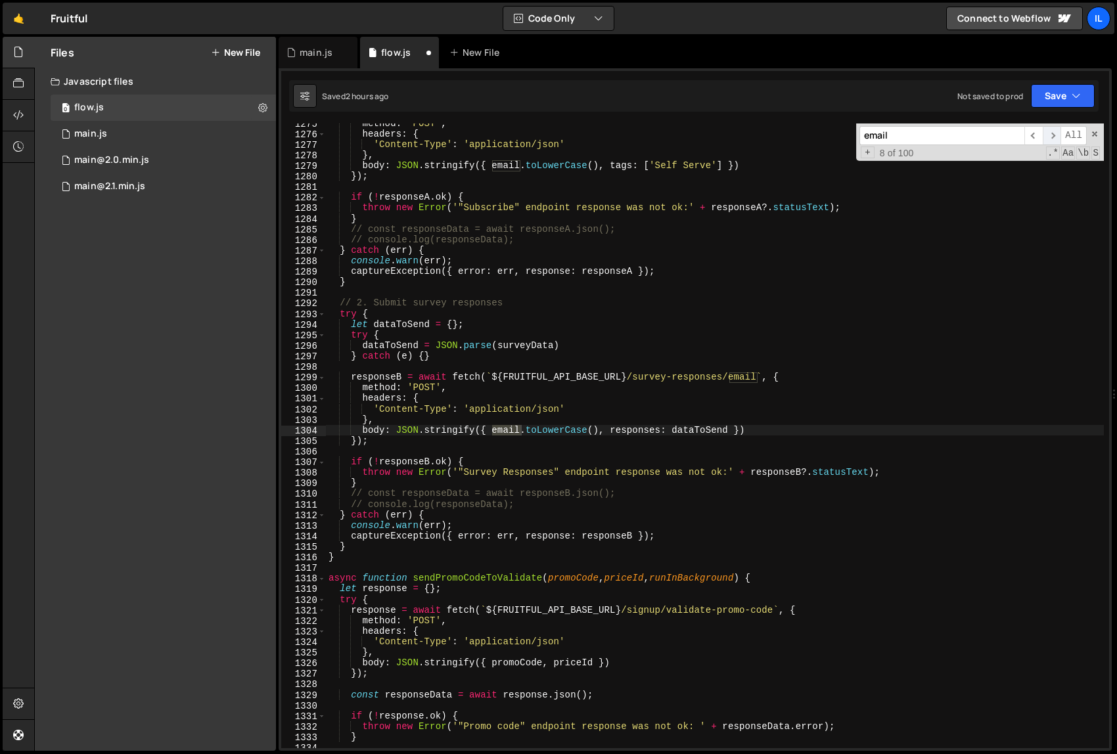
click at [1055, 135] on span "​" at bounding box center [1052, 135] width 18 height 19
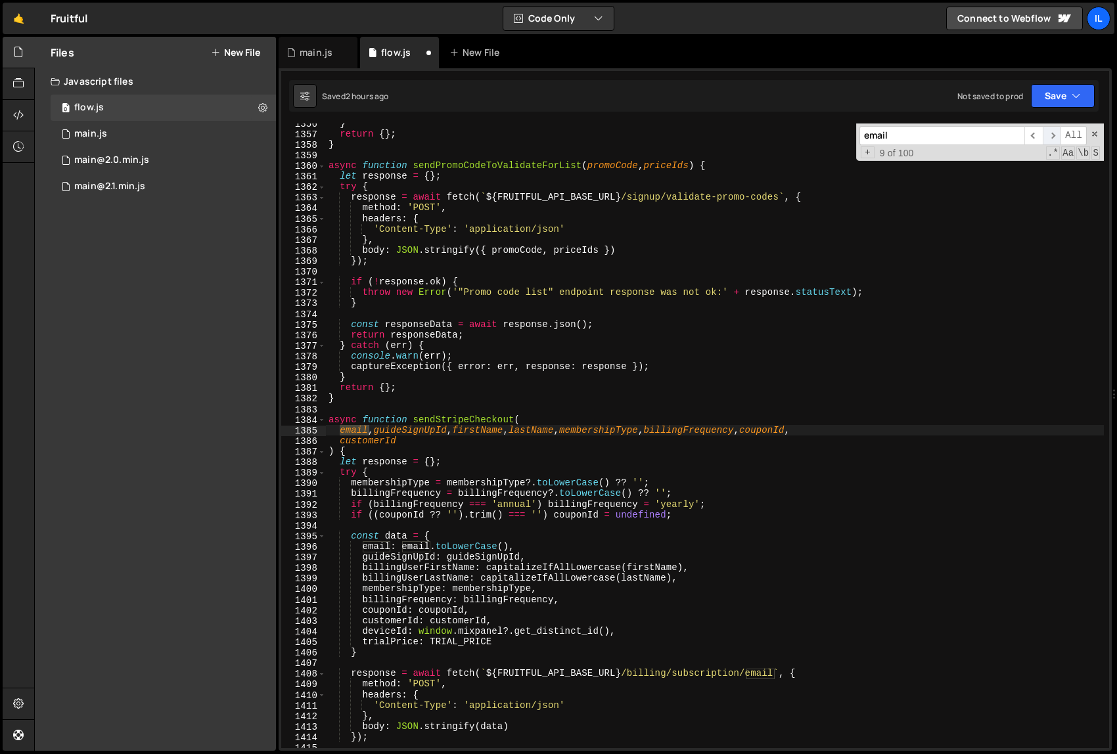
click at [1055, 135] on span "​" at bounding box center [1052, 135] width 18 height 19
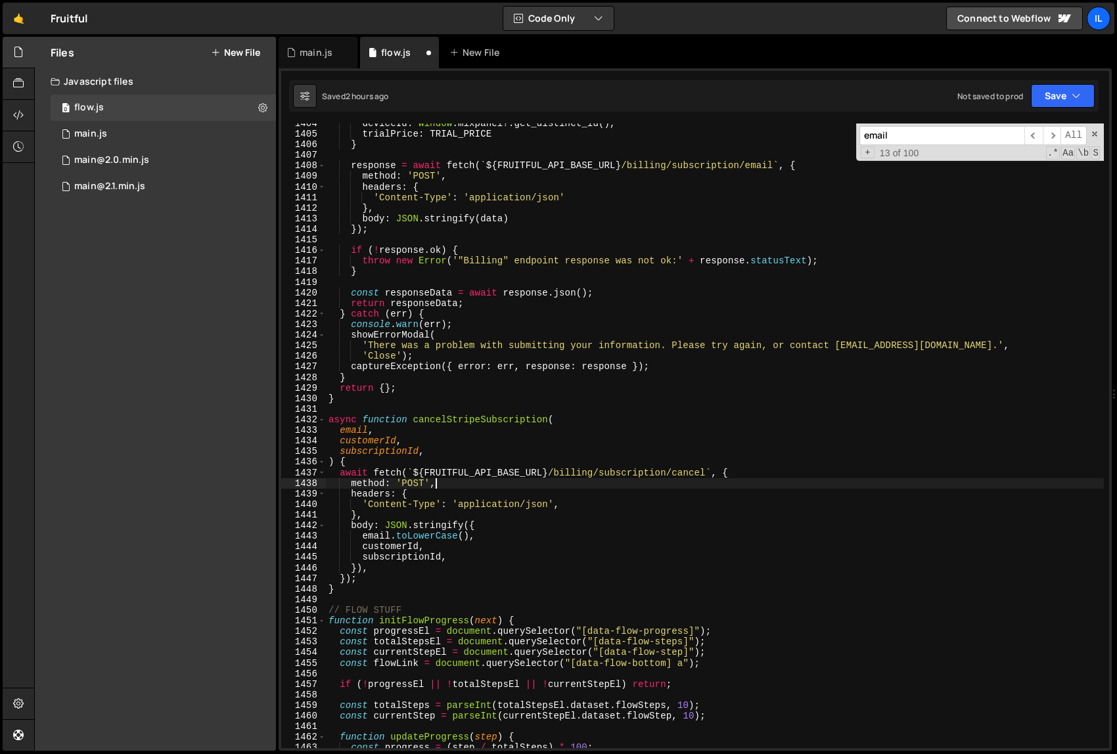
click at [678, 482] on div "deviceId : window . mixpanel ?. get_distinct_id ( ) , trialPrice : TRIAL_PRICE …" at bounding box center [715, 441] width 778 height 646
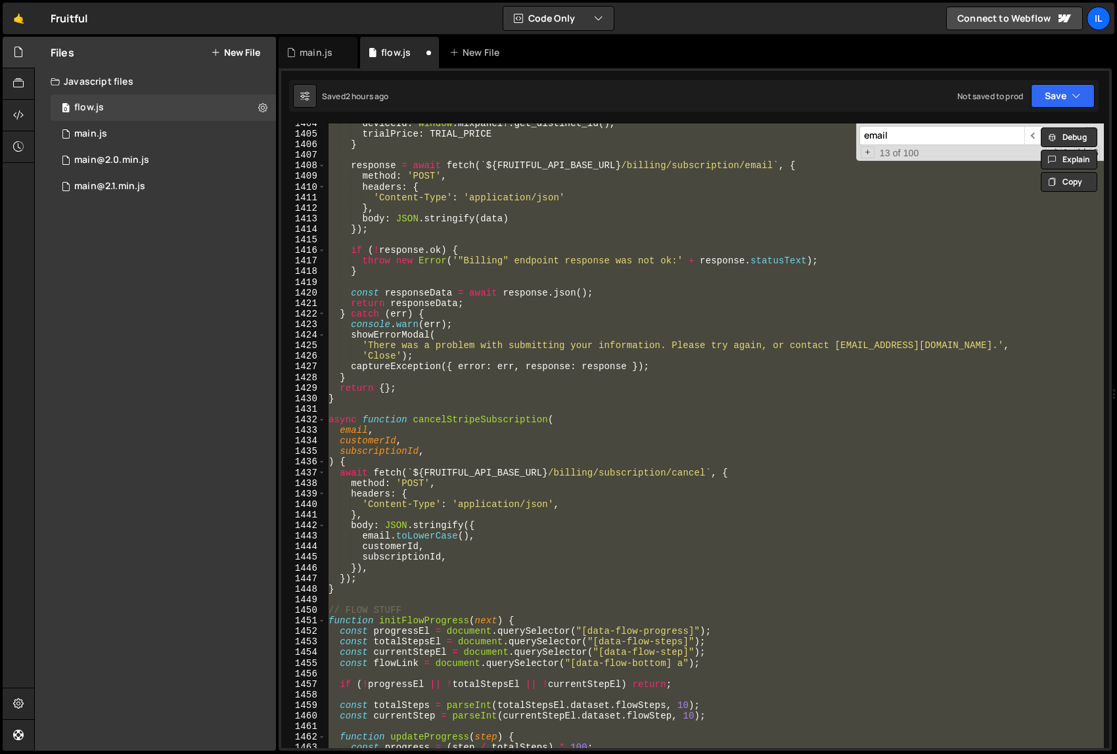
scroll to position [0, 0]
click at [714, 430] on div "deviceId : window . mixpanel ?. get_distinct_id ( ) , trialPrice : TRIAL_PRICE …" at bounding box center [715, 436] width 778 height 625
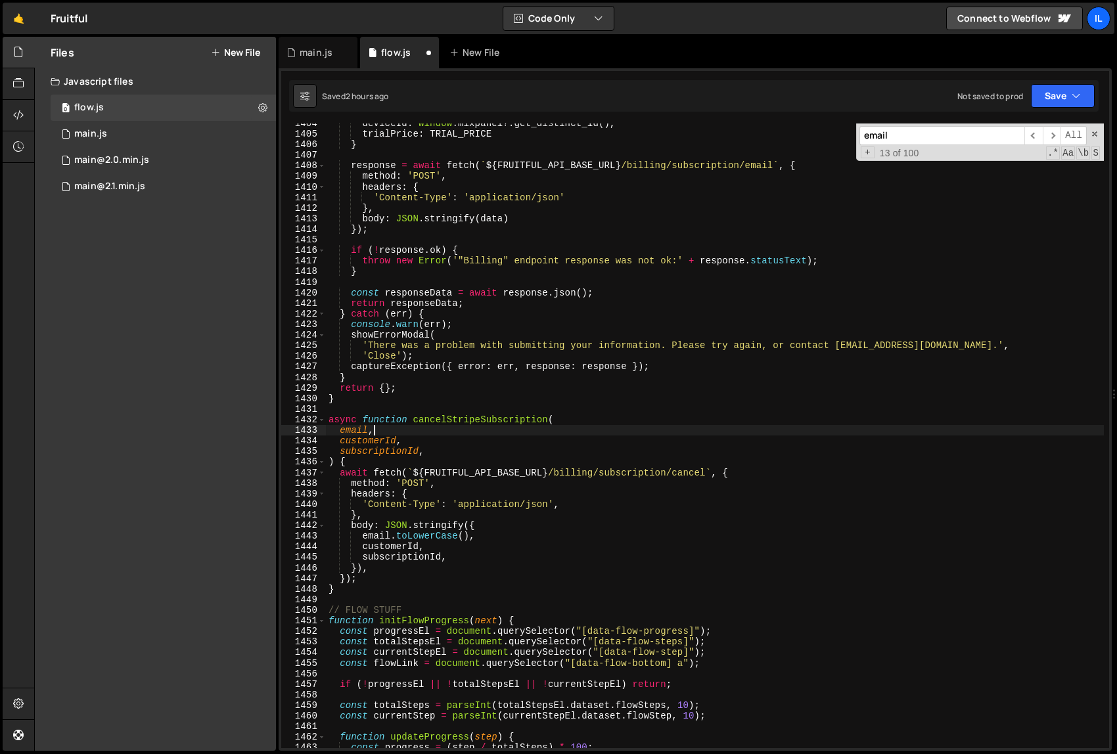
click at [713, 381] on div "deviceId : window . mixpanel ?. get_distinct_id ( ) , trialPrice : TRIAL_PRICE …" at bounding box center [715, 441] width 778 height 646
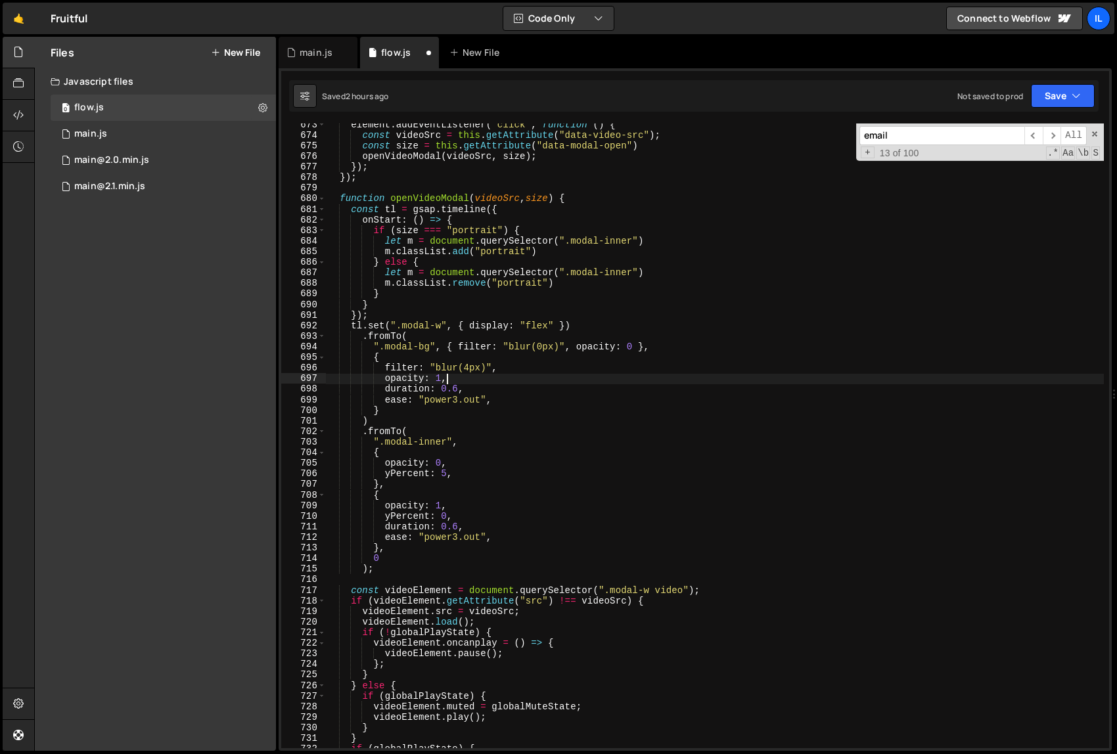
click at [713, 381] on div "element . addEventListener ( "click" , function ( ) { const videoSrc = this . g…" at bounding box center [715, 443] width 778 height 646
type textarea "opacity: 1,"
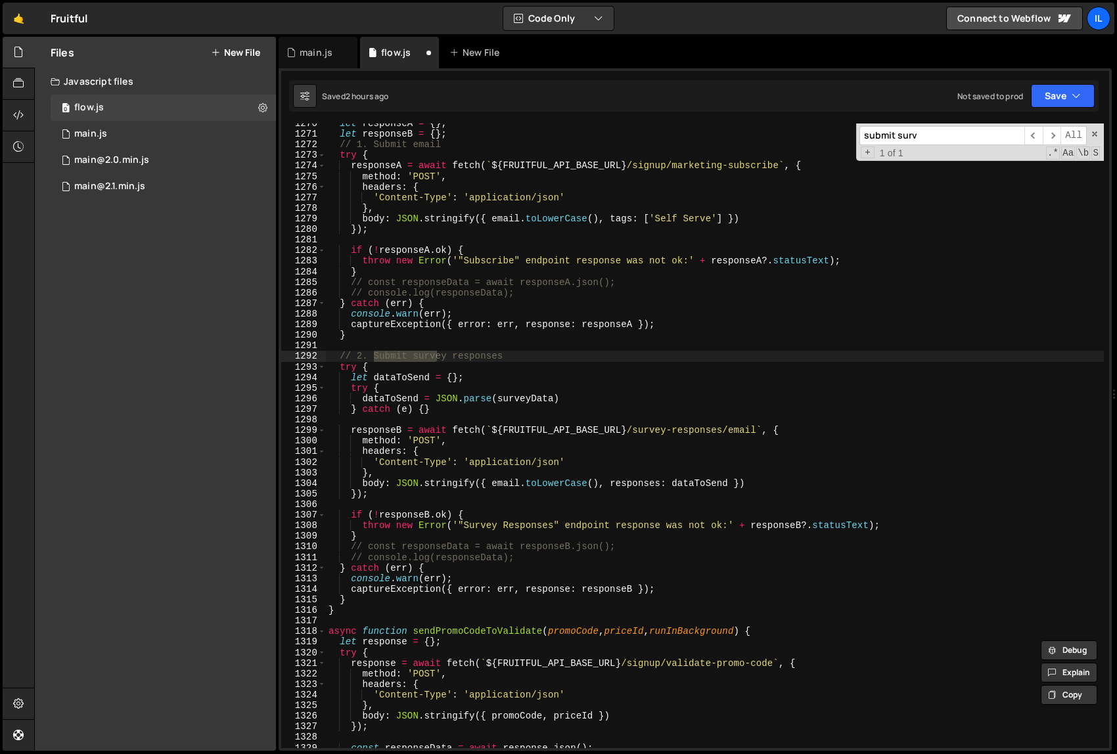
scroll to position [10223, 0]
type input "submit surv"
click at [524, 485] on div "let responseA = { } ; let responseB = { } ; // 1. Submit email try { responseA …" at bounding box center [715, 439] width 778 height 646
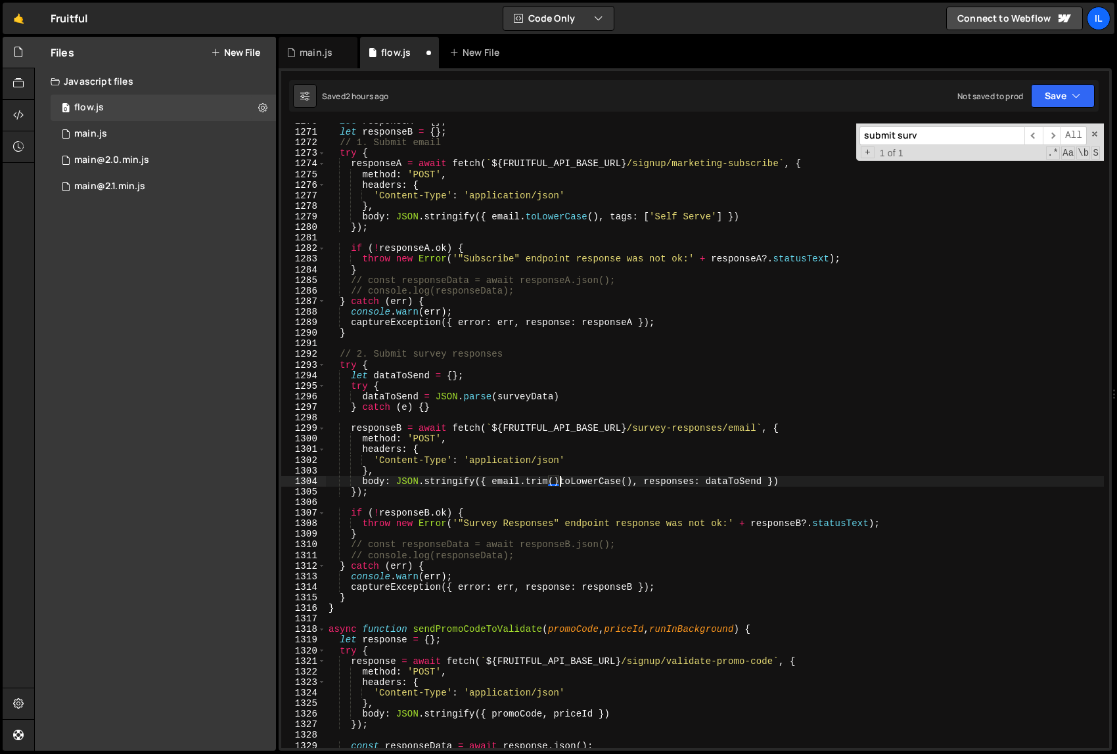
scroll to position [0, 16]
click at [526, 219] on div "let responseA = { } ; let responseB = { } ; // 1. Submit email try { responseA …" at bounding box center [715, 439] width 778 height 646
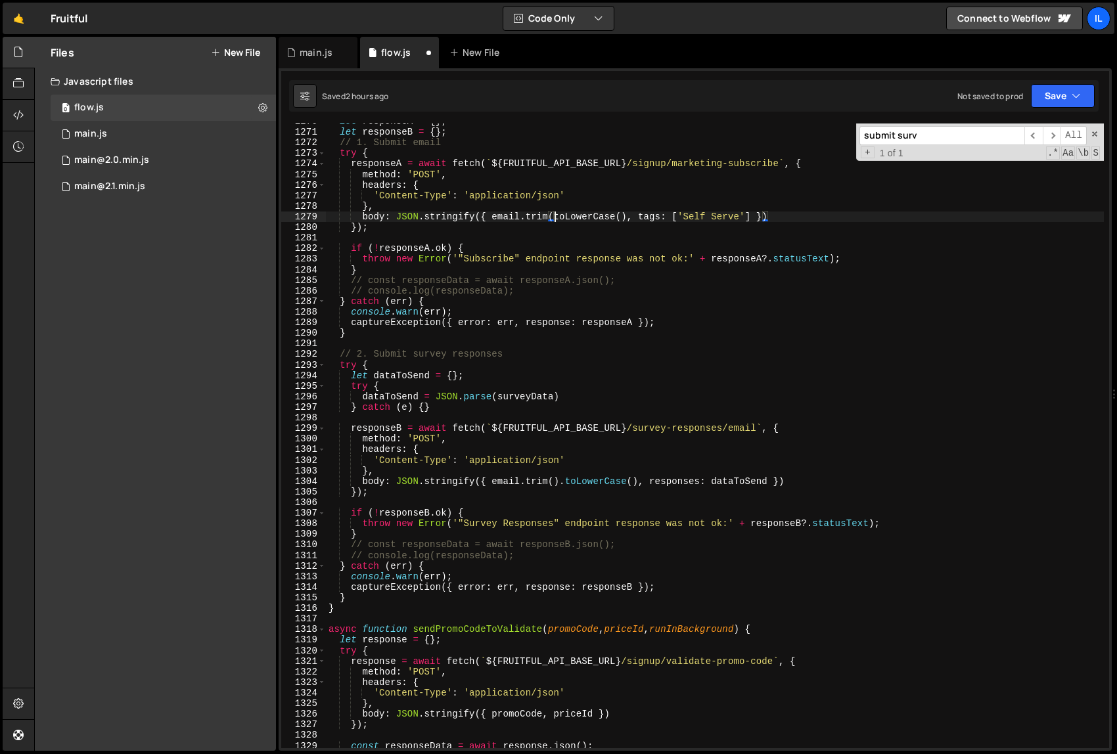
type textarea "body: JSON.stringify({ email.trim().toLowerCase(), tags: ['Self Serve'] })"
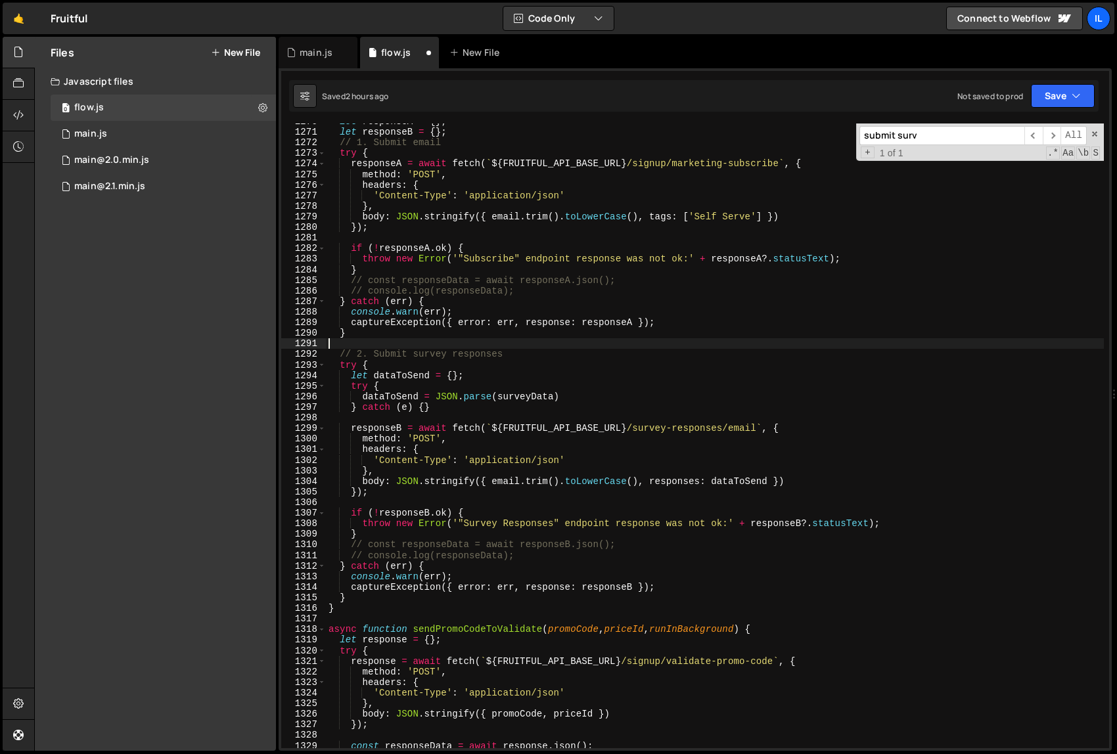
click at [614, 344] on div "let responseA = { } ; let responseB = { } ; // 1. Submit email try { responseA …" at bounding box center [715, 439] width 778 height 646
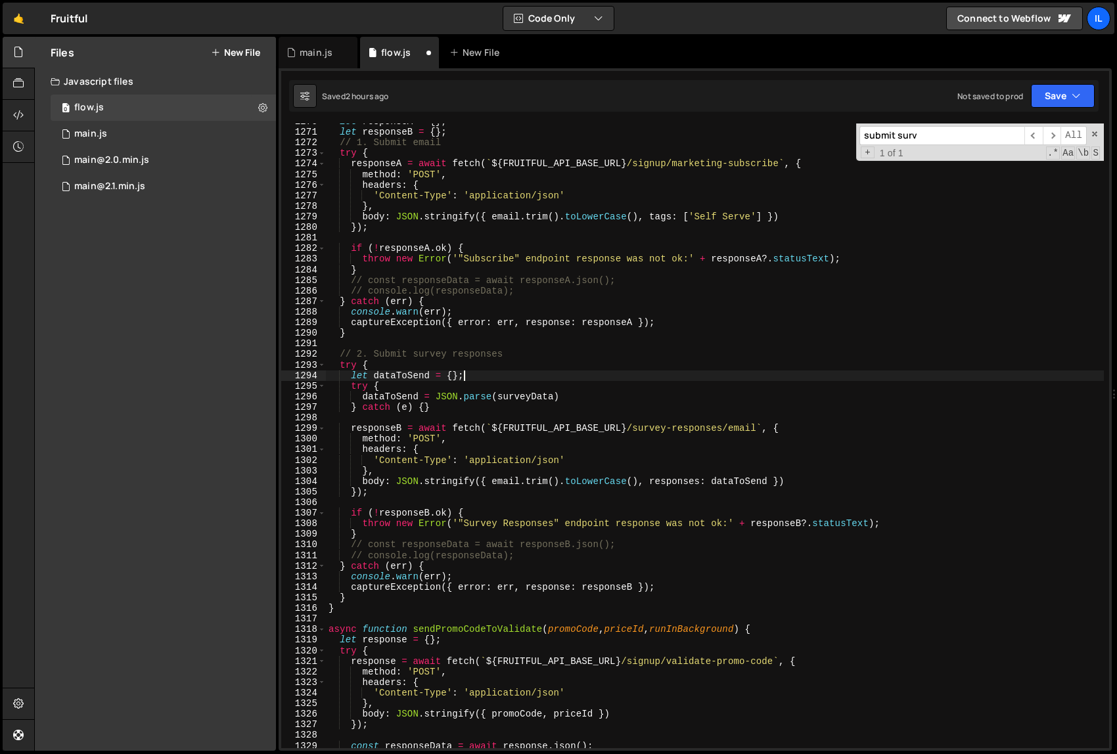
click at [626, 375] on div "let responseA = { } ; let responseB = { } ; // 1. Submit email try { responseA …" at bounding box center [715, 439] width 778 height 646
click at [674, 438] on div "let responseA = { } ; let responseB = { } ; // 1. Submit email try { responseA …" at bounding box center [715, 439] width 778 height 646
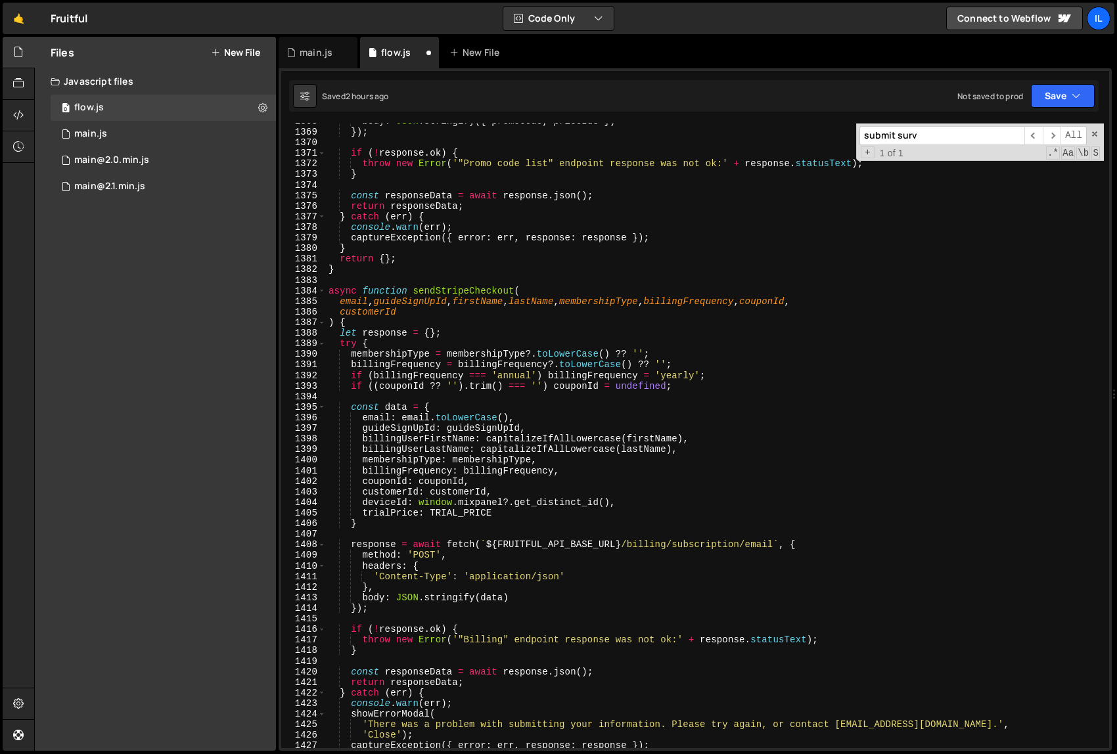
scroll to position [11029, 0]
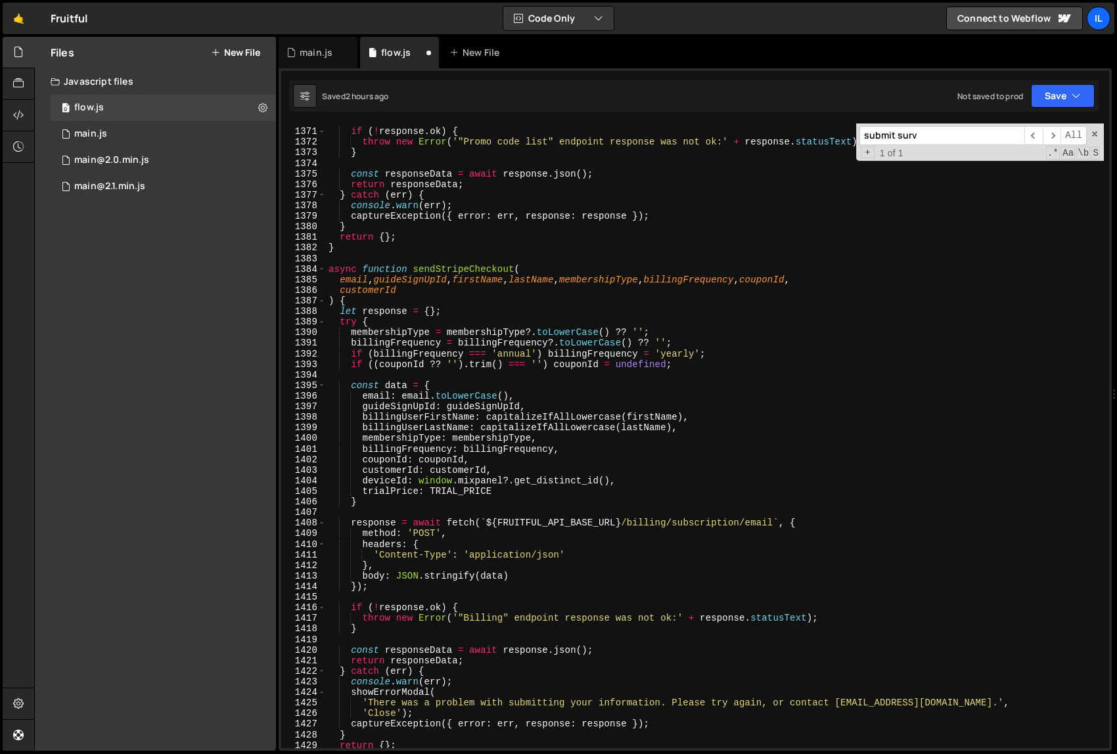
click at [432, 396] on div "if ( ! response . ok ) { throw new Error ( '"Promo code list" endpoint response…" at bounding box center [715, 439] width 778 height 646
click at [427, 397] on div "if ( ! response . ok ) { throw new Error ( '"Promo code list" endpoint response…" at bounding box center [715, 439] width 778 height 646
click at [679, 418] on div "if ( ! response . ok ) { throw new Error ( '"Promo code list" endpoint response…" at bounding box center [715, 439] width 778 height 646
paste textarea ".trim()"
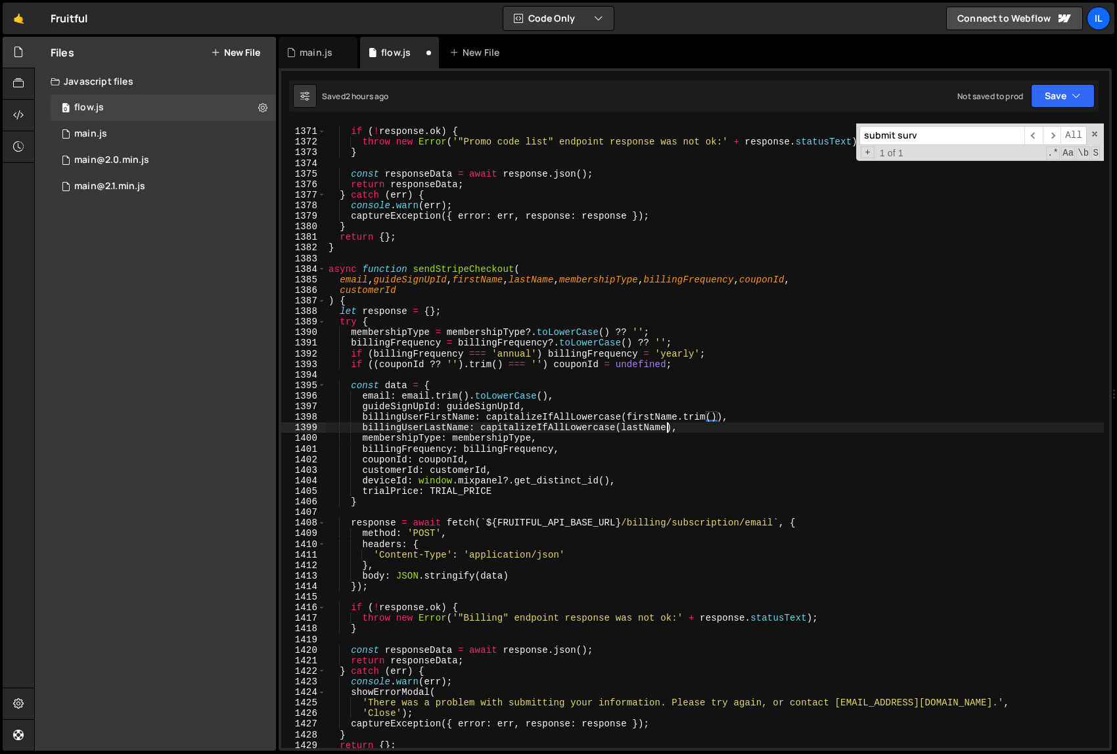
click at [666, 427] on div "if ( ! response . ok ) { throw new Error ( '"Promo code list" endpoint response…" at bounding box center [715, 439] width 778 height 646
paste textarea ".trim()"
click at [668, 459] on div "if ( ! response . ok ) { throw new Error ( '"Promo code list" endpoint response…" at bounding box center [715, 439] width 778 height 646
click at [618, 449] on div "if ( ! response . ok ) { throw new Error ( '"Promo code list" endpoint response…" at bounding box center [715, 439] width 778 height 646
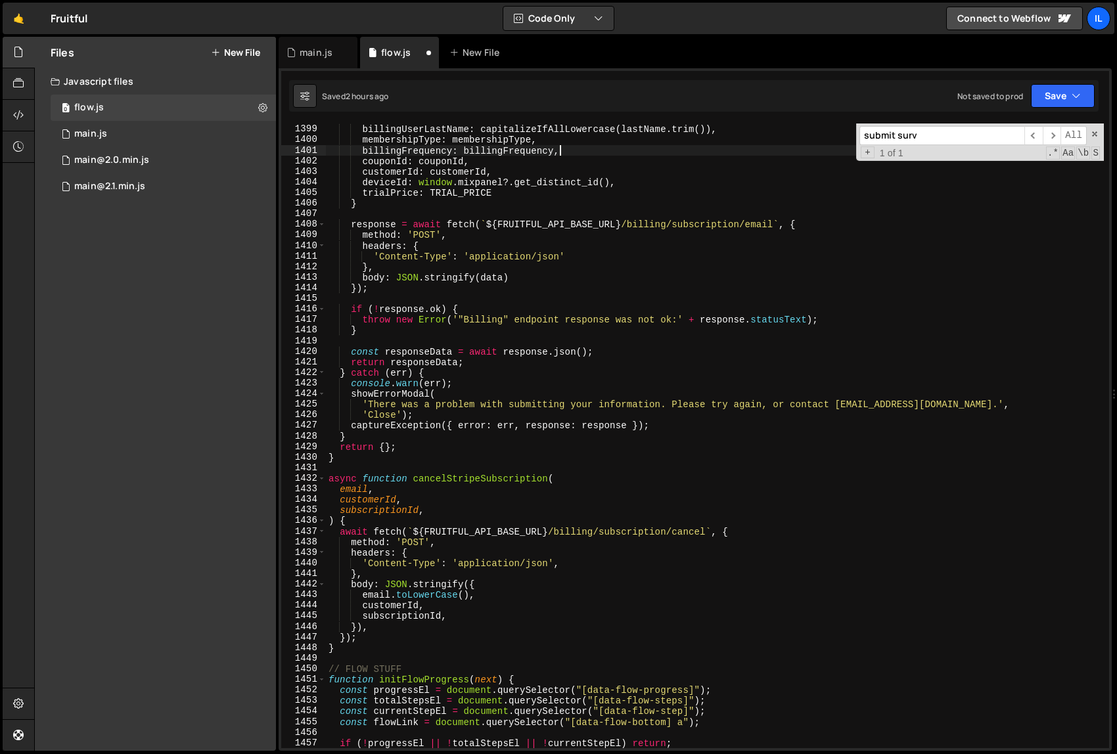
scroll to position [11256, 0]
click at [393, 598] on div "billingUserFirstName : capitalizeIfAllLowercase ( firstName . trim ( )) , billi…" at bounding box center [715, 437] width 778 height 646
click at [566, 637] on div "billingUserFirstName : capitalizeIfAllLowercase ( firstName . trim ( )) , billi…" at bounding box center [715, 437] width 778 height 646
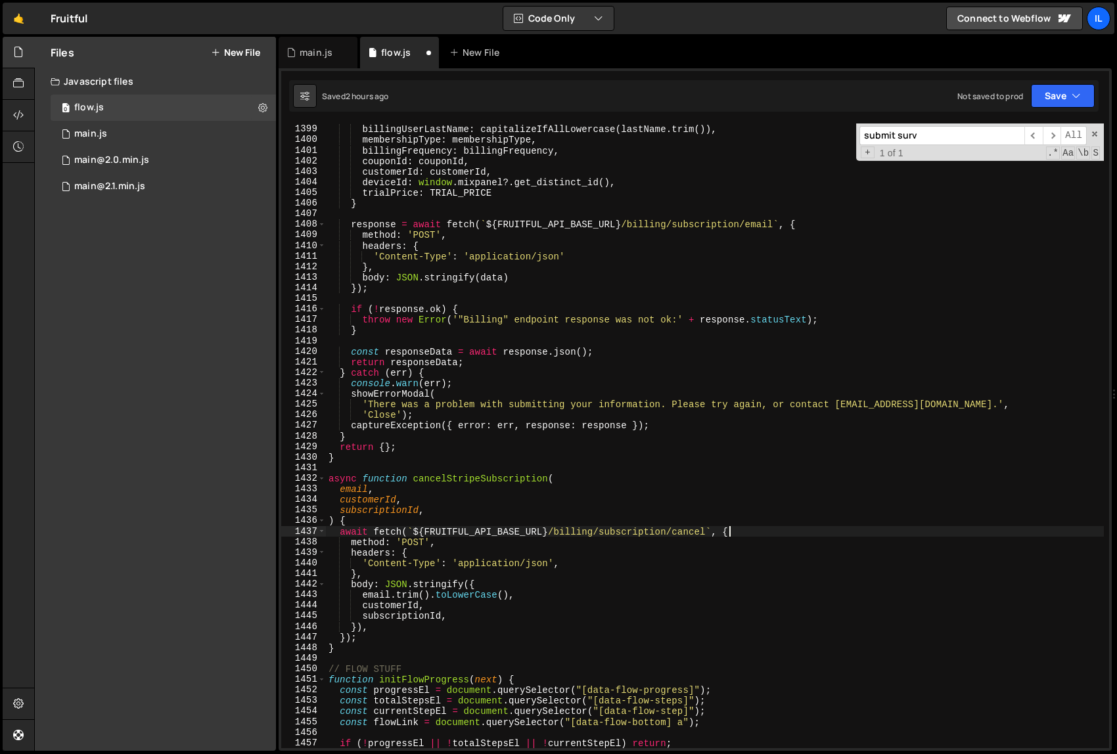
click at [781, 526] on div "billingUserFirstName : capitalizeIfAllLowercase ( firstName . trim ( )) , billi…" at bounding box center [715, 437] width 778 height 646
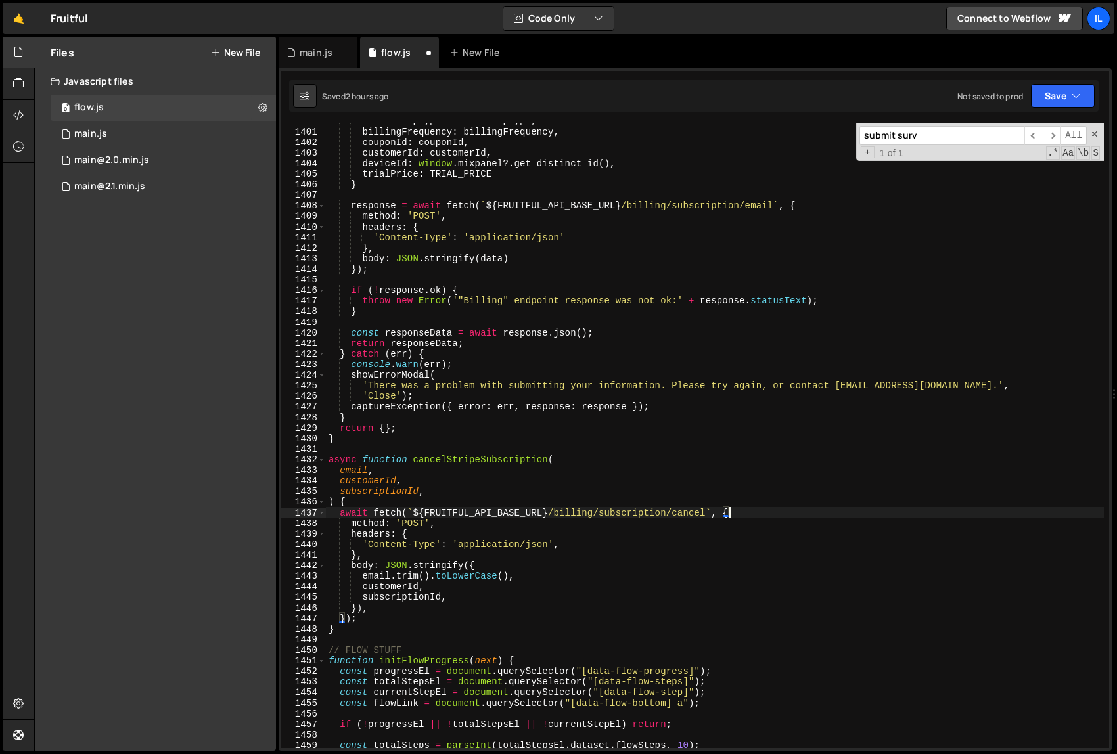
scroll to position [11293, 0]
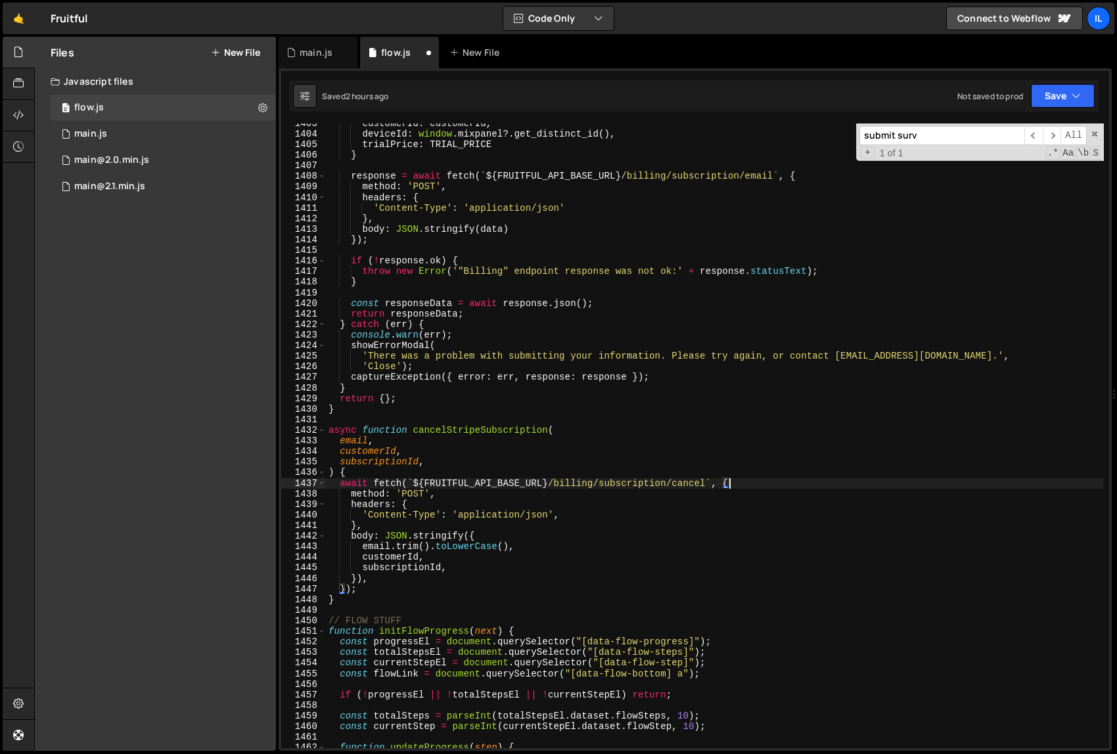
click at [815, 566] on div "customerId : customerId , deviceId : window . mixpanel ?. get_distinct_id ( ) ,…" at bounding box center [715, 441] width 778 height 646
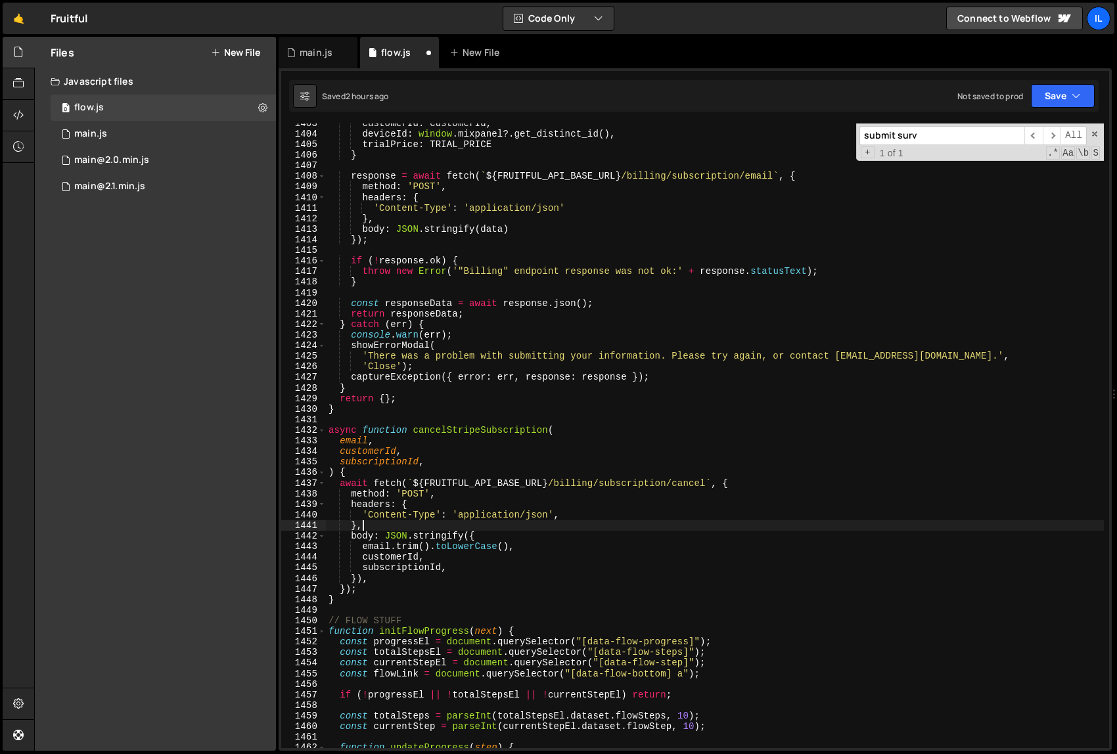
click at [756, 526] on div "customerId : customerId , deviceId : window . mixpanel ?. get_distinct_id ( ) ,…" at bounding box center [715, 441] width 778 height 646
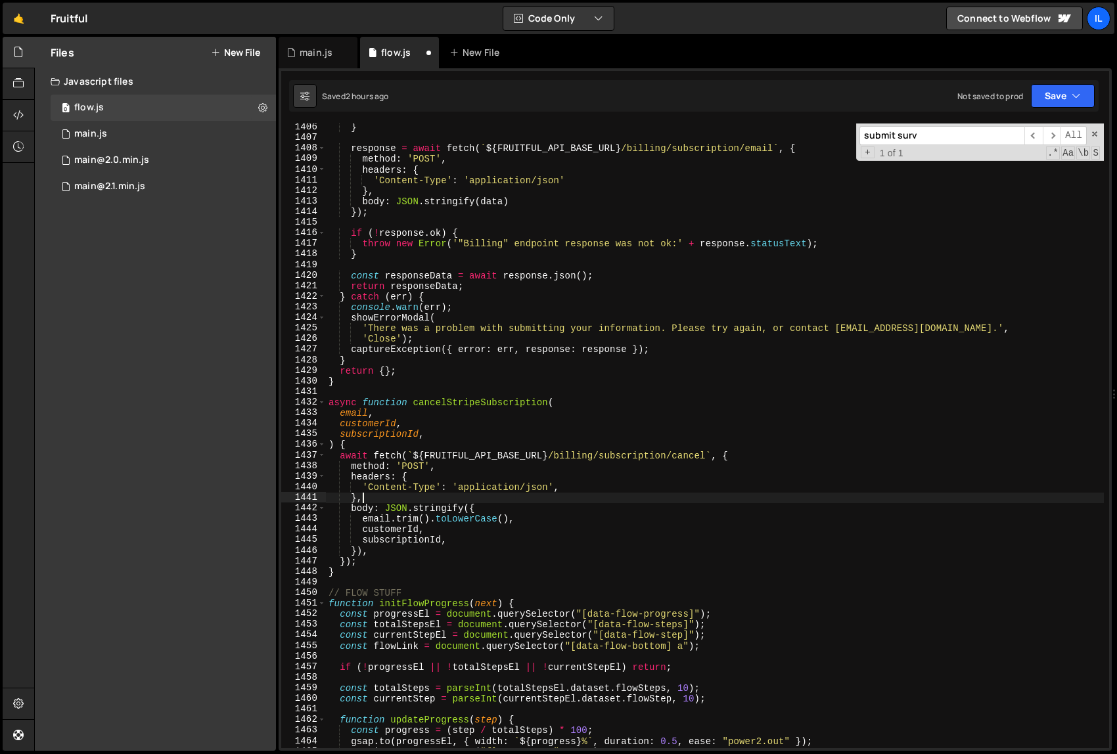
scroll to position [11348, 0]
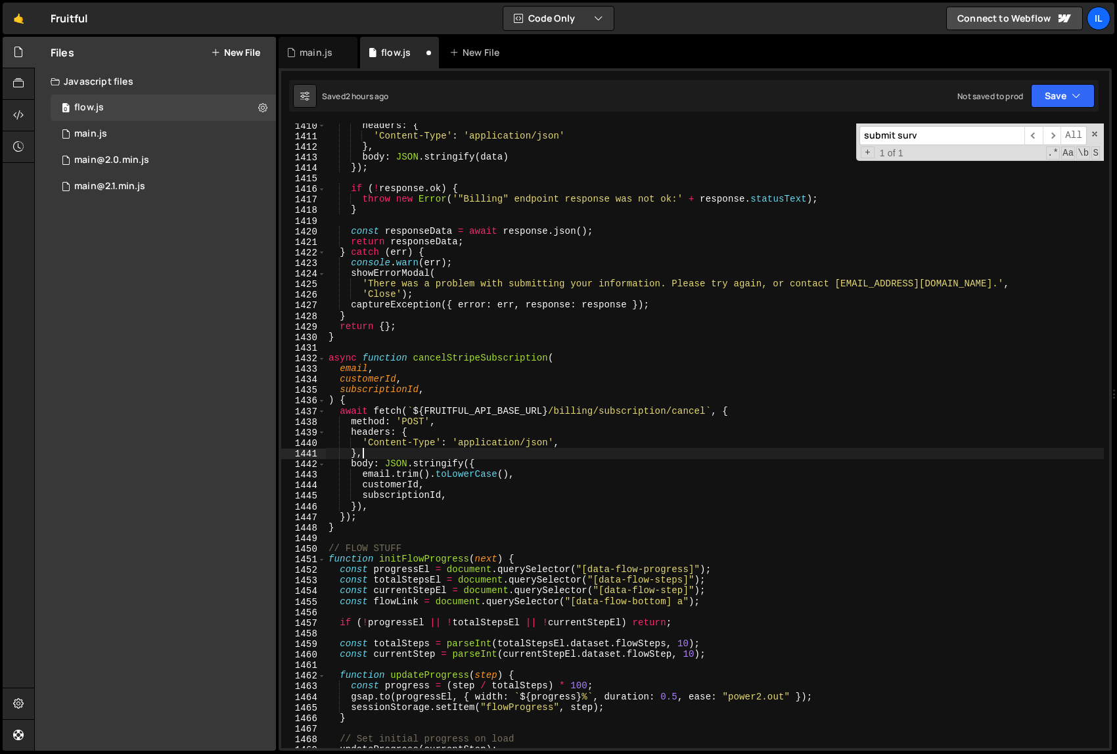
click at [756, 526] on div "headers : { 'Content-Type' : 'application/json' } , body : JSON . stringify ( d…" at bounding box center [715, 443] width 778 height 646
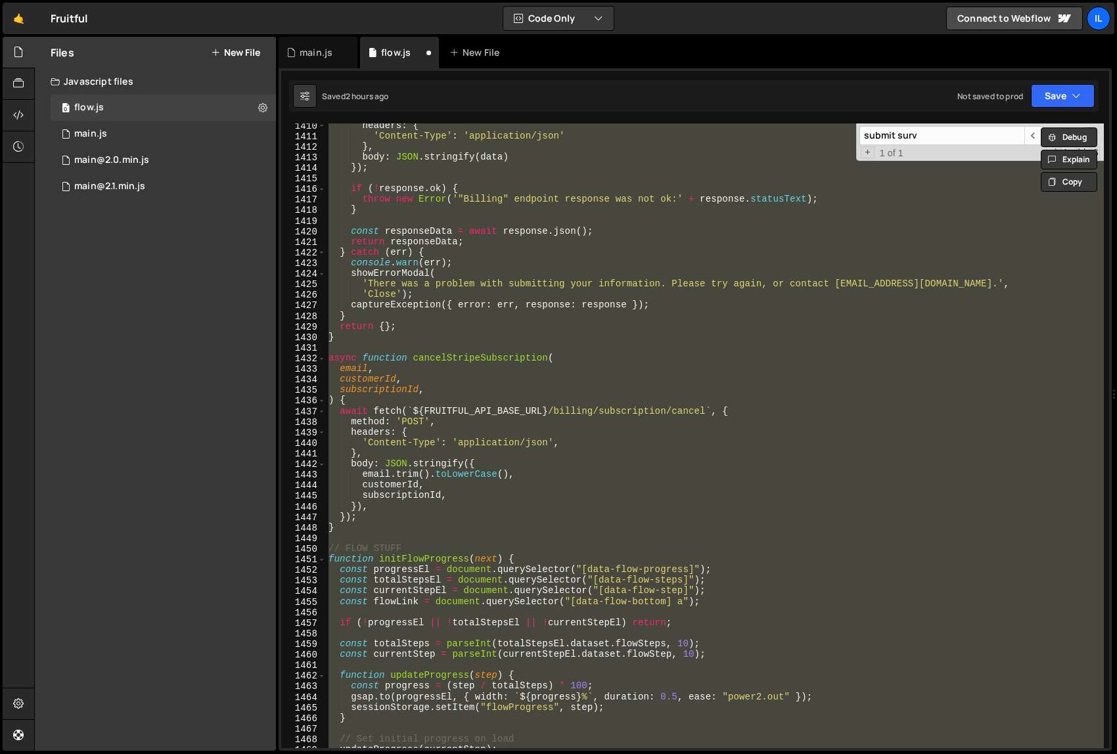
click at [626, 464] on div "headers : { 'Content-Type' : 'application/json' } , body : JSON . stringify ( d…" at bounding box center [715, 436] width 778 height 625
type textarea "body: JSON.stringify({"
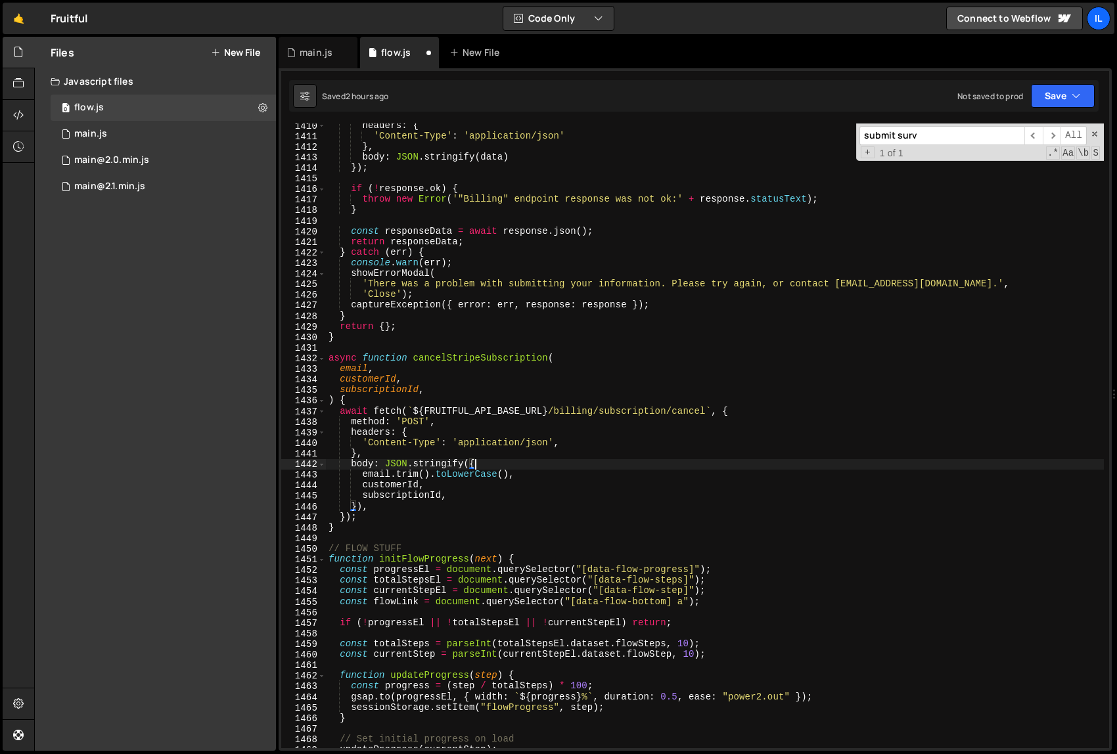
click at [788, 466] on div "headers : { 'Content-Type' : 'application/json' } , body : JSON . stringify ( d…" at bounding box center [715, 443] width 778 height 646
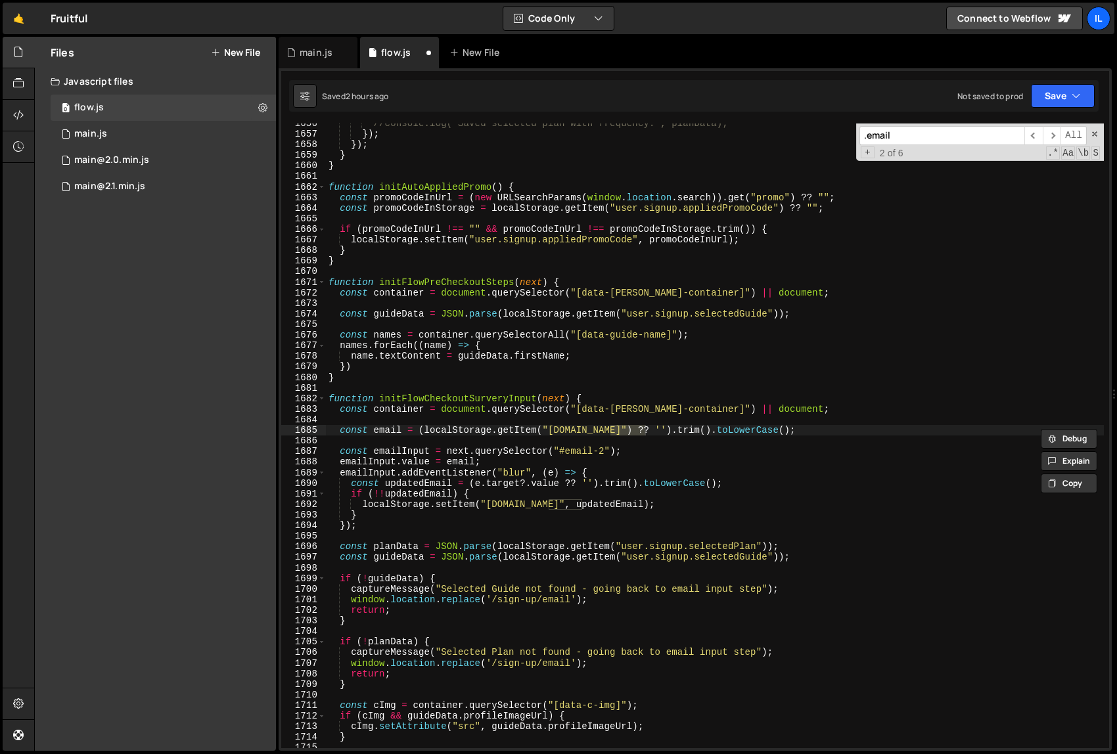
scroll to position [13330, 0]
type input ".email"
click at [506, 458] on div "//console.log("Saved selected plan with frequency:", planData); }) ; }) ; } } f…" at bounding box center [715, 441] width 778 height 646
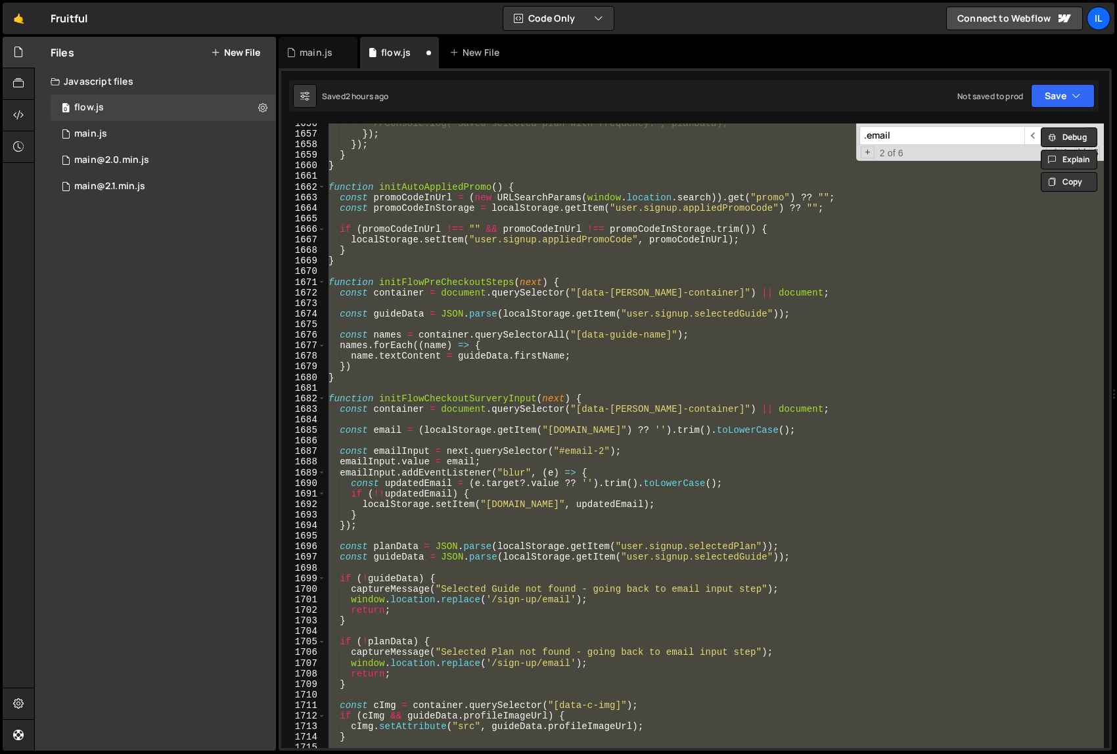
click at [804, 378] on div "//console.log("Saved selected plan with frequency:", planData); }) ; }) ; } } f…" at bounding box center [715, 441] width 778 height 646
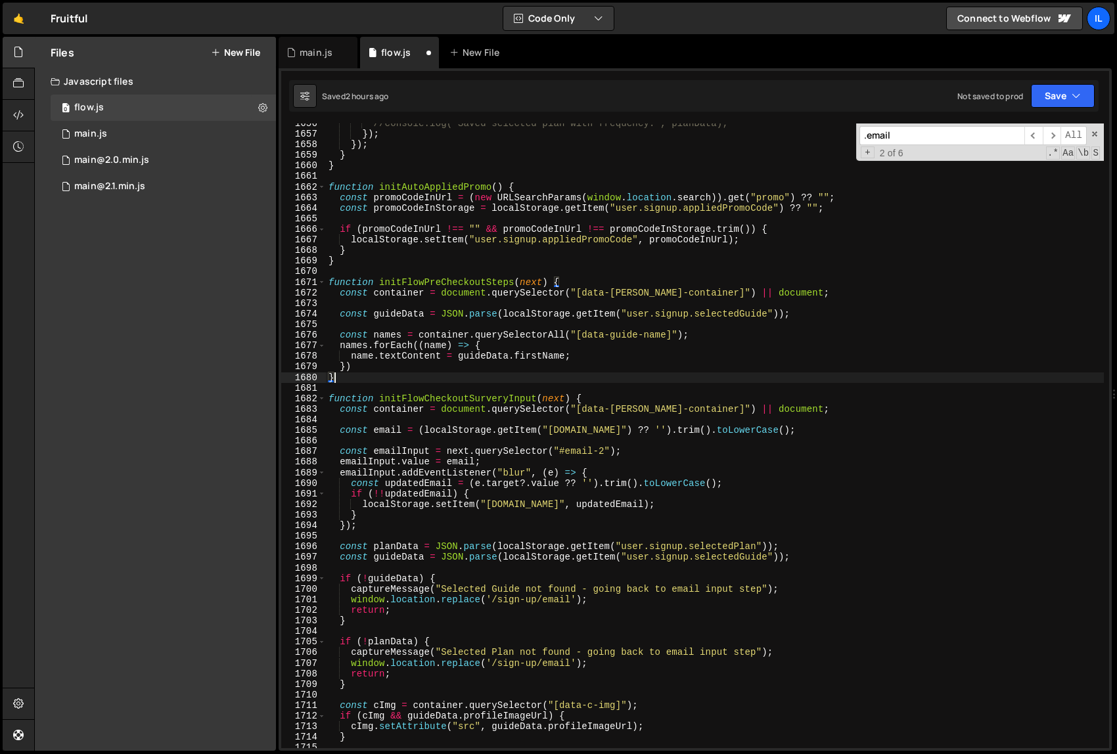
type textarea "}"
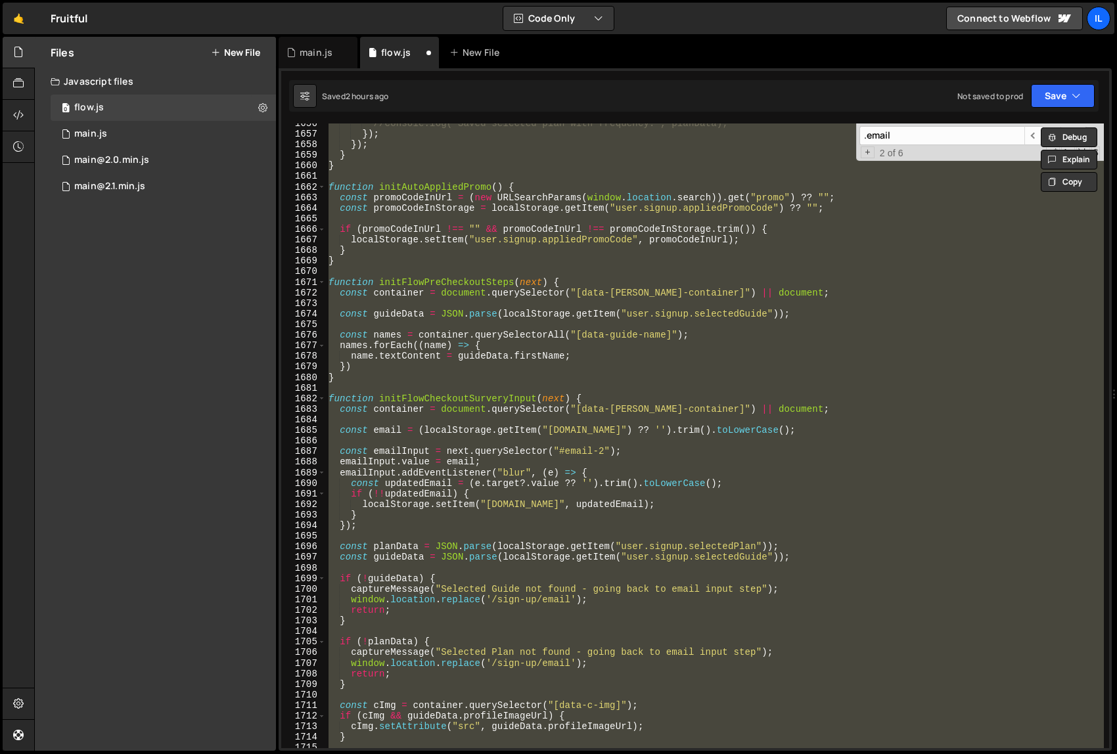
click at [757, 440] on div "//console.log("Saved selected plan with frequency:", planData); }) ; }) ; } } f…" at bounding box center [715, 436] width 778 height 625
click at [476, 377] on div "//console.log("Saved selected plan with frequency:", planData); }) ; }) ; } } f…" at bounding box center [715, 436] width 778 height 625
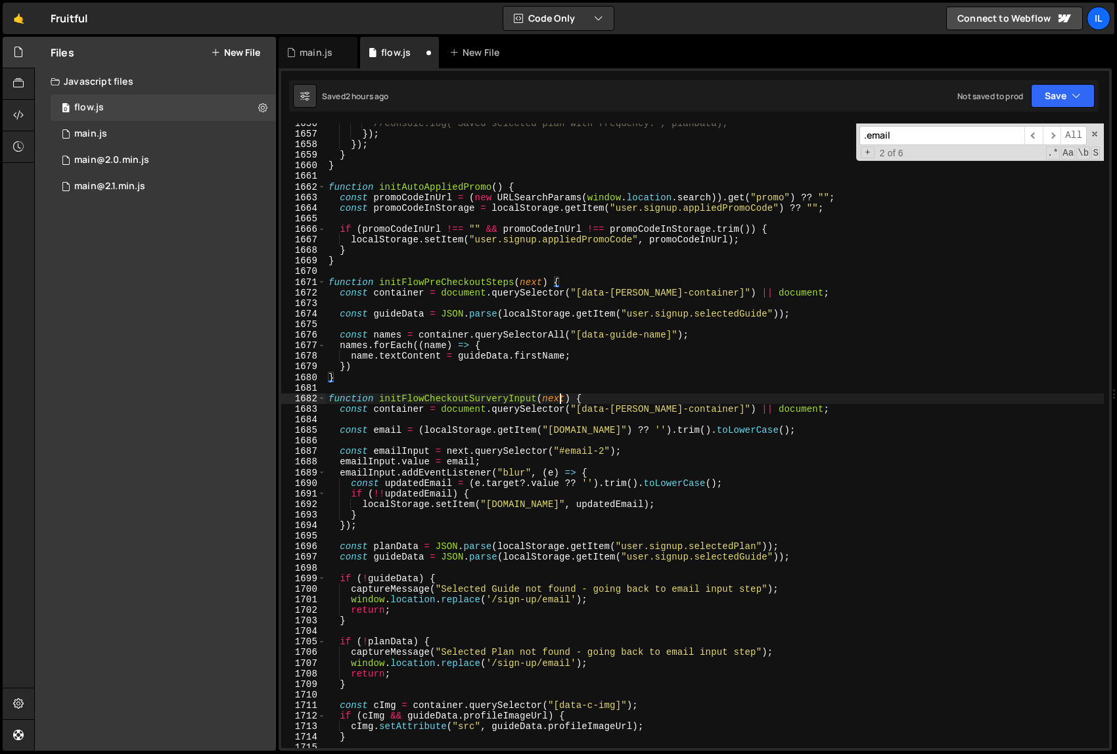
click at [559, 400] on div "//console.log("Saved selected plan with frequency:", planData); }) ; }) ; } } f…" at bounding box center [715, 441] width 778 height 646
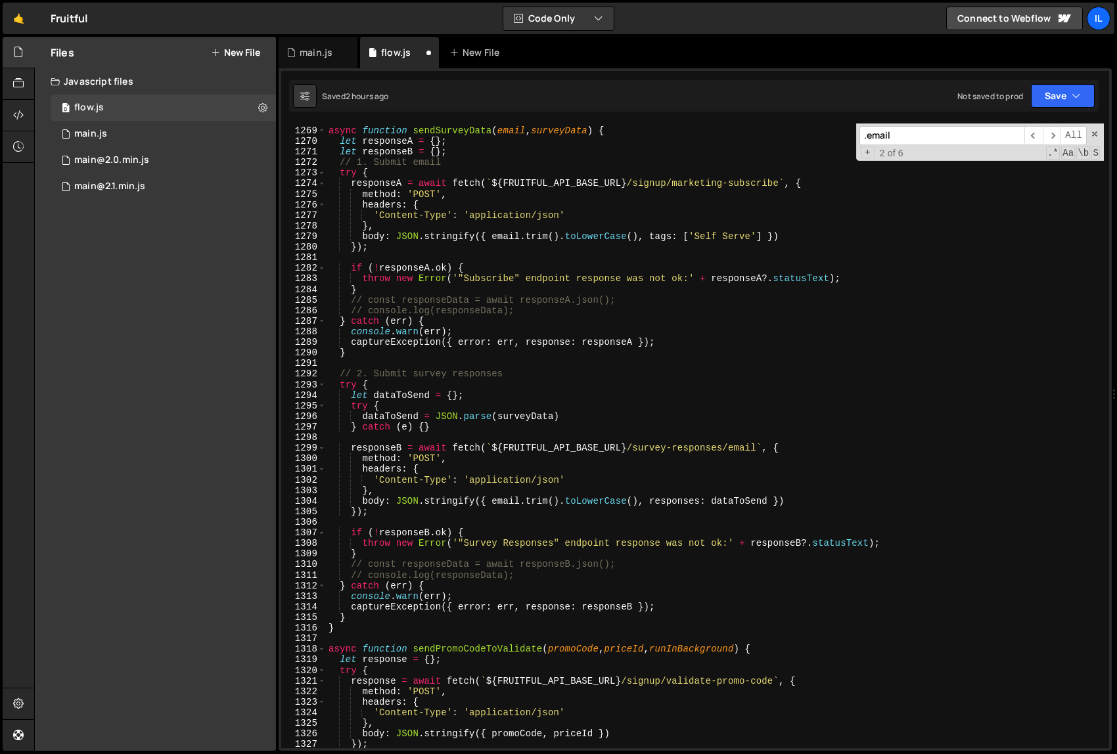
scroll to position [10208, 0]
click at [509, 499] on div "async function sendSurveyData ( email , surveyData ) { let responseA = { } ; le…" at bounding box center [715, 438] width 778 height 646
click at [491, 501] on div "async function sendSurveyData ( email , surveyData ) { let responseA = { } ; le…" at bounding box center [715, 436] width 778 height 625
paste textarea "email"
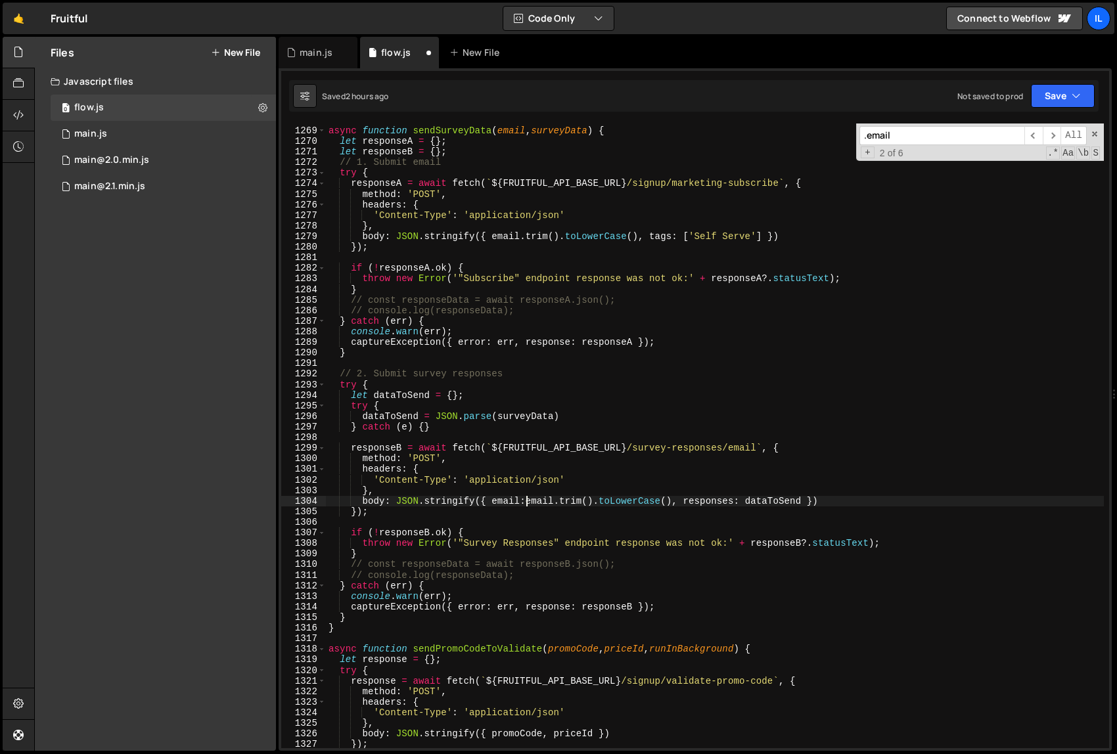
scroll to position [0, 14]
click at [491, 243] on div "async function sendSurveyData ( email , surveyData ) { let responseA = { } ; le…" at bounding box center [715, 438] width 778 height 646
click at [489, 231] on div "async function sendSurveyData ( email , surveyData ) { let responseA = { } ; le…" at bounding box center [715, 438] width 778 height 646
click at [491, 235] on div "async function sendSurveyData ( email , surveyData ) { let responseA = { } ; le…" at bounding box center [715, 438] width 778 height 646
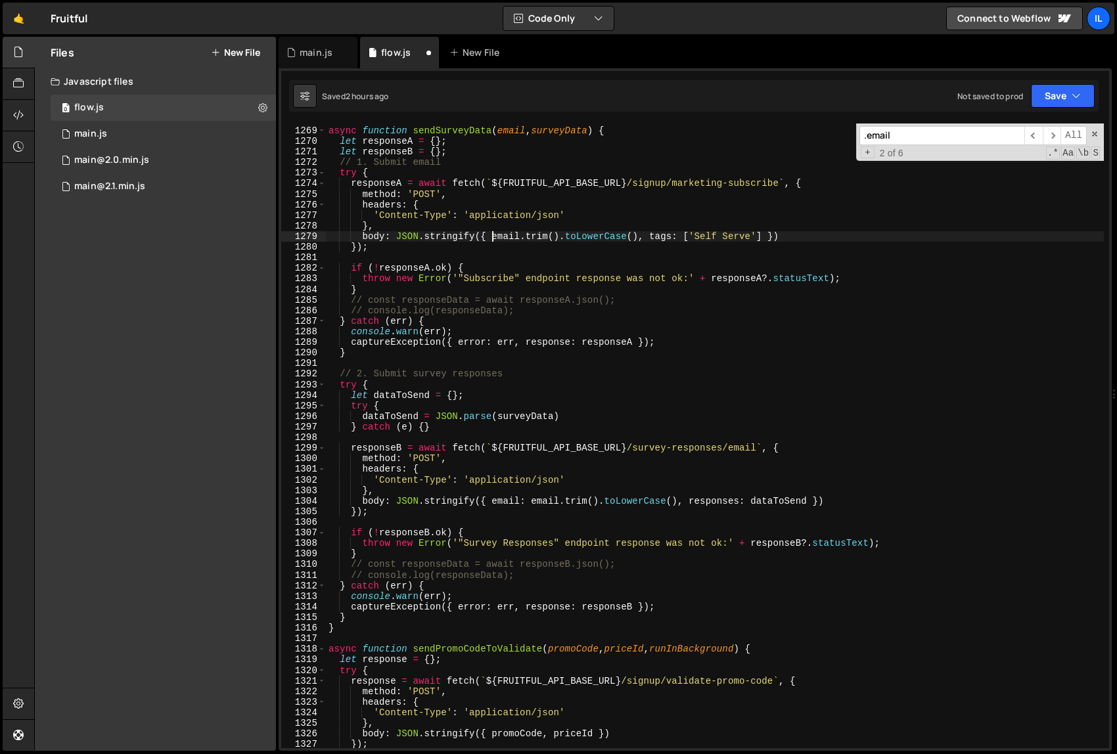
paste textarea "email"
click at [624, 358] on div "async function sendSurveyData ( email , surveyData ) { let responseA = { } ; le…" at bounding box center [715, 438] width 778 height 646
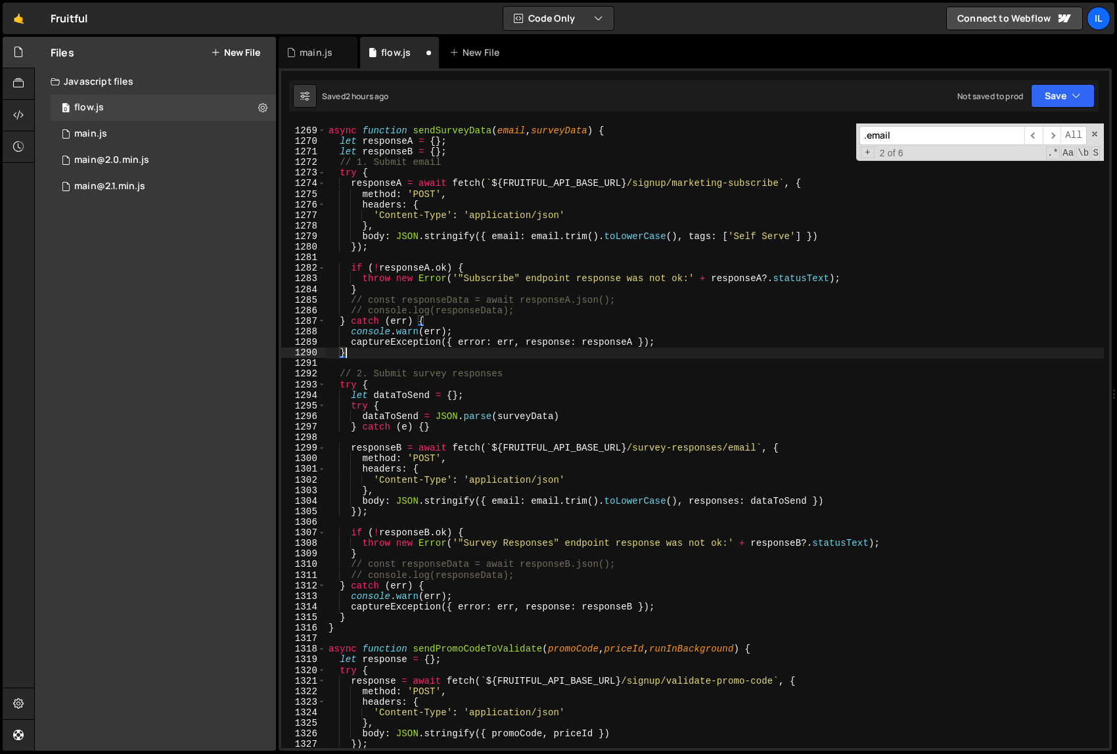
scroll to position [0, 0]
click at [637, 401] on div "async function sendSurveyData ( email , surveyData ) { let responseA = { } ; le…" at bounding box center [715, 438] width 778 height 646
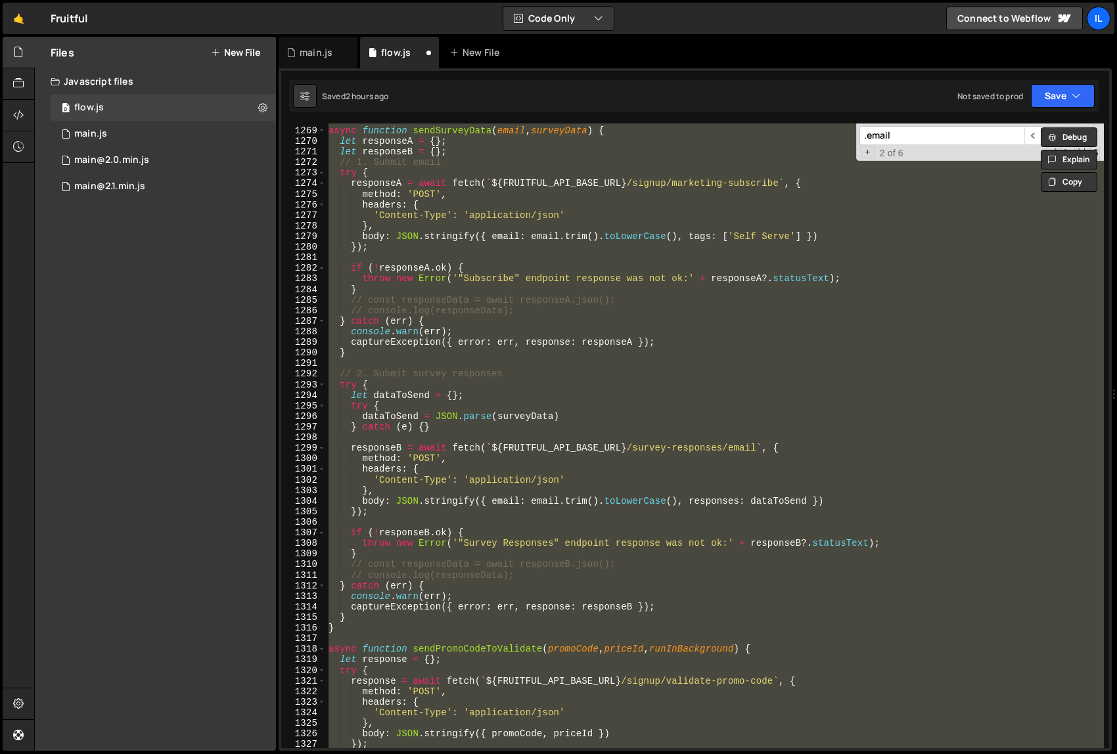
click at [545, 565] on div "async function sendSurveyData ( email , surveyData ) { let responseA = { } ; le…" at bounding box center [715, 436] width 778 height 625
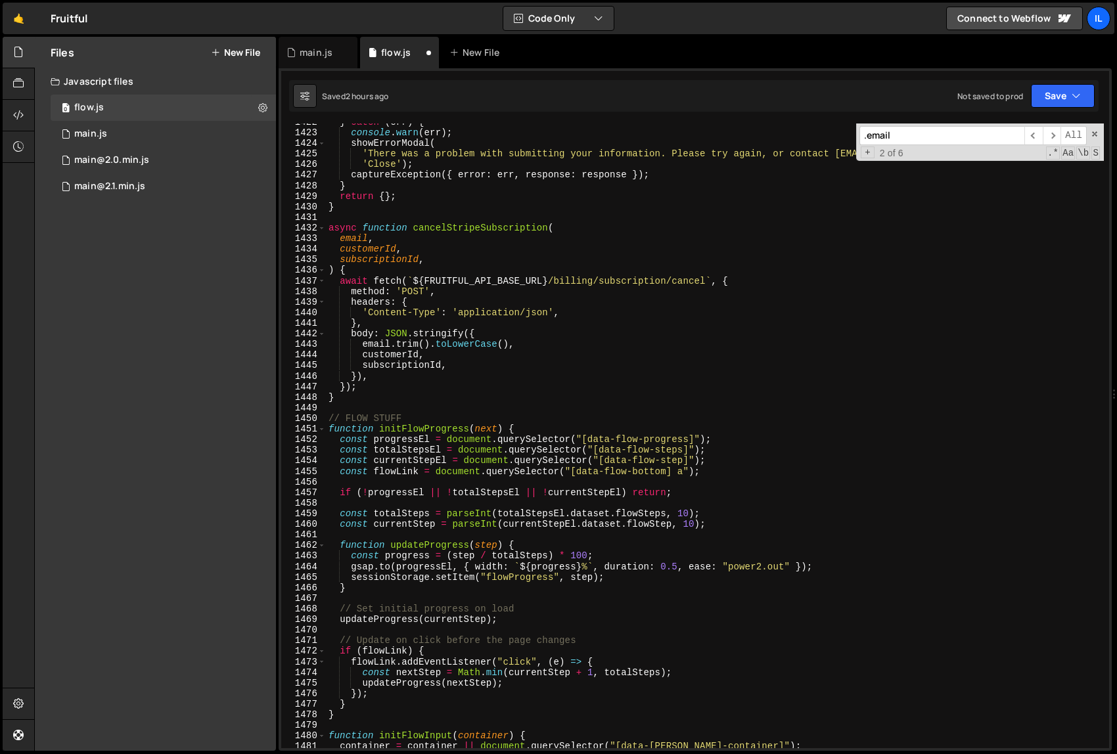
scroll to position [11435, 0]
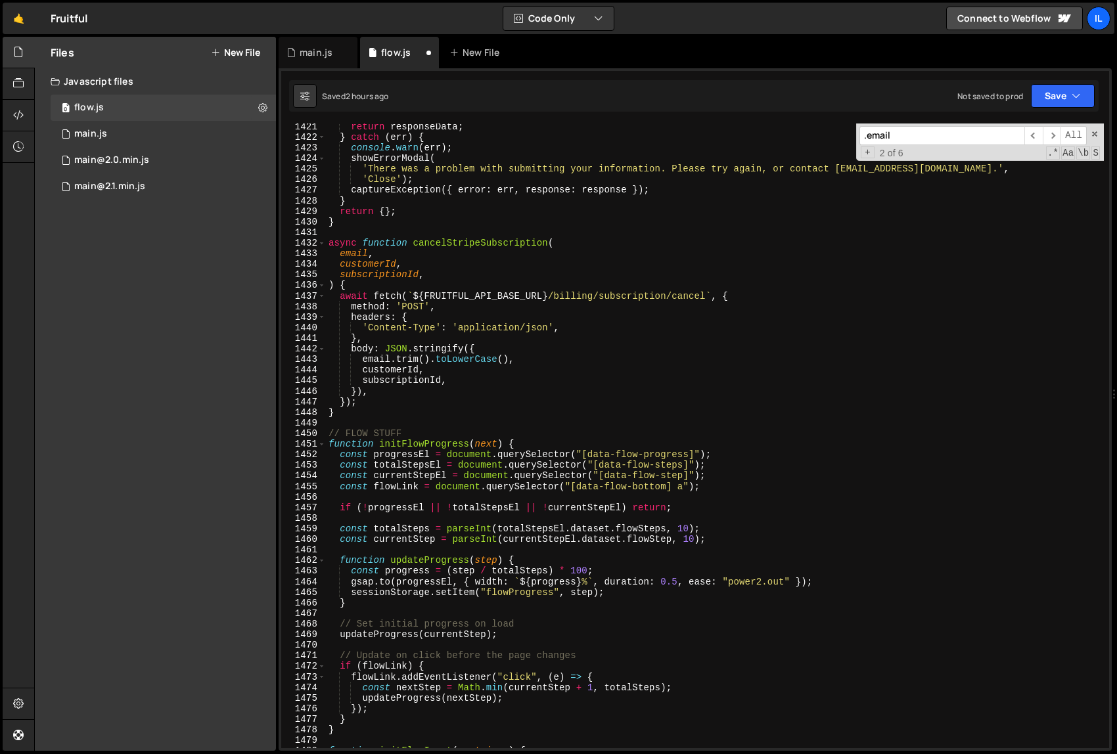
click at [377, 357] on div "return responseData ; } catch ( err ) { console . warn ( err ) ; showErrorModal…" at bounding box center [715, 445] width 778 height 646
click at [361, 359] on div "return responseData ; } catch ( err ) { console . warn ( err ) ; showErrorModal…" at bounding box center [715, 436] width 778 height 625
paste textarea "email"
type textarea "email: email.trim().toLowerCase(),"
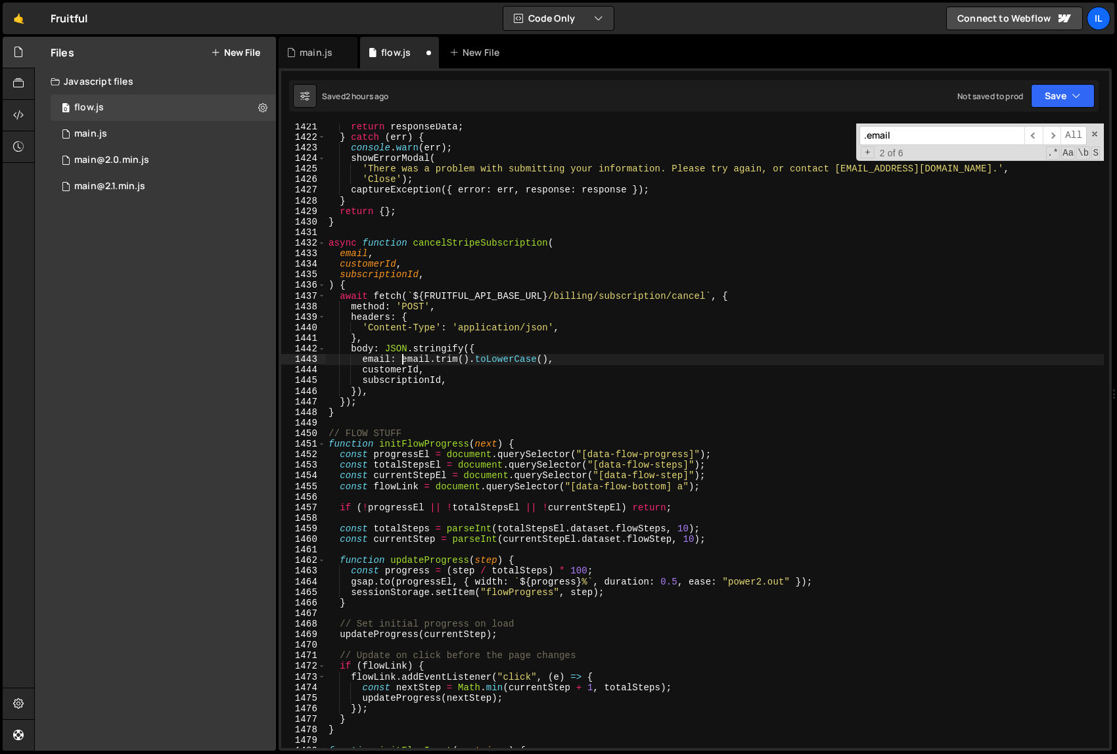
scroll to position [0, 5]
click at [546, 421] on div "return responseData ; } catch ( err ) { console . warn ( err ) ; showErrorModal…" at bounding box center [715, 445] width 778 height 646
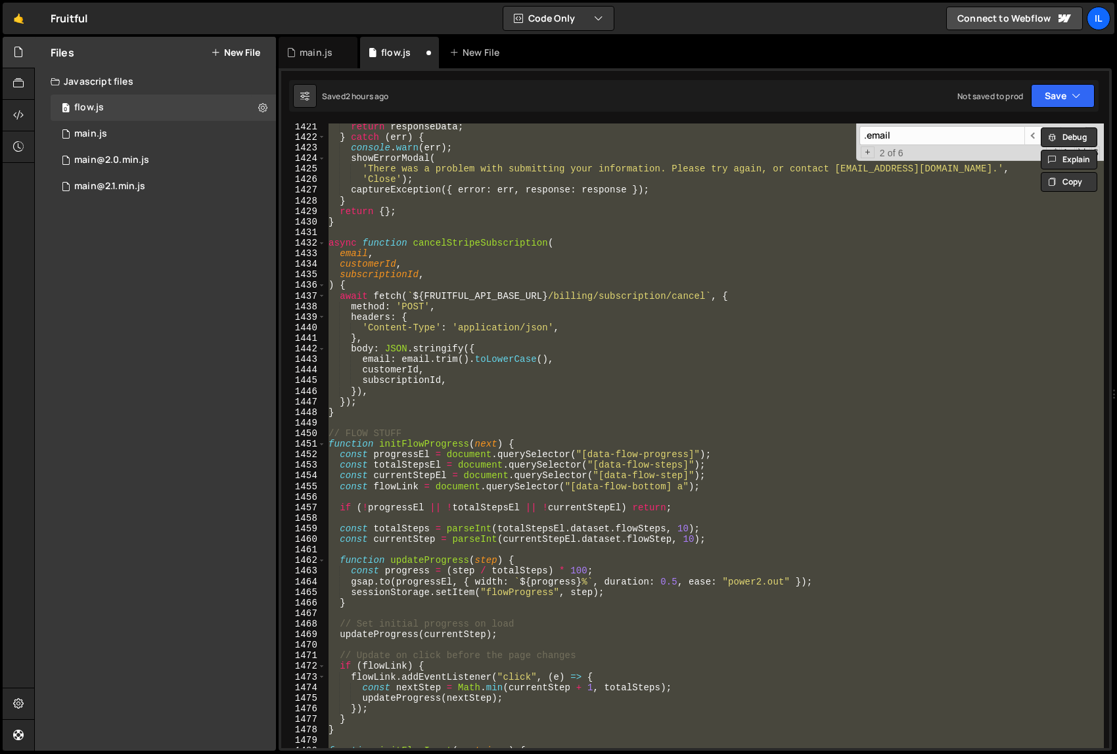
click at [665, 405] on div "return responseData ; } catch ( err ) { console . warn ( err ) ; showErrorModal…" at bounding box center [715, 436] width 778 height 625
click at [819, 413] on div "return responseData ; } catch ( err ) { console . warn ( err ) ; showErrorModal…" at bounding box center [715, 436] width 778 height 625
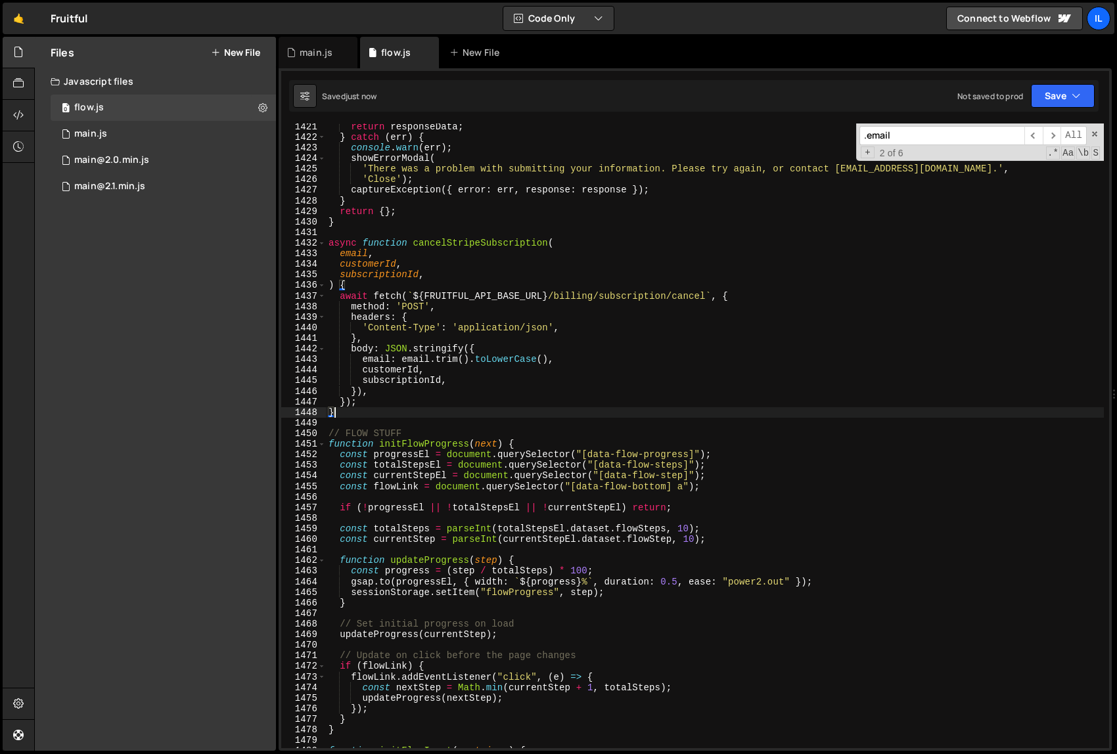
click at [776, 441] on div "return responseData ; } catch ( err ) { console . warn ( err ) ; showErrorModal…" at bounding box center [715, 445] width 778 height 646
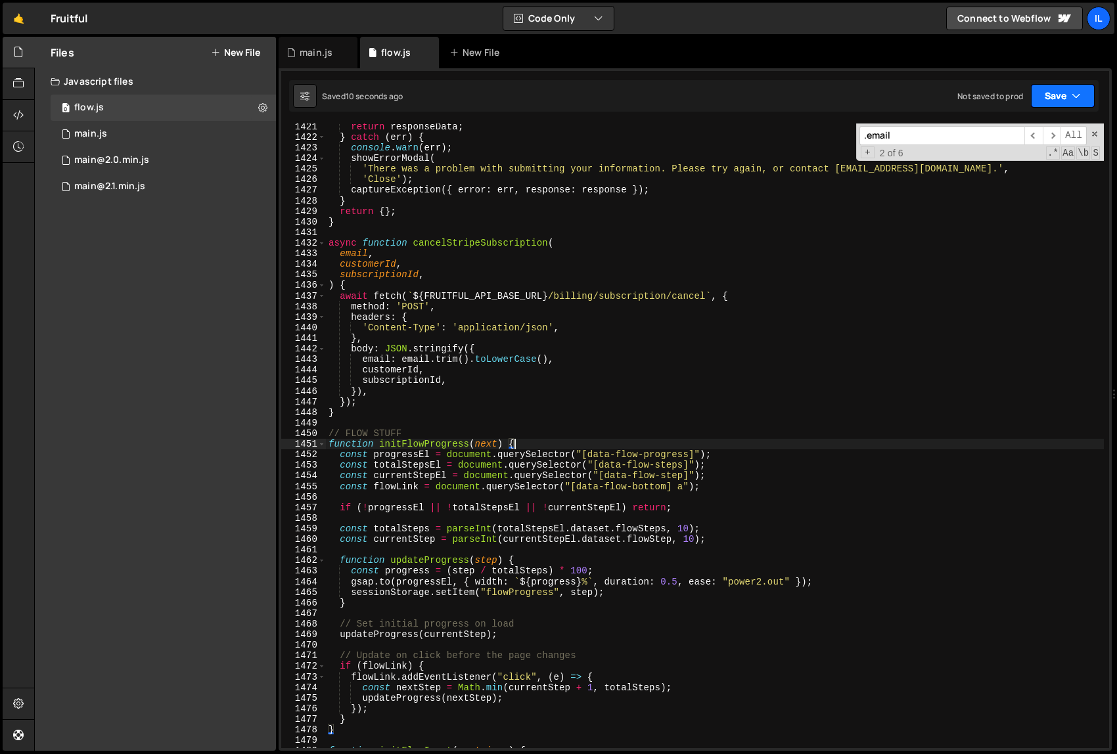
click at [1078, 93] on icon "button" at bounding box center [1076, 95] width 9 height 13
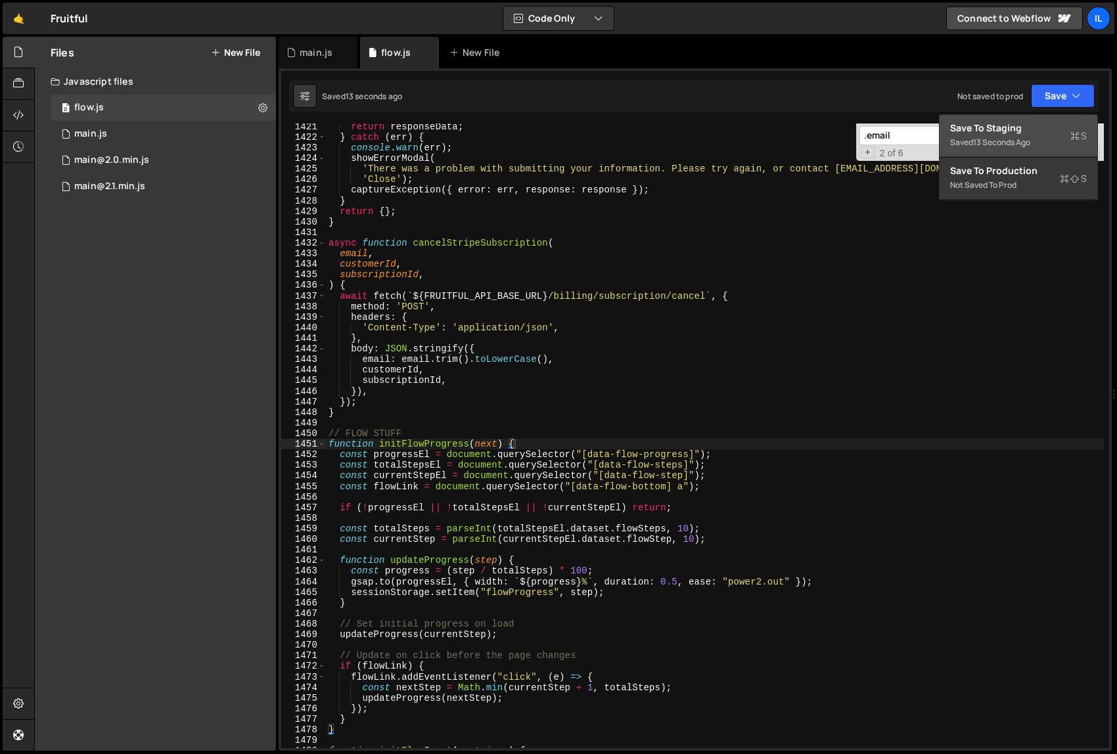
click at [1035, 137] on div "Saved 13 seconds ago" at bounding box center [1018, 143] width 137 height 16
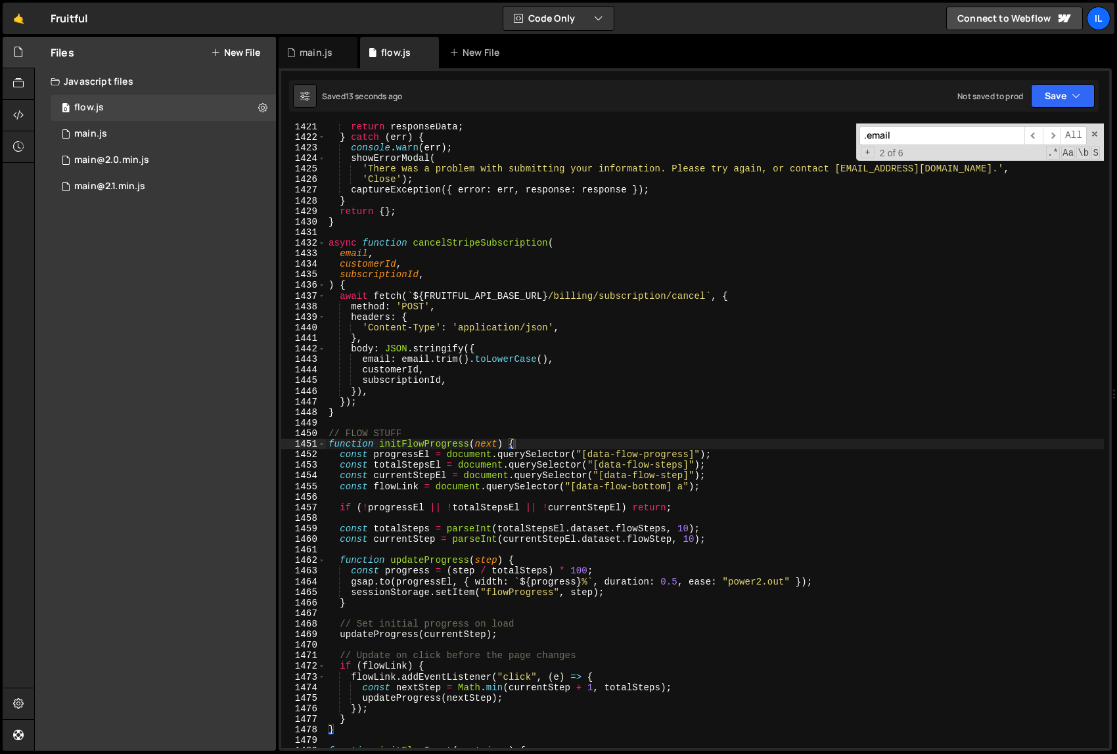
click at [844, 445] on div "return responseData ; } catch ( err ) { console . warn ( err ) ; showErrorModal…" at bounding box center [715, 445] width 778 height 646
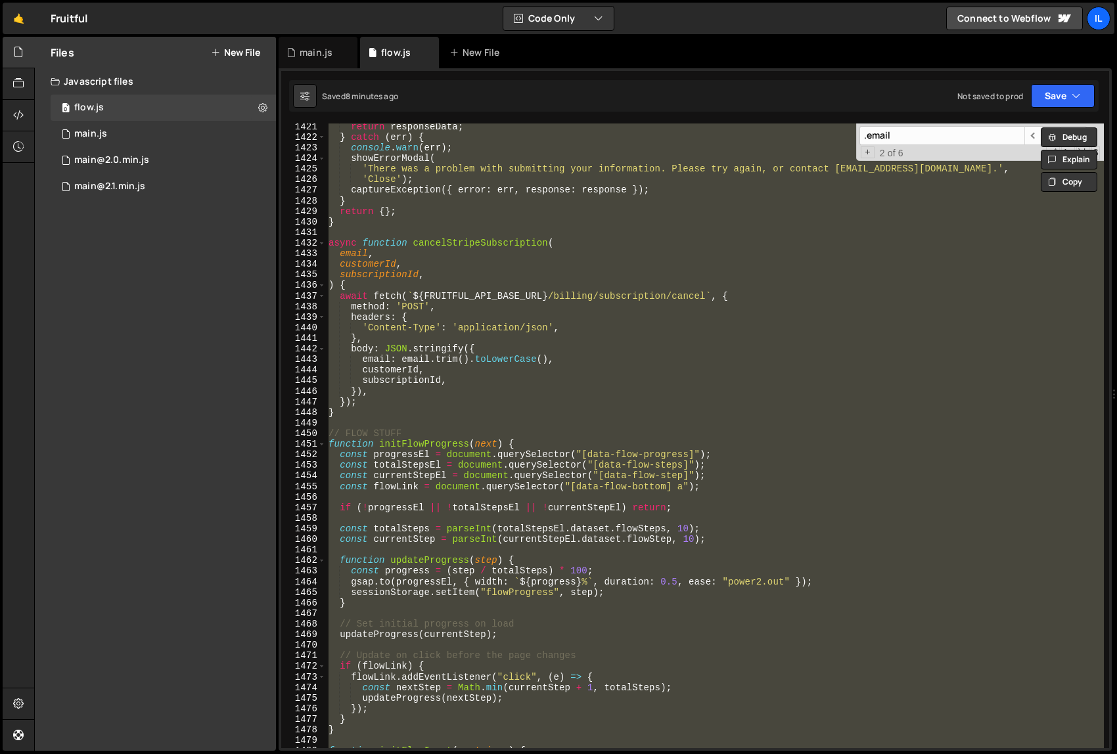
click at [689, 396] on div "return responseData ; } catch ( err ) { console . warn ( err ) ; showErrorModal…" at bounding box center [715, 436] width 778 height 625
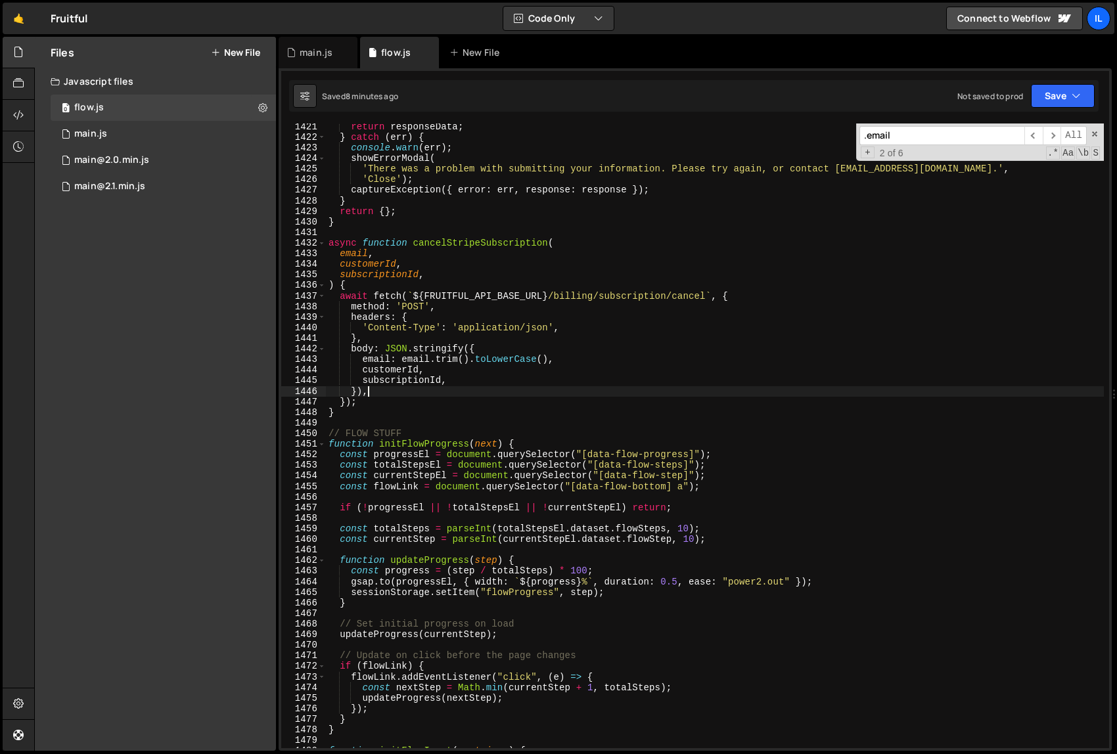
type textarea "}"
